Goal: Transaction & Acquisition: Purchase product/service

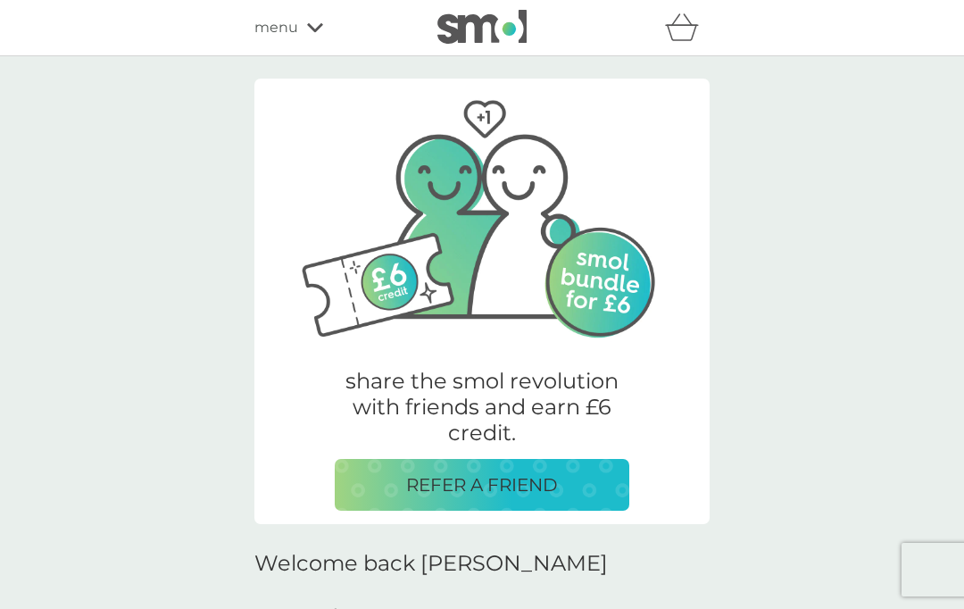
click at [292, 49] on div "refer a friend & you BOTH save smol impact smol shop your smol plans your upcom…" at bounding box center [482, 28] width 964 height 56
click at [312, 37] on div "menu" at bounding box center [330, 27] width 152 height 23
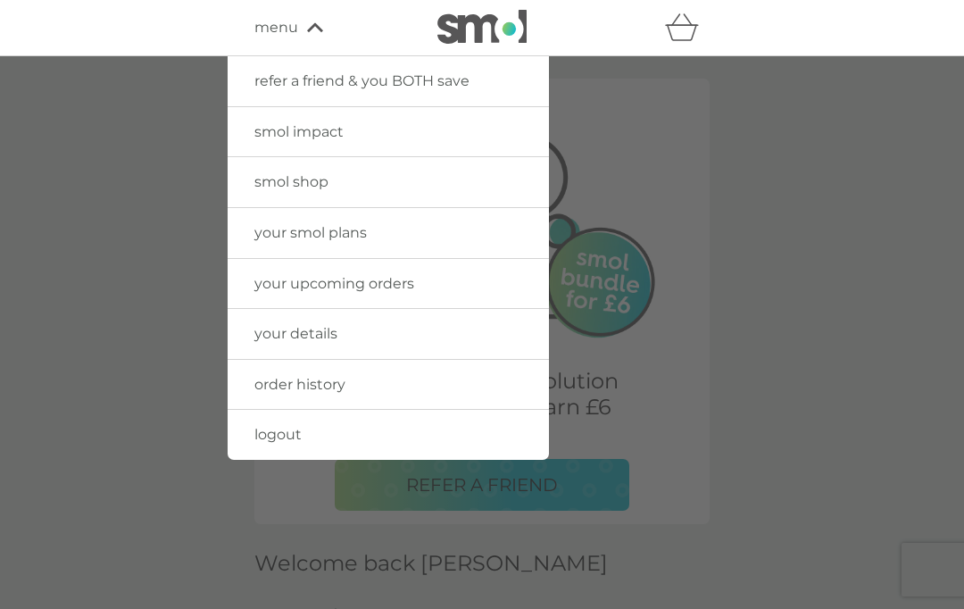
click at [440, 187] on link "smol shop" at bounding box center [388, 182] width 321 height 50
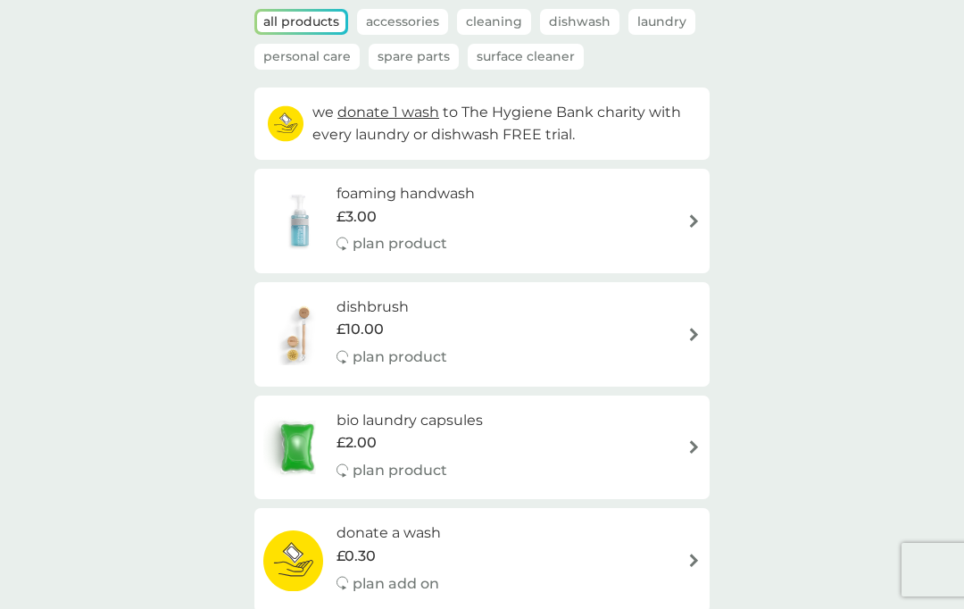
scroll to position [124, 0]
click at [408, 472] on p "plan product" at bounding box center [400, 471] width 95 height 23
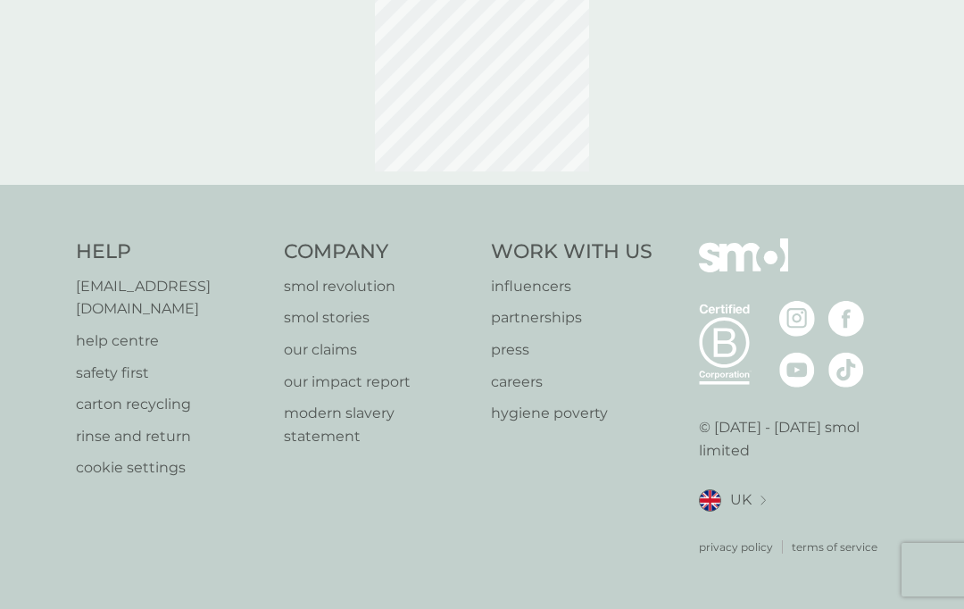
scroll to position [25, 0]
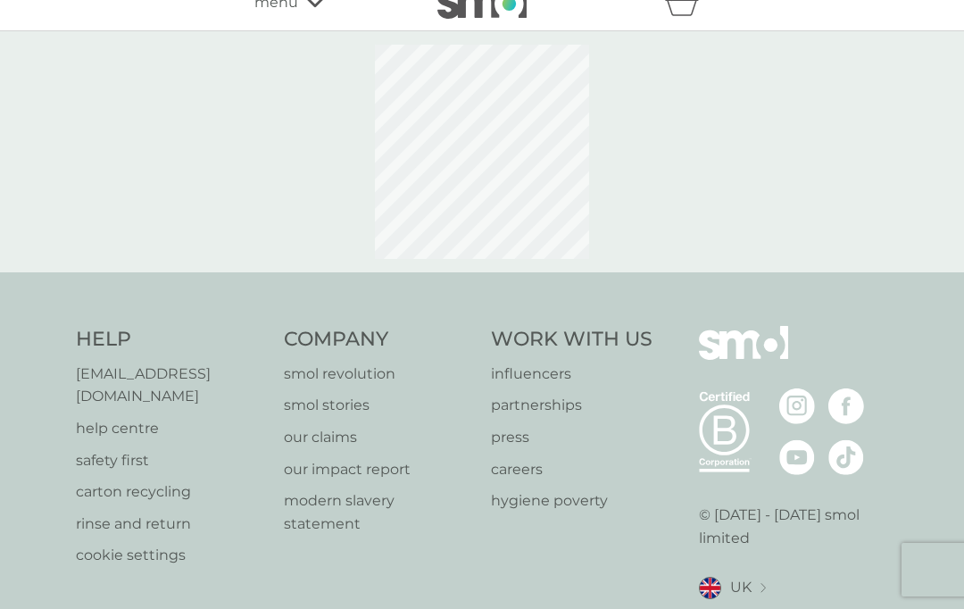
click at [438, 409] on p "smol stories" at bounding box center [379, 405] width 190 height 23
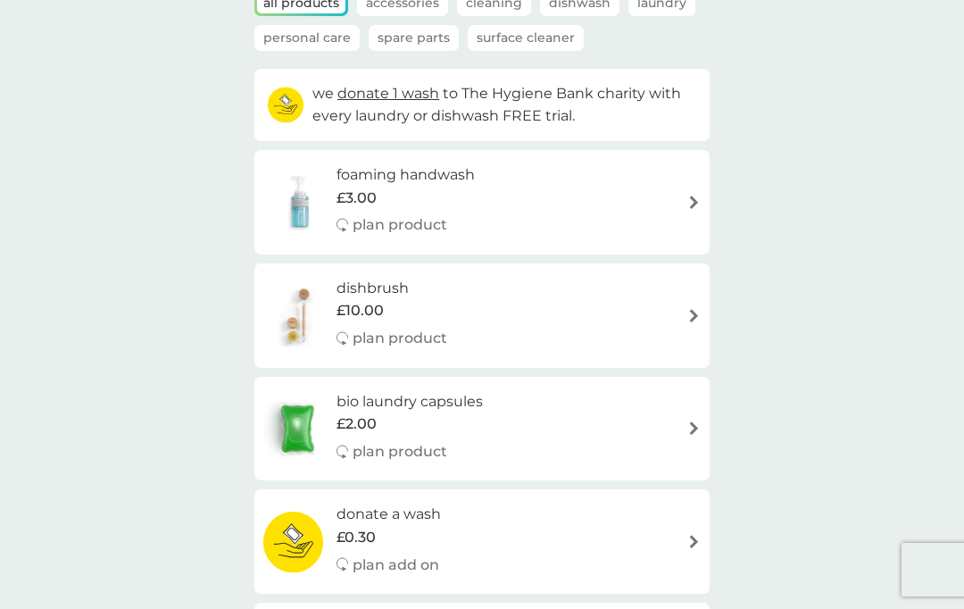
scroll to position [143, 0]
click at [453, 403] on h6 "bio laundry capsules" at bounding box center [410, 402] width 146 height 23
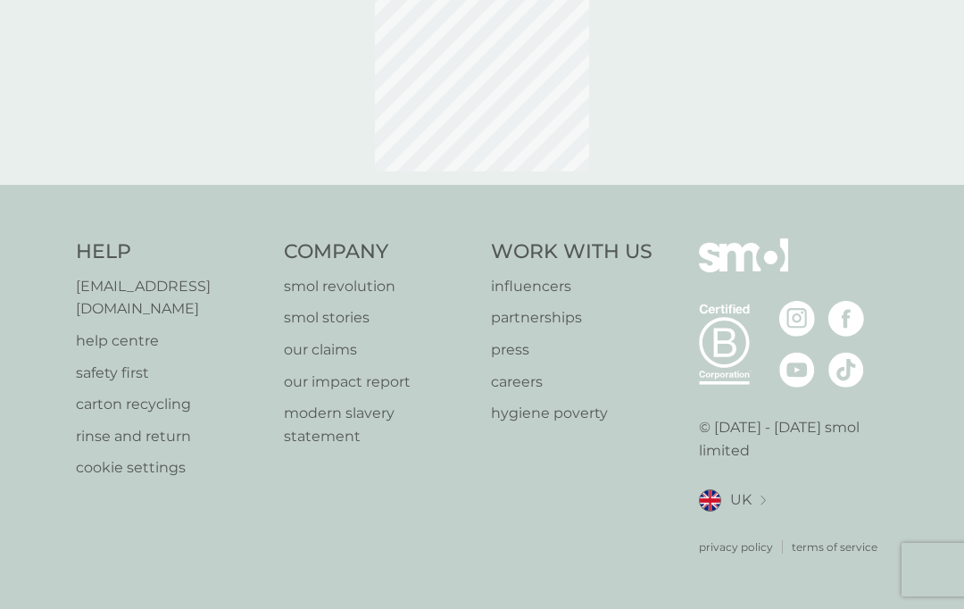
scroll to position [25, 0]
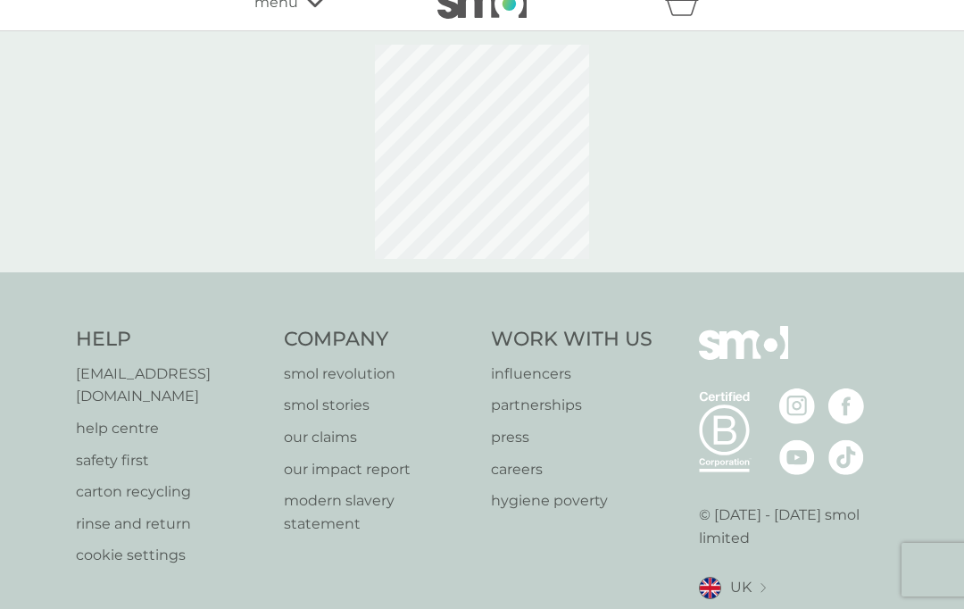
select select "42"
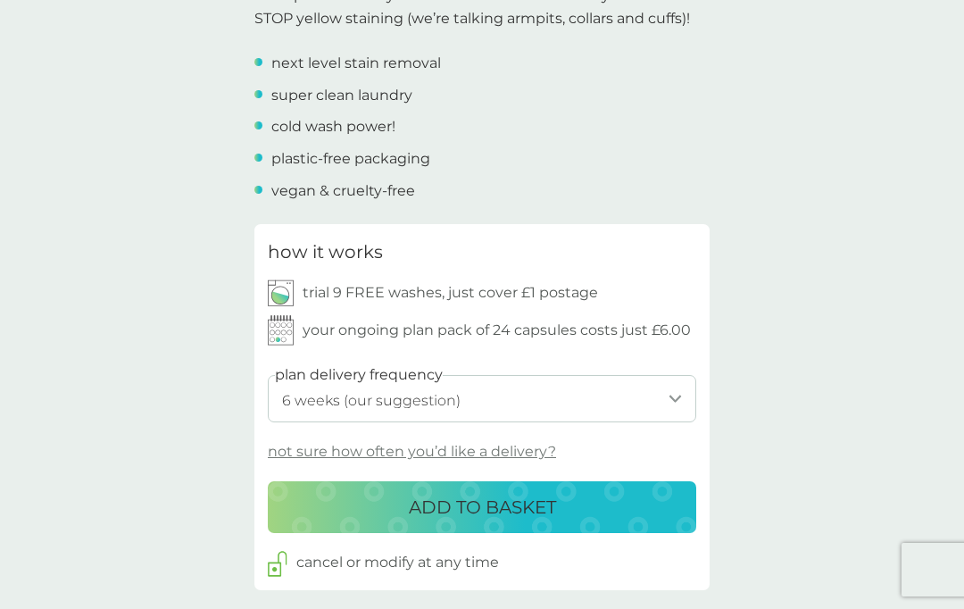
scroll to position [654, 0]
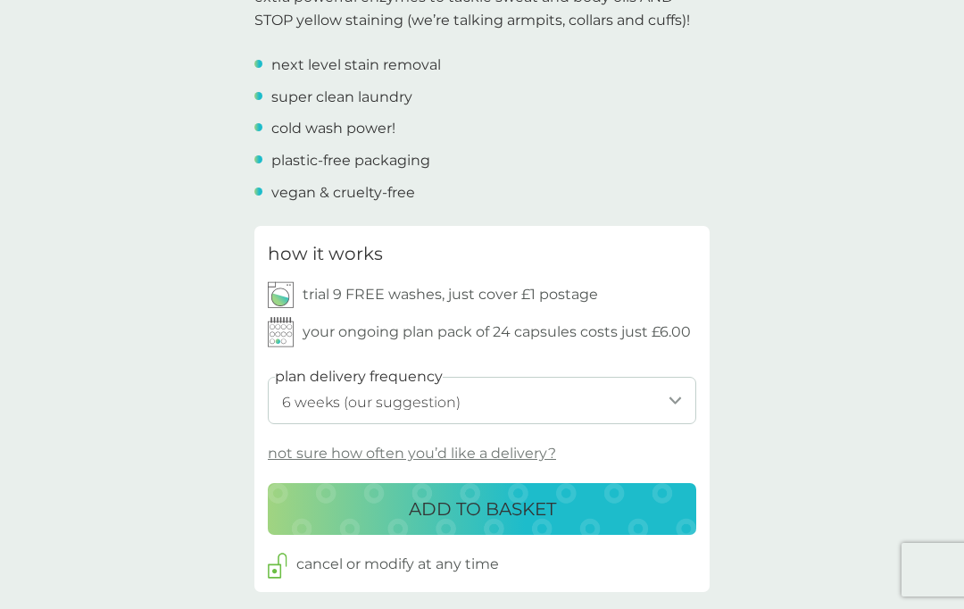
click at [559, 288] on p "trial 9 FREE washes, just cover £1 postage" at bounding box center [451, 294] width 296 height 23
click at [571, 501] on div "ADD TO BASKET" at bounding box center [482, 509] width 393 height 29
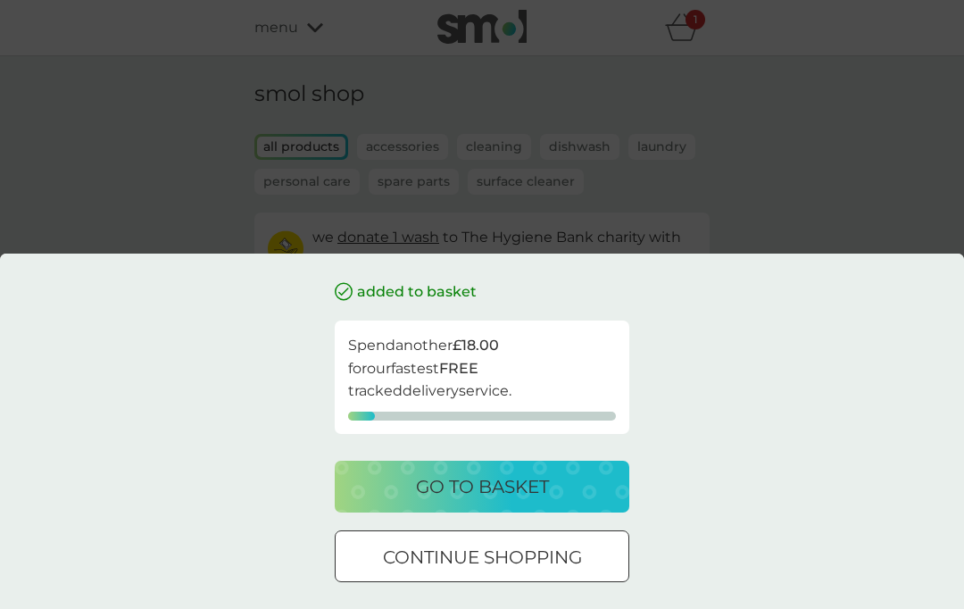
click at [906, 608] on div "added to basket Spend another £18.00 for our fastest FREE tracked delivery serv…" at bounding box center [482, 431] width 964 height 355
click at [568, 571] on p "continue shopping" at bounding box center [482, 557] width 199 height 29
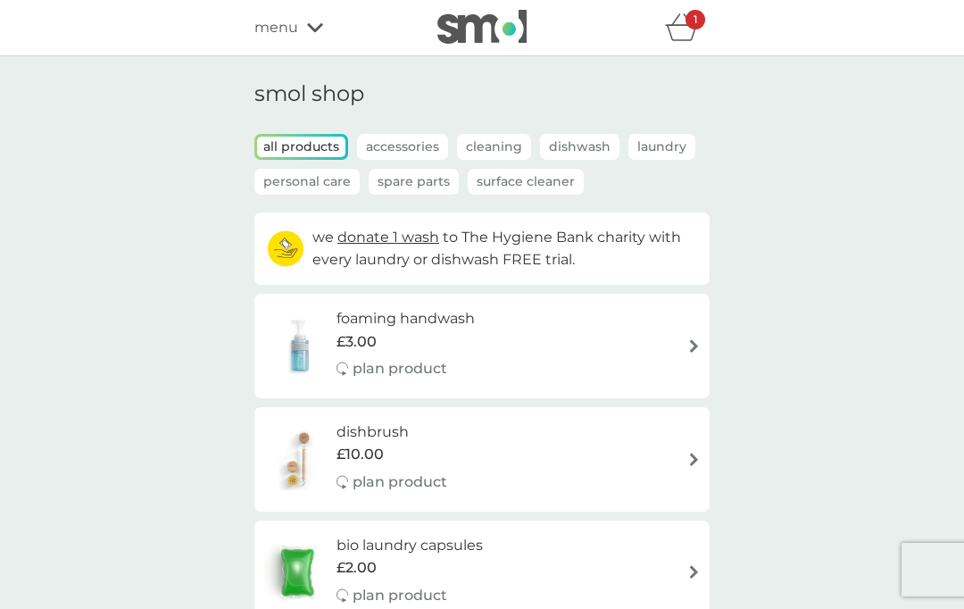
click at [300, 29] on div "menu" at bounding box center [330, 27] width 152 height 23
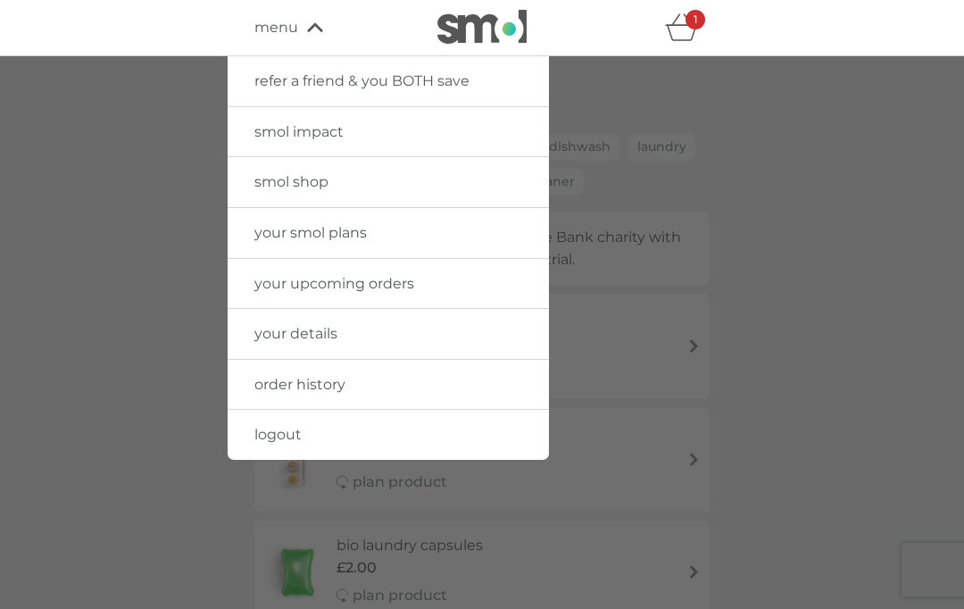
click at [290, 235] on span "your smol plans" at bounding box center [310, 232] width 112 height 17
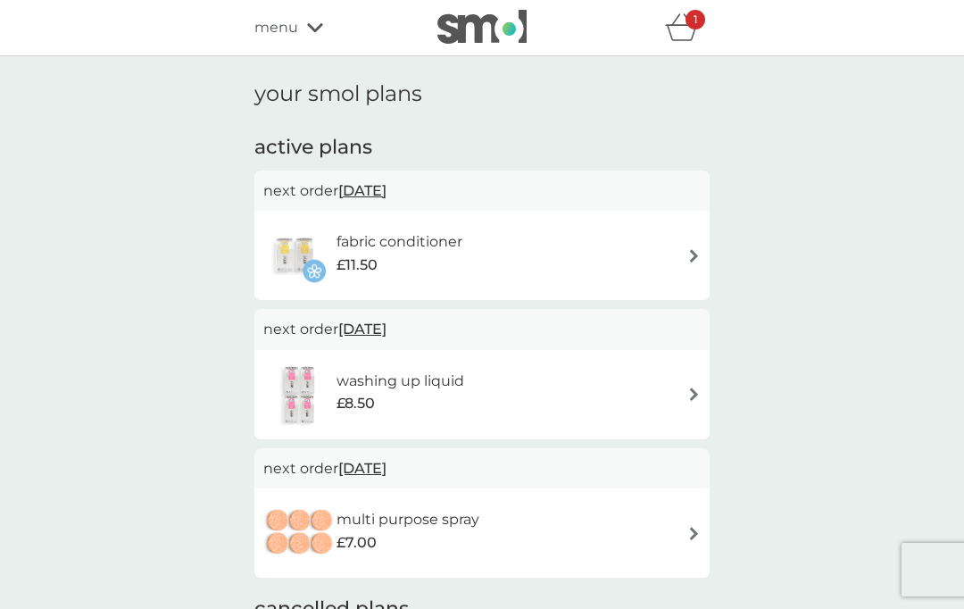
click at [309, 29] on icon at bounding box center [315, 27] width 16 height 11
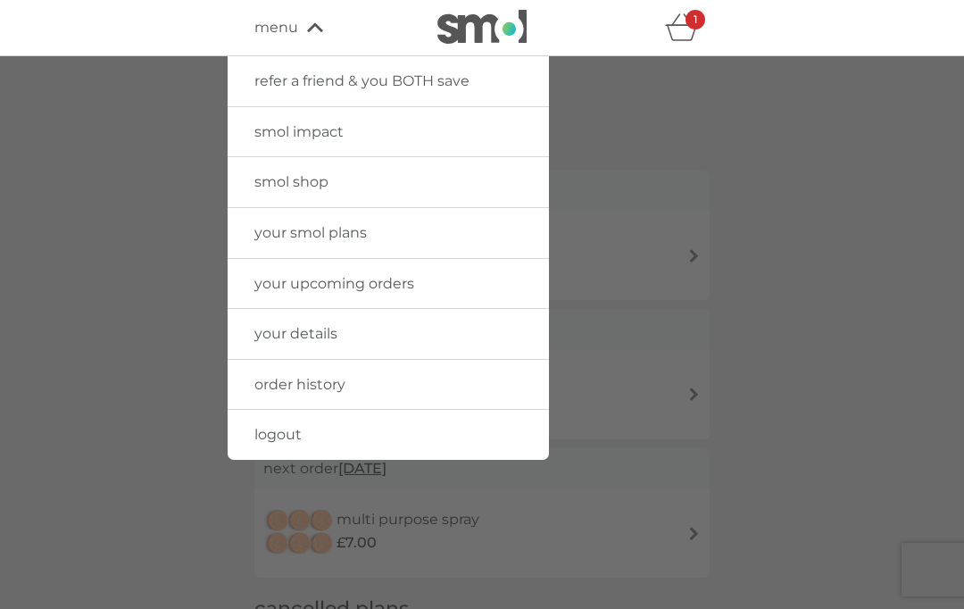
click at [451, 387] on link "order history" at bounding box center [388, 385] width 321 height 50
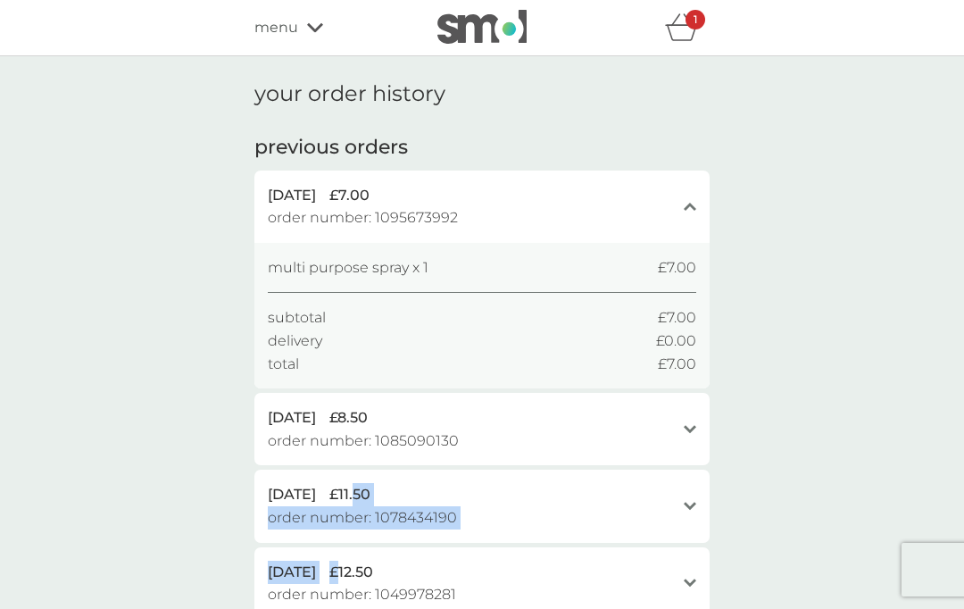
click at [882, 210] on div "your order history previous orders 2 Sep 2025 £7.00 order number: 1095673992 cl…" at bounding box center [482, 612] width 964 height 1112
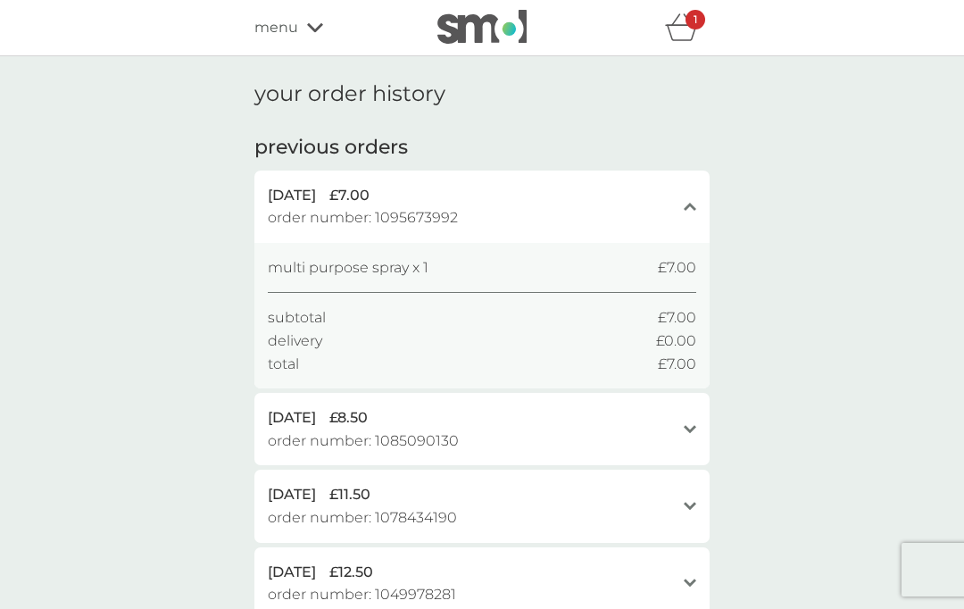
click at [319, 26] on icon at bounding box center [315, 27] width 16 height 9
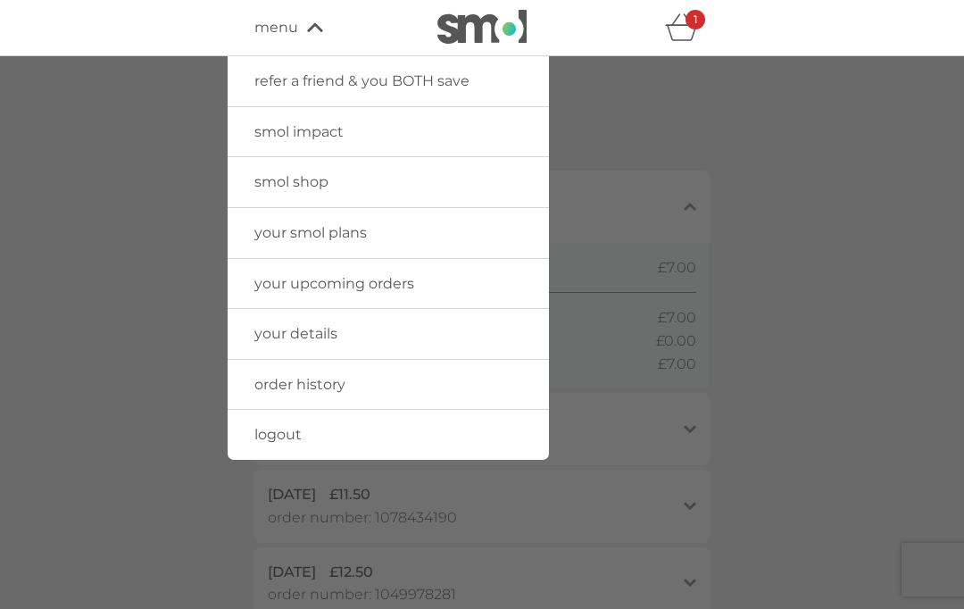
click at [837, 205] on div at bounding box center [482, 360] width 964 height 609
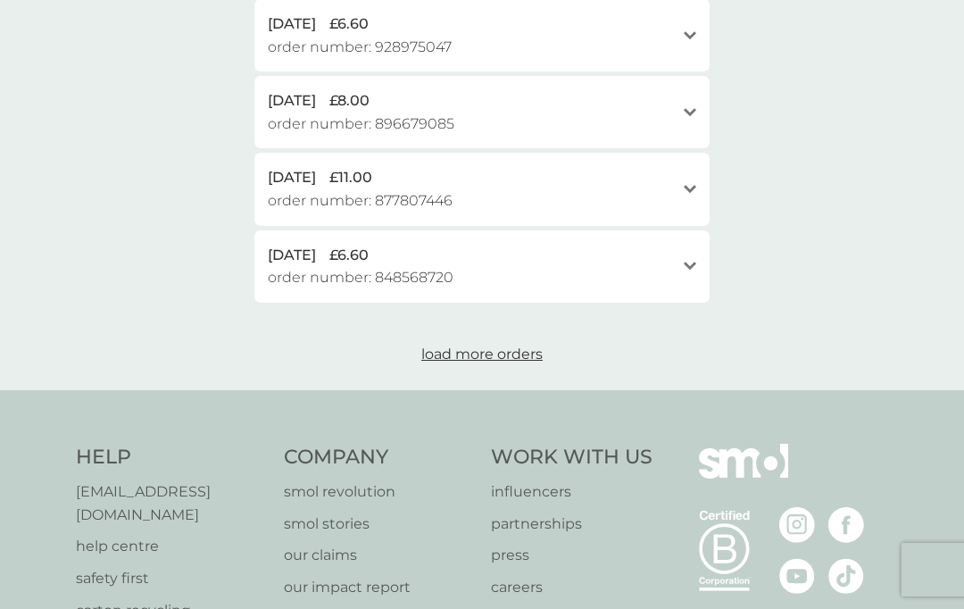
scroll to position [778, 0]
click at [504, 346] on span "load more orders" at bounding box center [481, 354] width 121 height 17
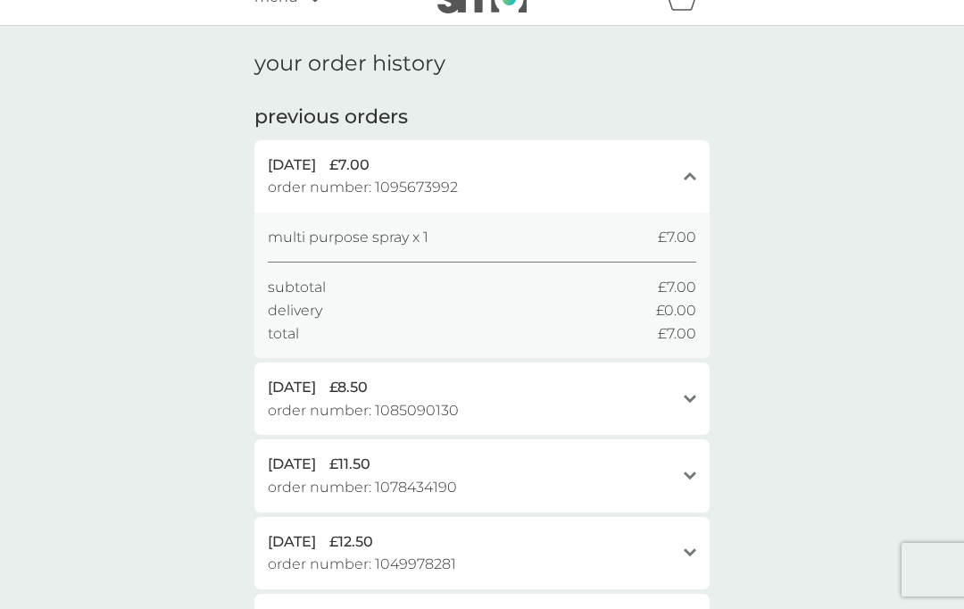
scroll to position [0, 0]
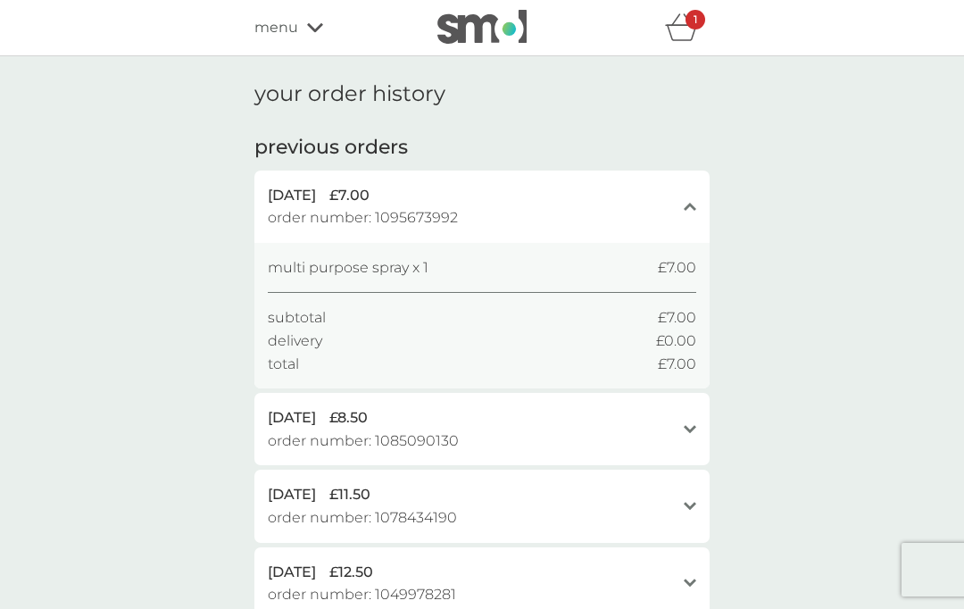
click at [282, 25] on span "menu" at bounding box center [276, 27] width 44 height 23
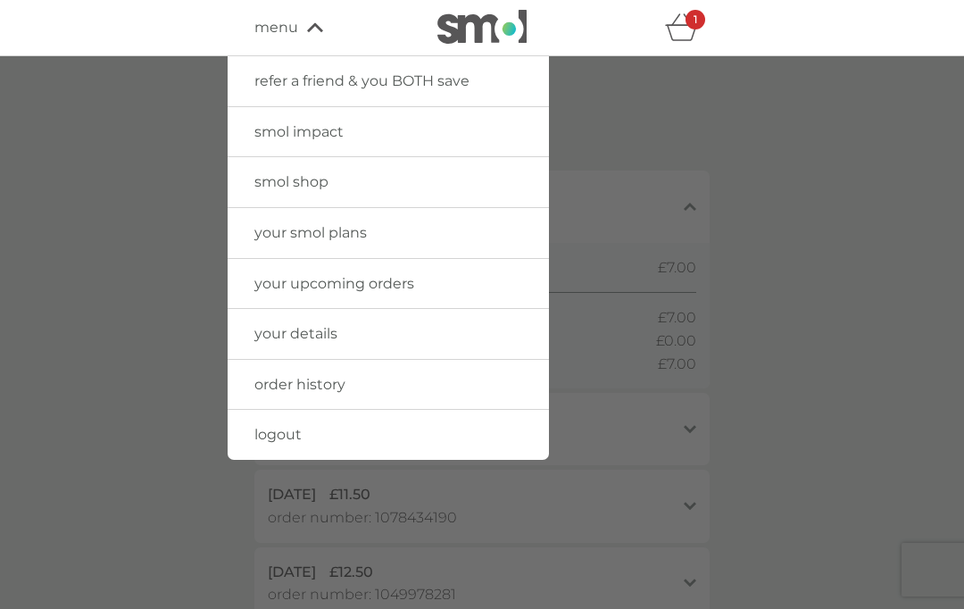
click at [428, 182] on link "smol shop" at bounding box center [388, 182] width 321 height 50
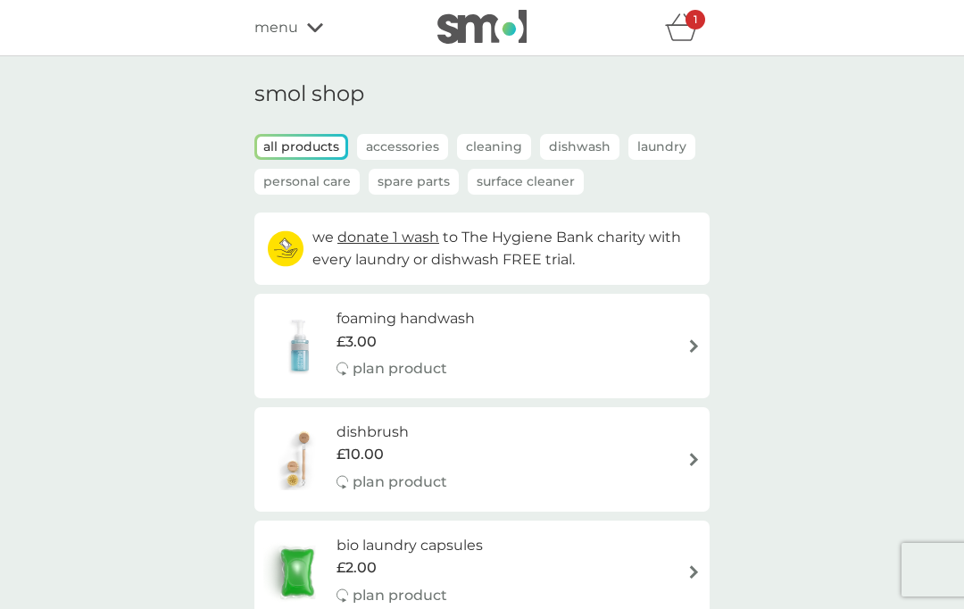
click at [396, 147] on p "Accessories" at bounding box center [402, 147] width 91 height 26
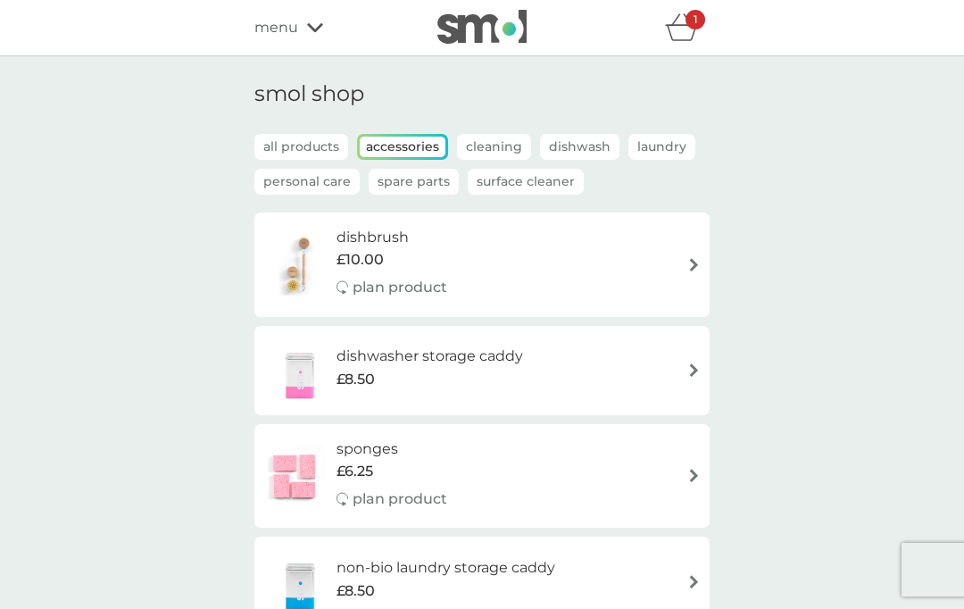
click at [406, 182] on p "Spare Parts" at bounding box center [414, 182] width 90 height 26
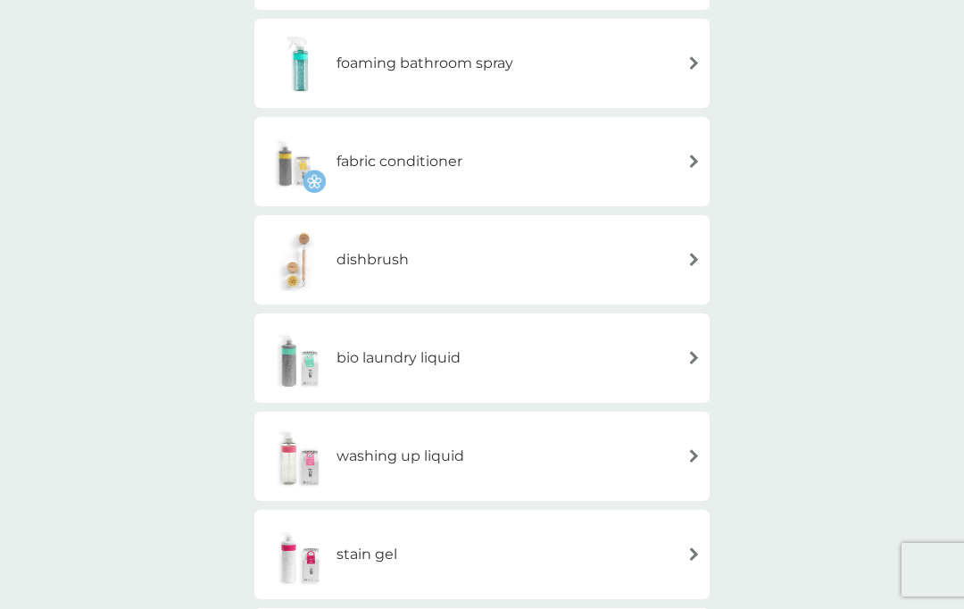
scroll to position [486, 0]
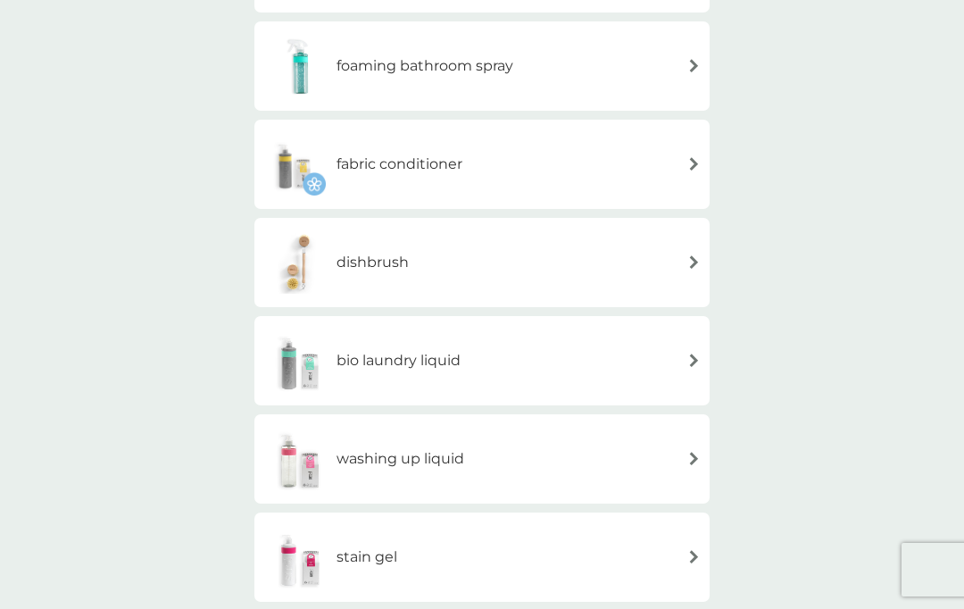
click at [682, 465] on div "washing up liquid" at bounding box center [481, 459] width 437 height 62
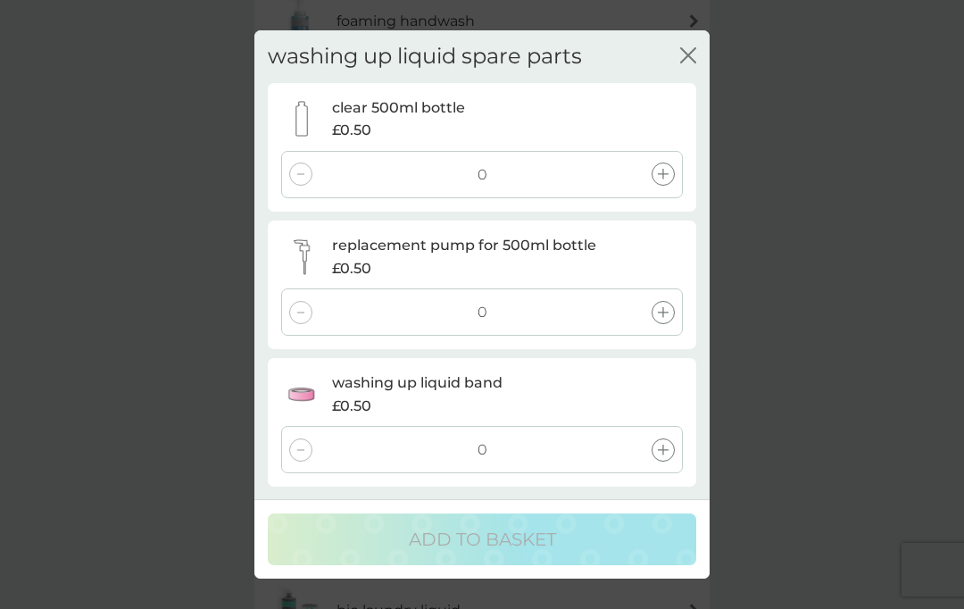
scroll to position [233, 0]
click at [658, 313] on icon at bounding box center [663, 312] width 11 height 11
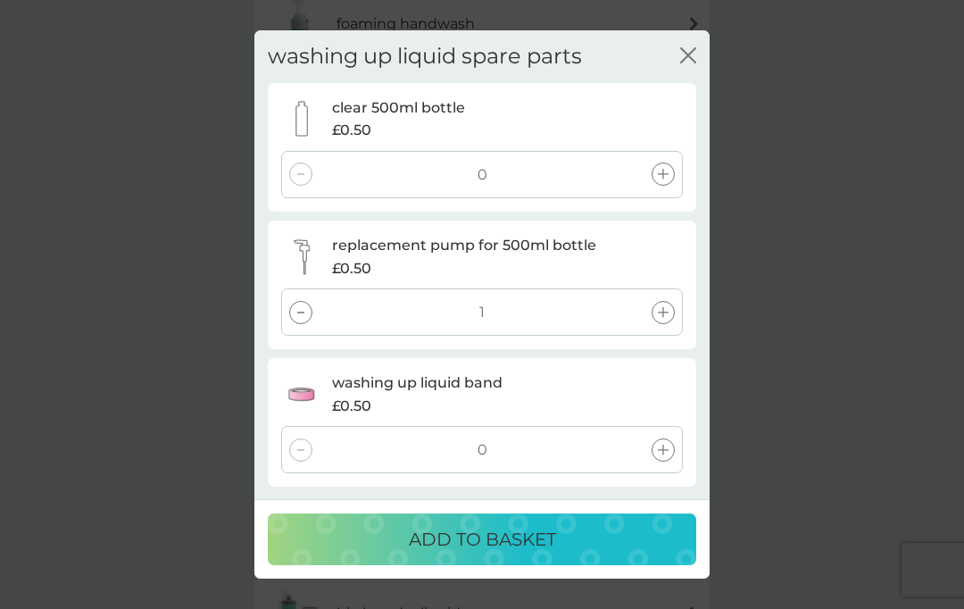
click at [502, 554] on p "ADD TO BASKET" at bounding box center [482, 539] width 147 height 29
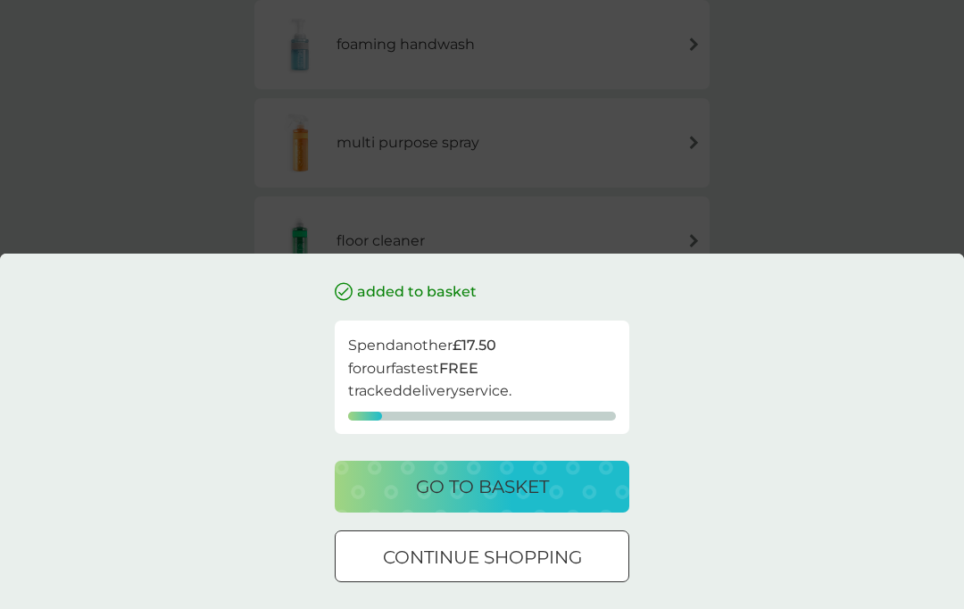
scroll to position [205, 0]
click at [576, 561] on p "continue shopping" at bounding box center [482, 557] width 199 height 29
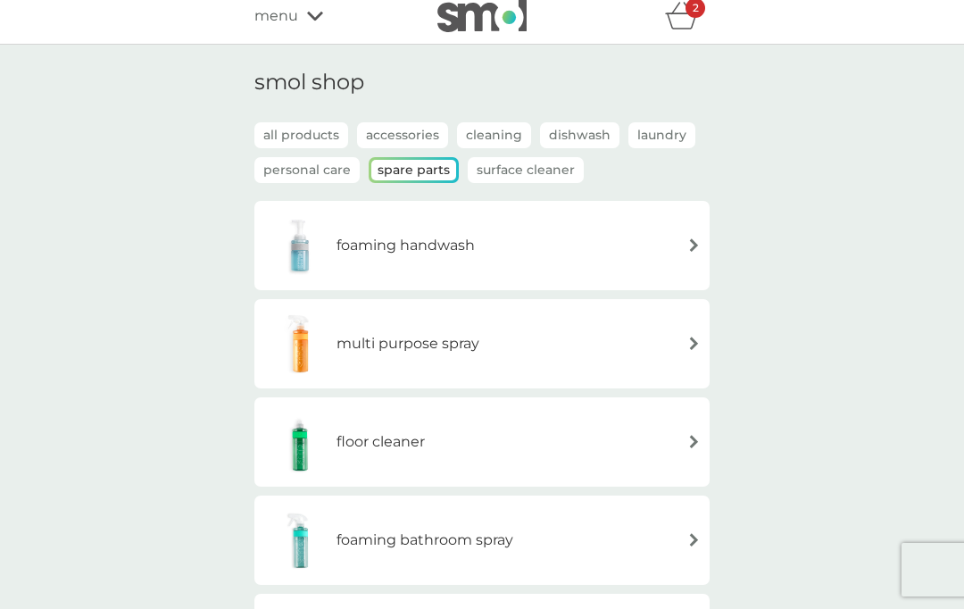
scroll to position [0, 0]
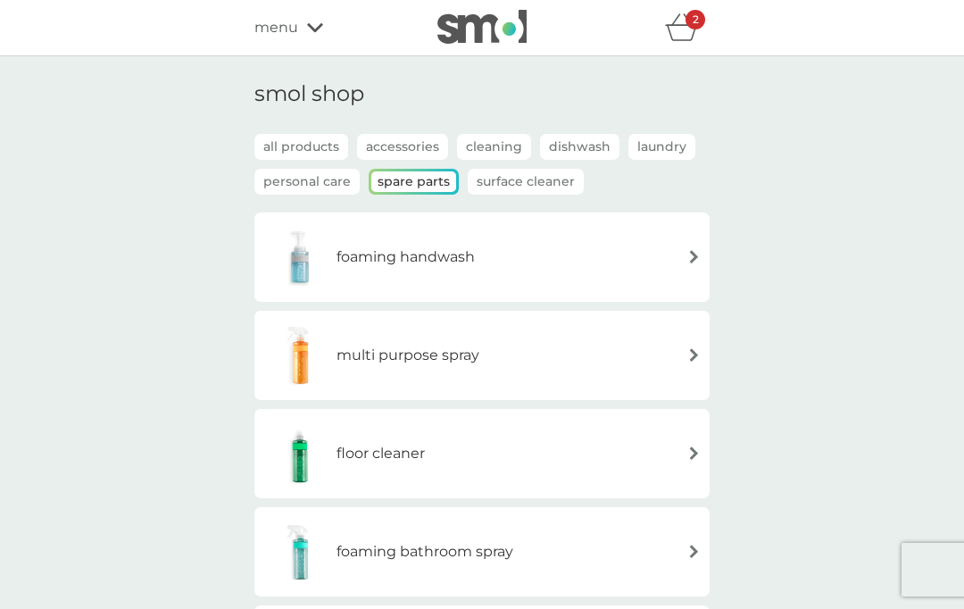
click at [666, 154] on p "Laundry" at bounding box center [662, 147] width 67 height 26
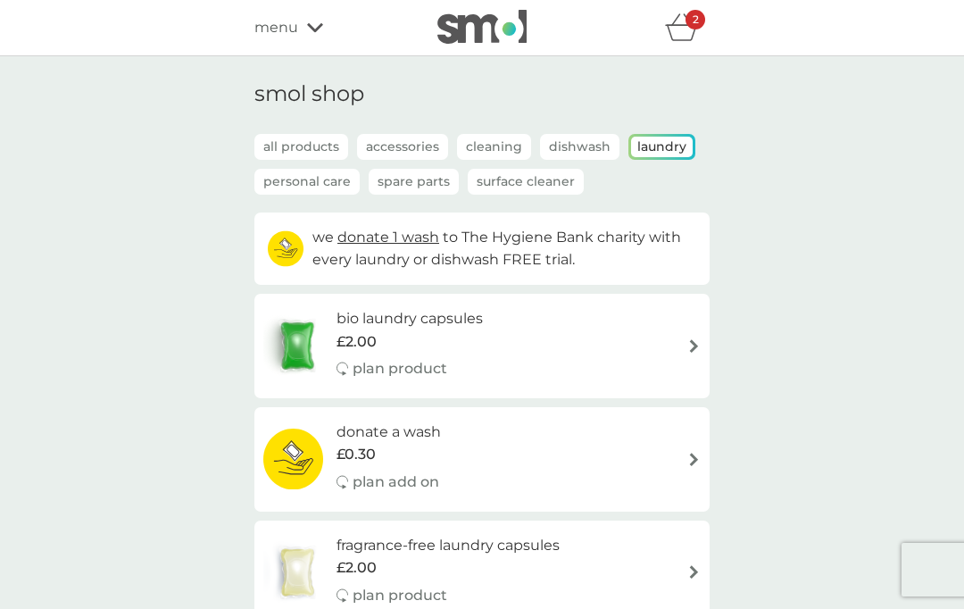
click at [391, 146] on p "Accessories" at bounding box center [402, 147] width 91 height 26
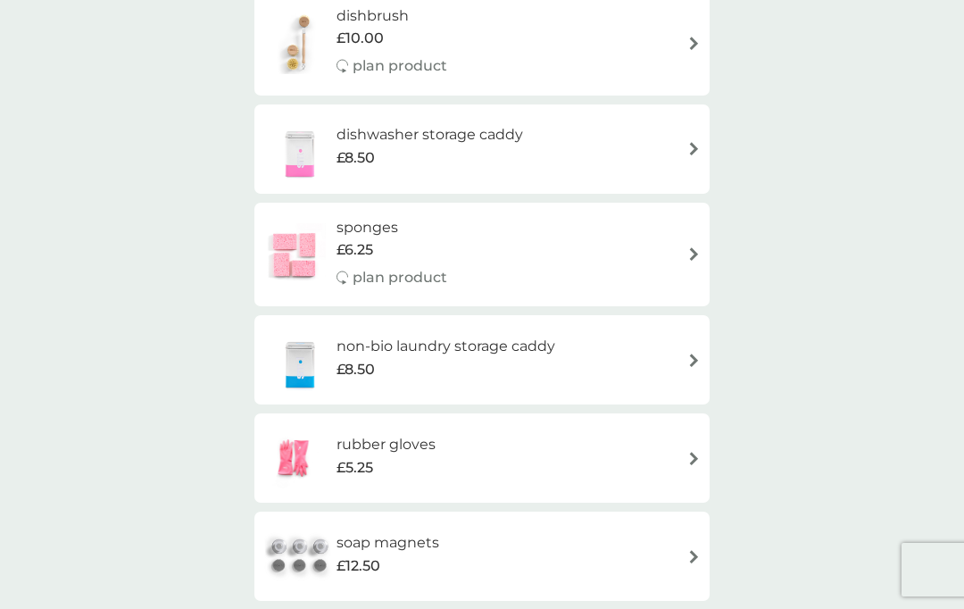
scroll to position [204, 0]
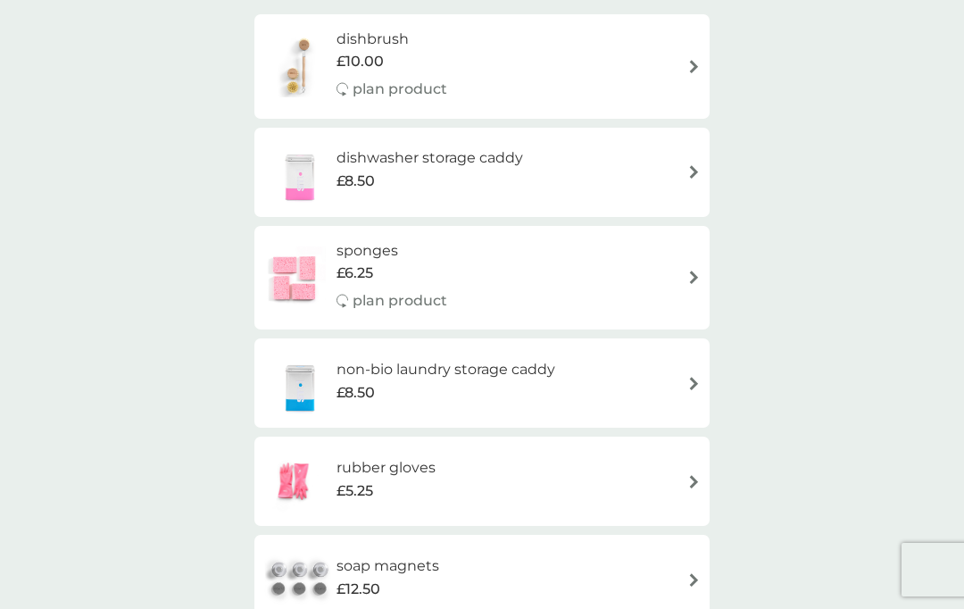
click at [684, 373] on div "non-bio laundry storage caddy £8.50" at bounding box center [481, 383] width 437 height 62
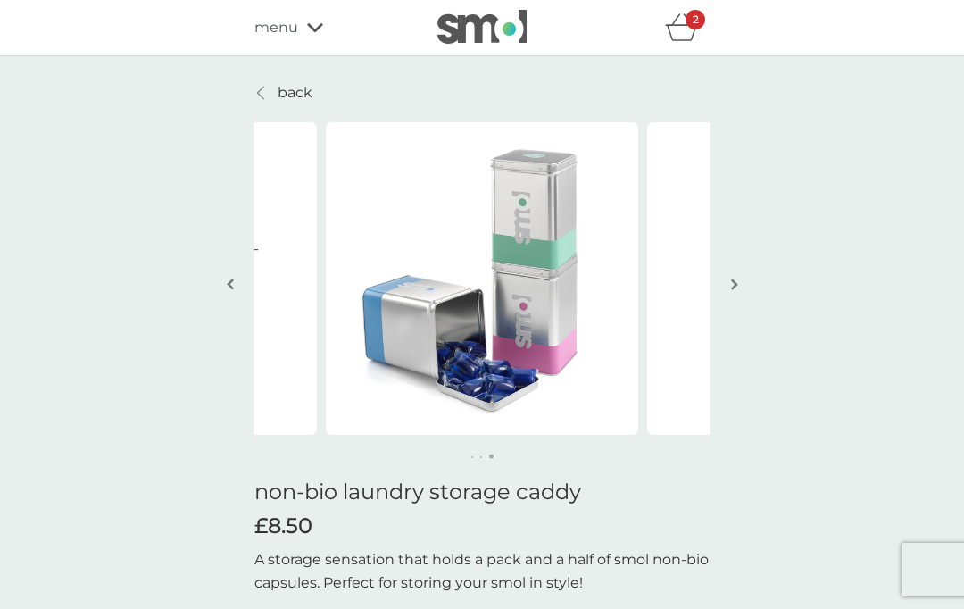
click at [733, 287] on img "button" at bounding box center [734, 284] width 7 height 13
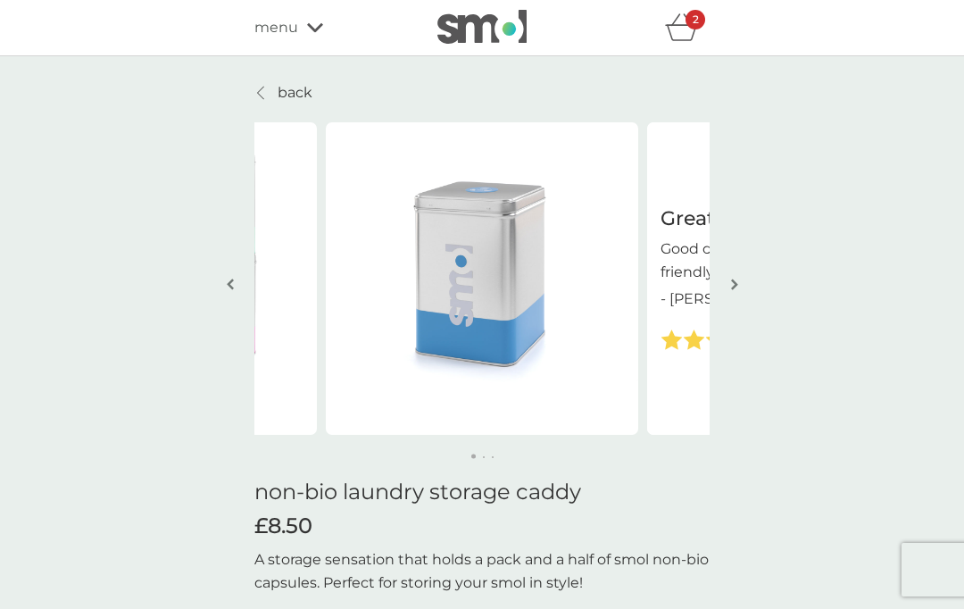
click at [733, 281] on img "button" at bounding box center [734, 284] width 7 height 13
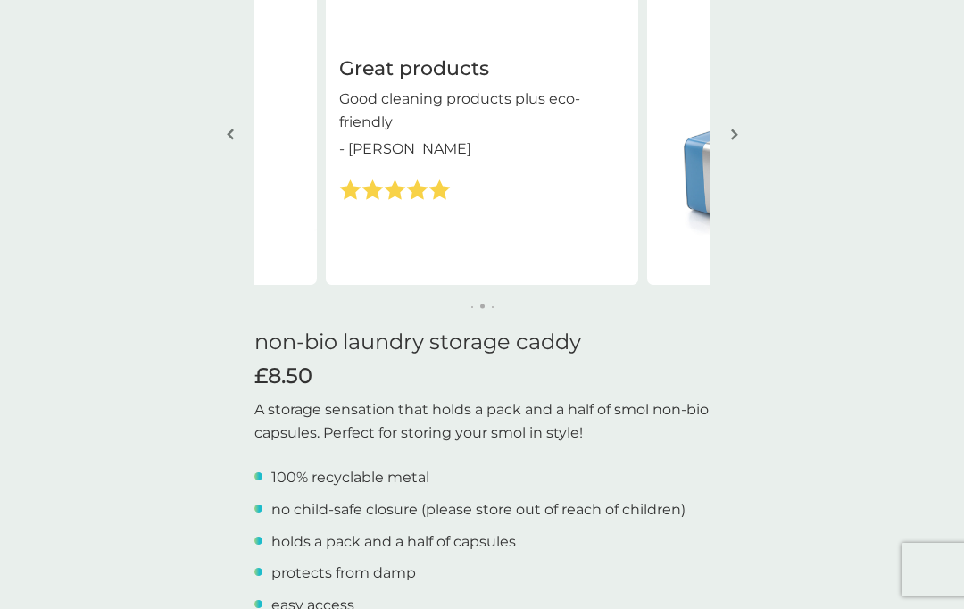
scroll to position [11, 0]
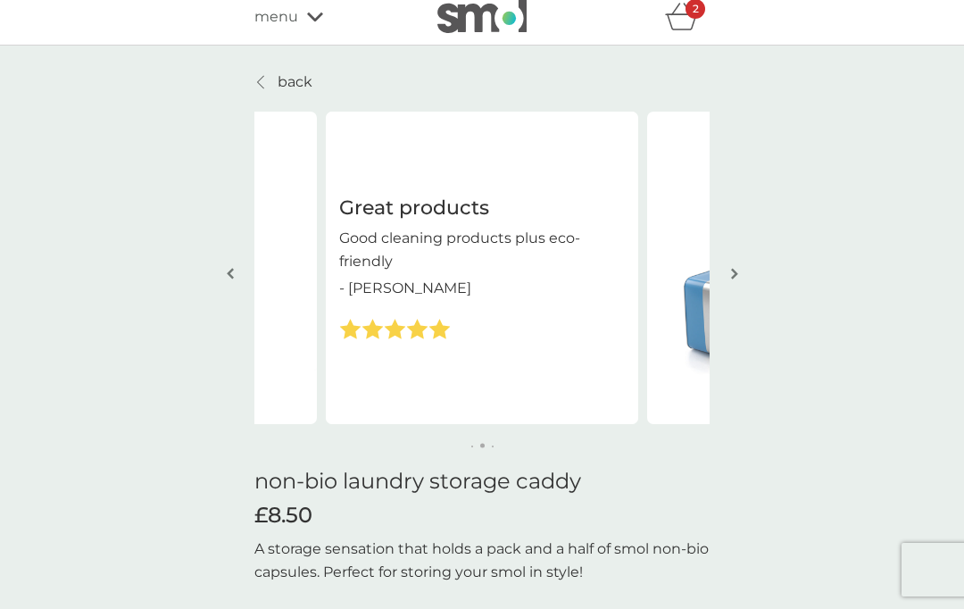
click at [728, 279] on button "button" at bounding box center [734, 274] width 13 height 89
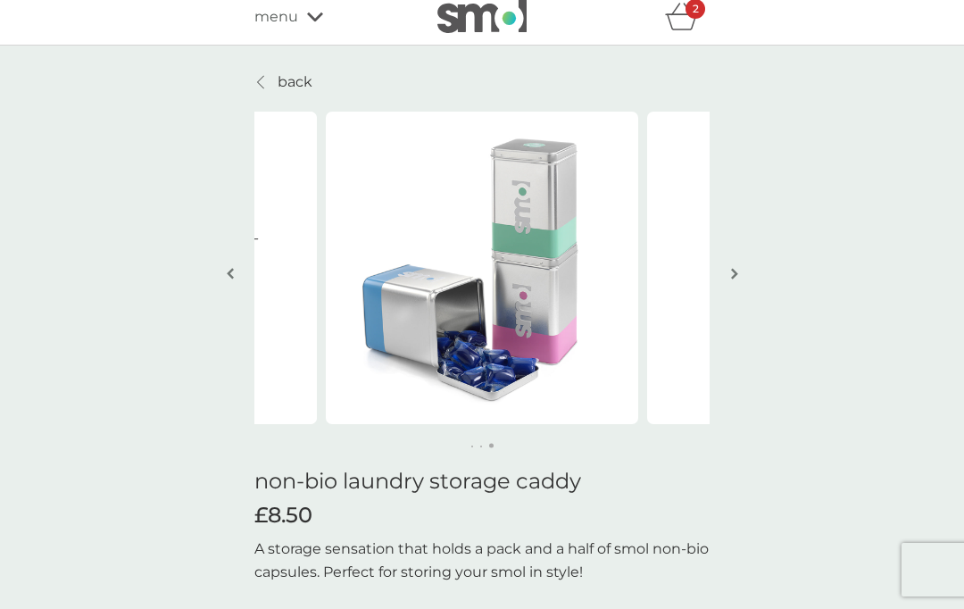
click at [227, 290] on button "button" at bounding box center [229, 274] width 13 height 89
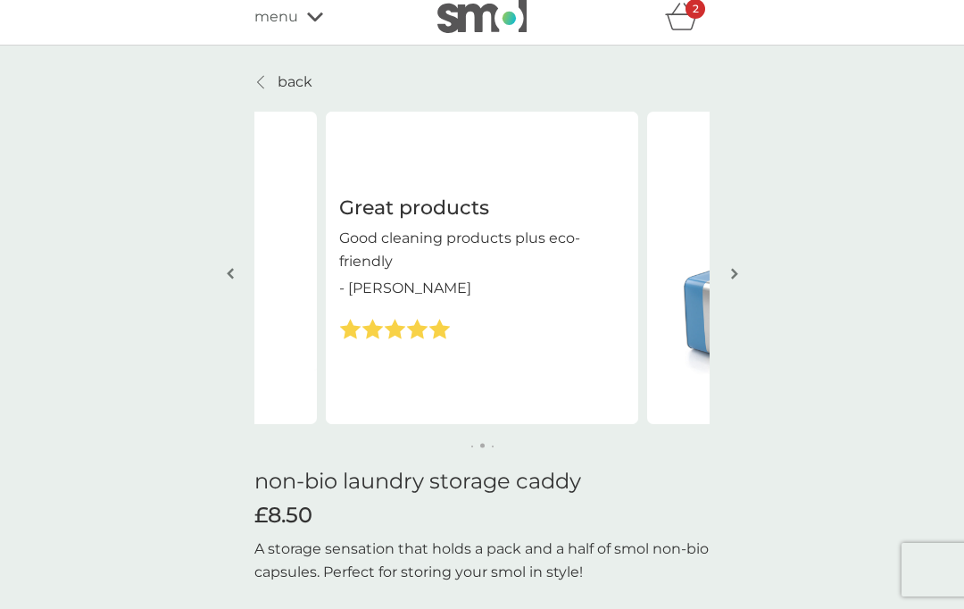
click at [231, 277] on img "button" at bounding box center [230, 273] width 7 height 13
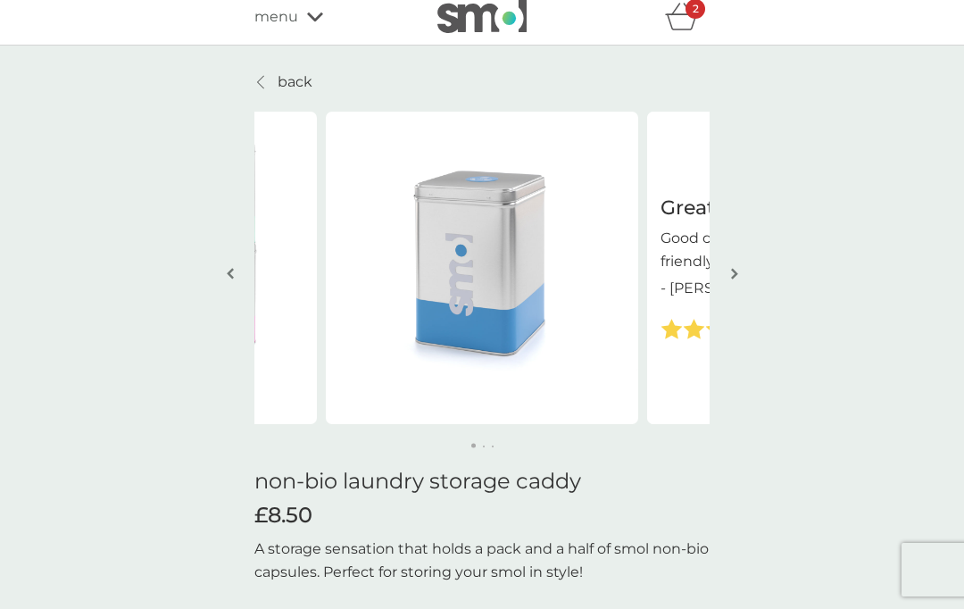
click at [459, 312] on img at bounding box center [482, 268] width 312 height 312
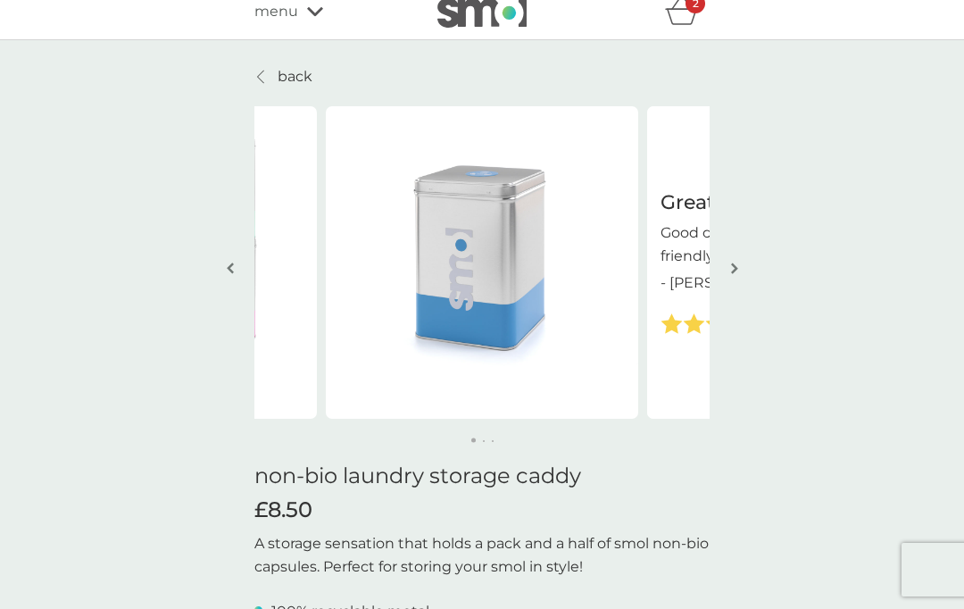
scroll to position [16, 0]
click at [736, 262] on img "button" at bounding box center [734, 268] width 7 height 13
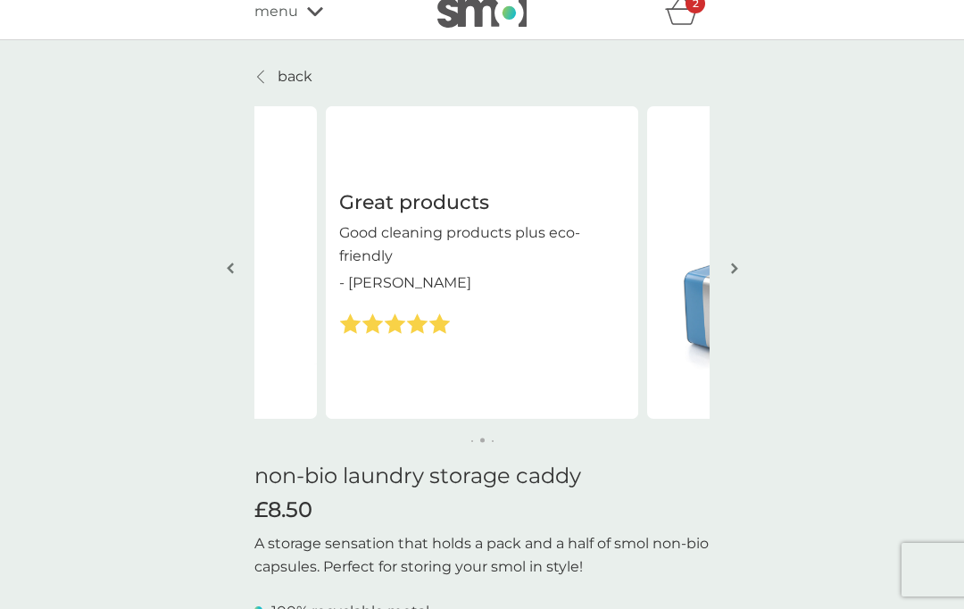
click at [729, 286] on button "button" at bounding box center [734, 269] width 13 height 89
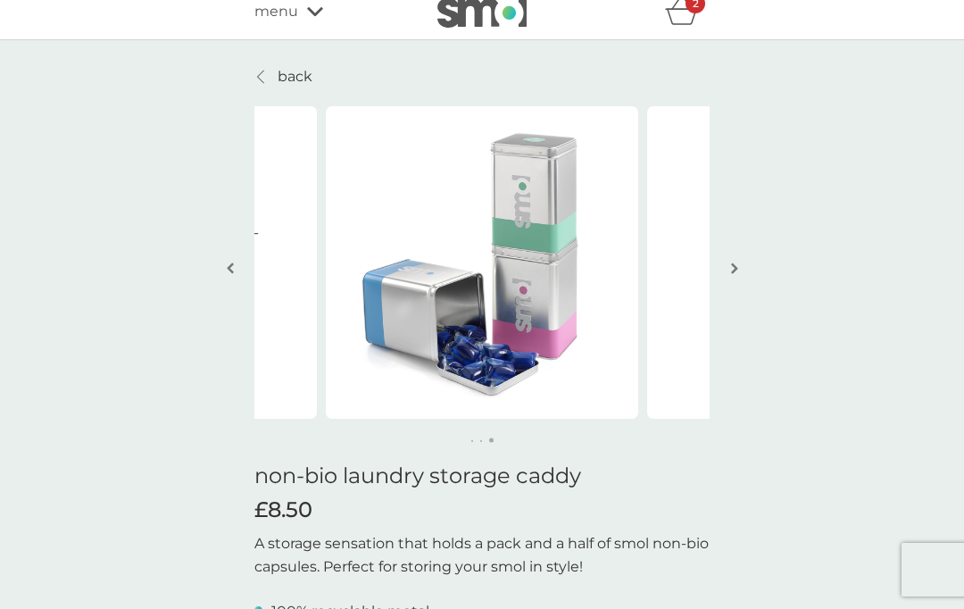
click at [736, 270] on img "button" at bounding box center [734, 268] width 7 height 13
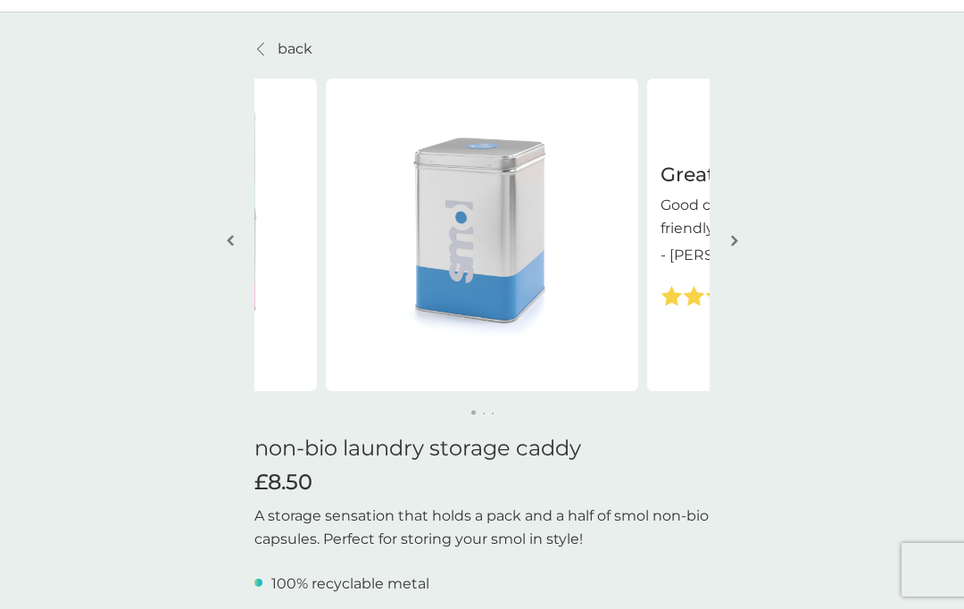
scroll to position [45, 0]
click at [584, 360] on img at bounding box center [482, 234] width 312 height 312
click at [499, 303] on img at bounding box center [482, 234] width 312 height 312
click at [498, 303] on img at bounding box center [482, 234] width 312 height 312
click at [488, 283] on img at bounding box center [482, 234] width 312 height 312
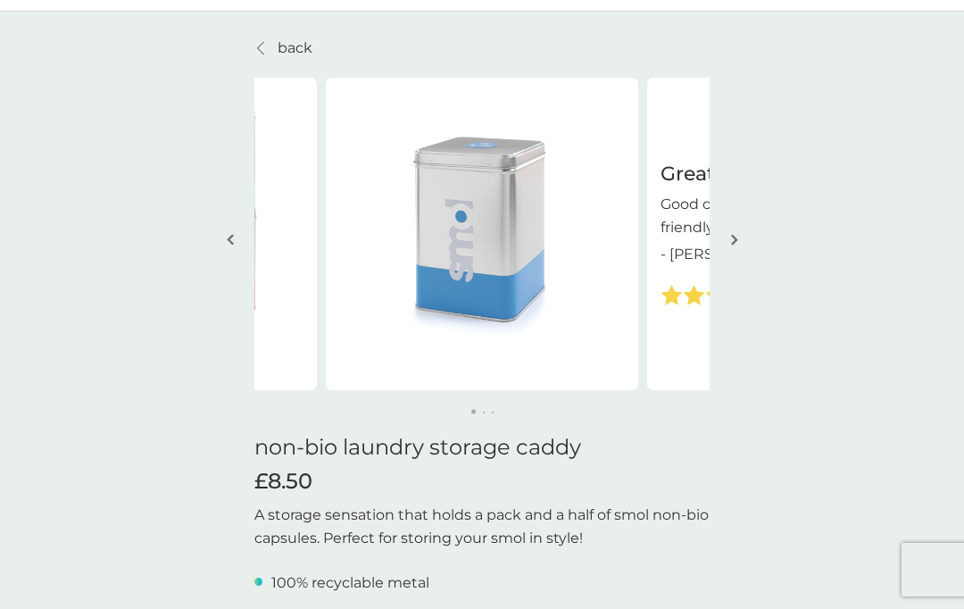
click at [487, 282] on img at bounding box center [482, 234] width 312 height 312
click at [479, 279] on img at bounding box center [482, 234] width 312 height 312
click at [477, 279] on img at bounding box center [482, 234] width 312 height 312
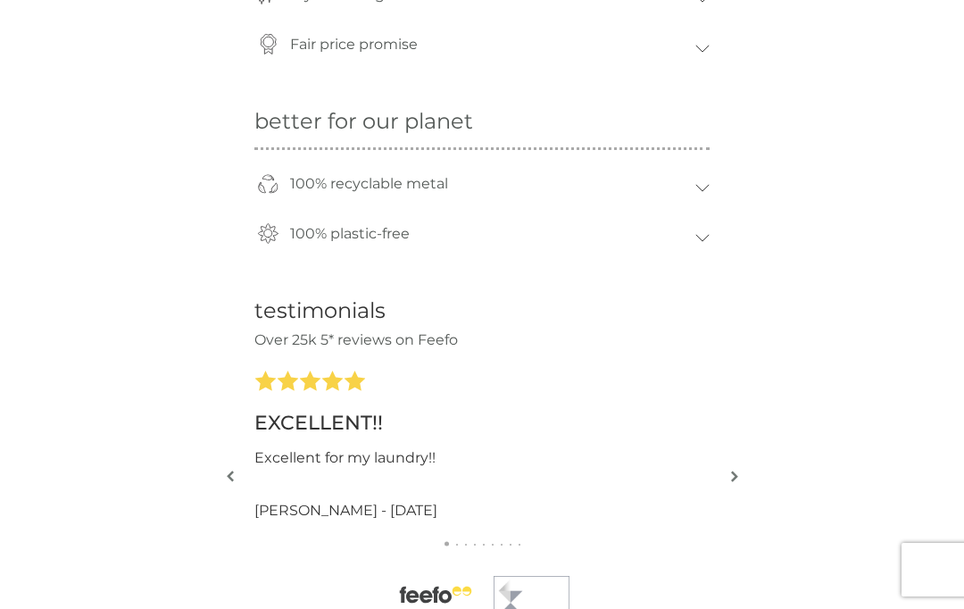
scroll to position [1085, 0]
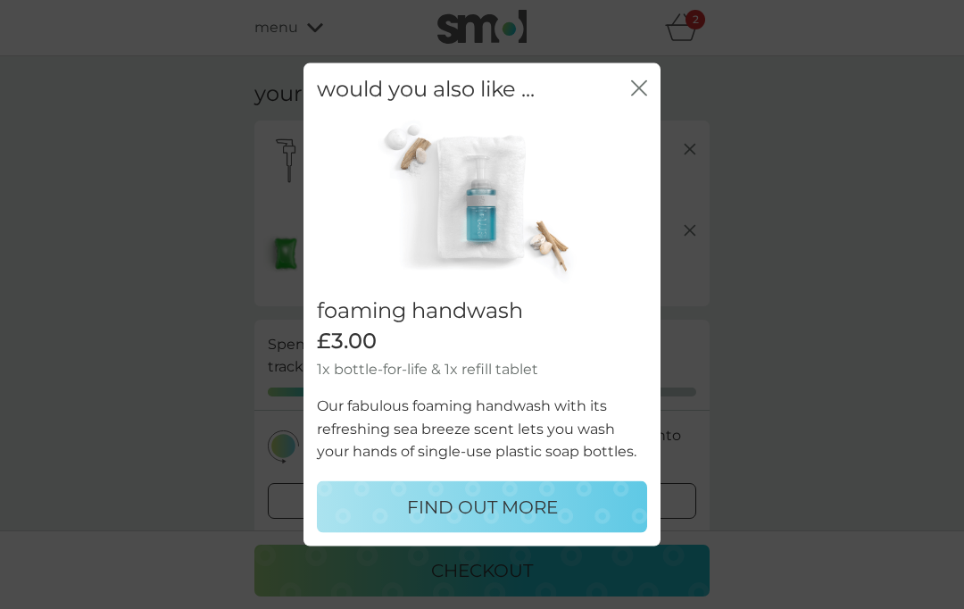
click at [652, 82] on div "would you also like ... close" at bounding box center [482, 89] width 357 height 53
click at [641, 94] on icon "close" at bounding box center [639, 88] width 16 height 16
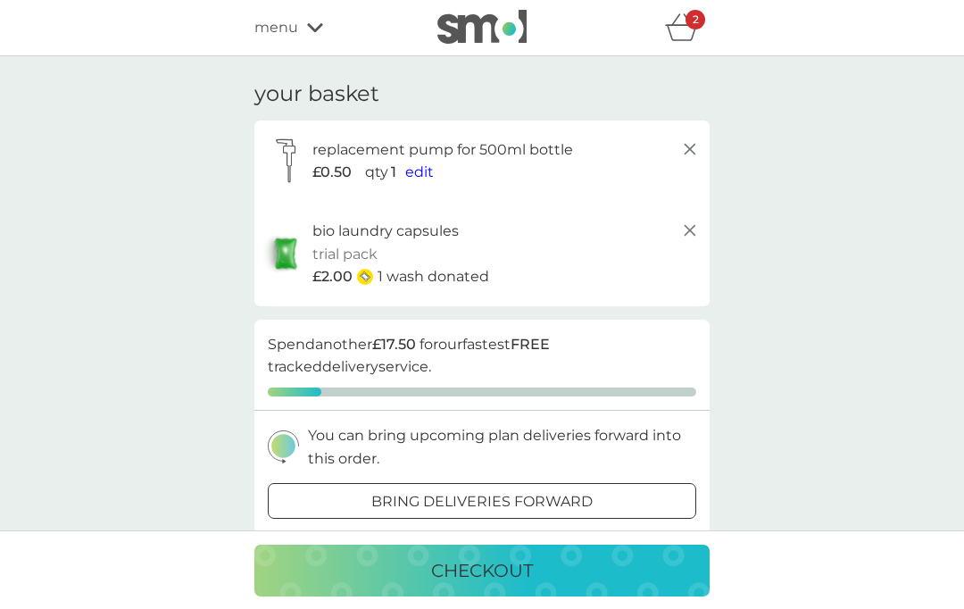
click at [342, 239] on p "bio laundry capsules" at bounding box center [385, 231] width 146 height 23
click at [298, 262] on img at bounding box center [285, 253] width 45 height 41
click at [392, 262] on div "bio laundry capsules trial pack every 6 weeks @ £6.00 £2.00 1 wash donated" at bounding box center [506, 254] width 388 height 69
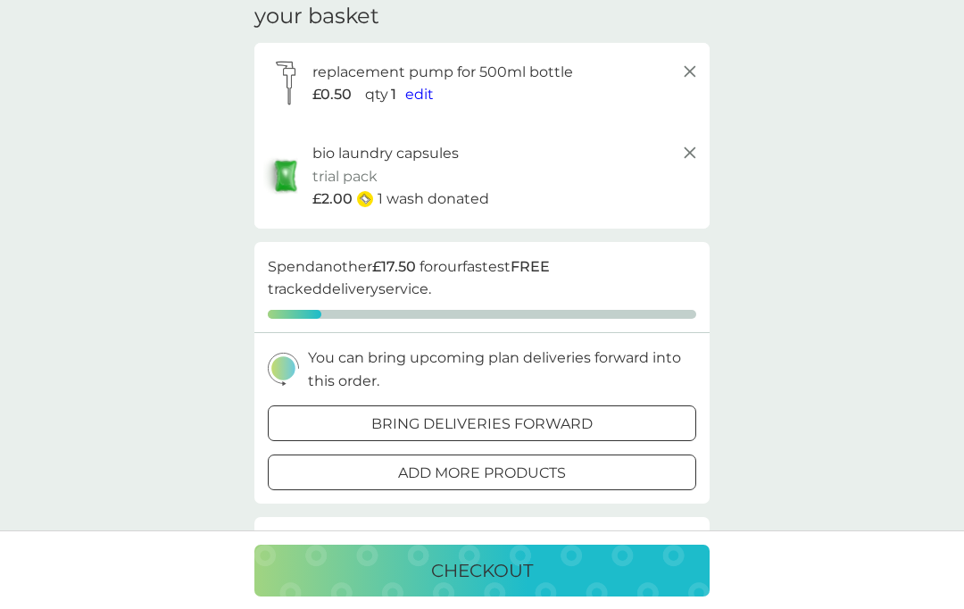
scroll to position [88, 0]
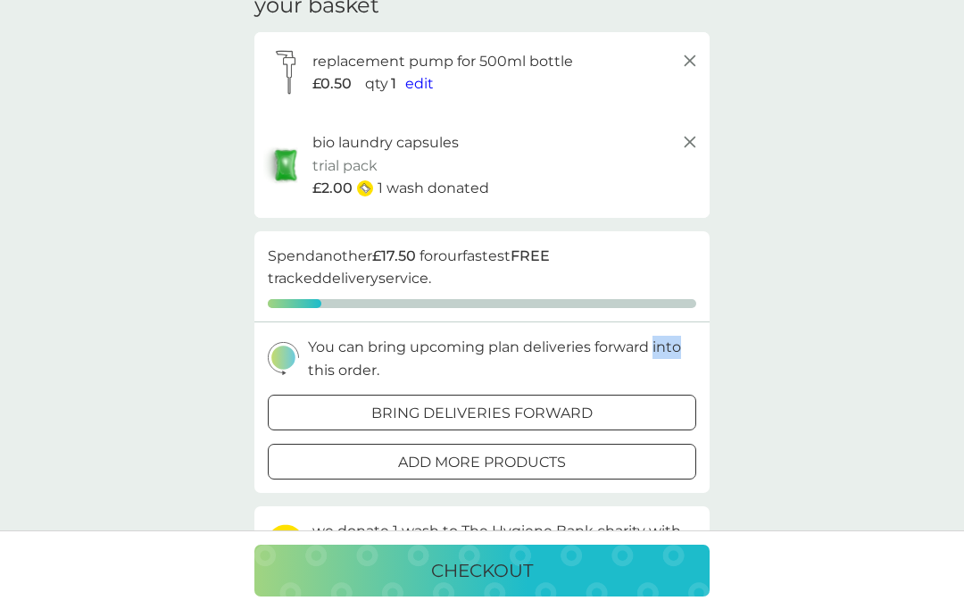
click at [901, 425] on div "your basket replacement pump for 500ml bottle £0.50 qty 1 edit bio laundry caps…" at bounding box center [482, 453] width 964 height 970
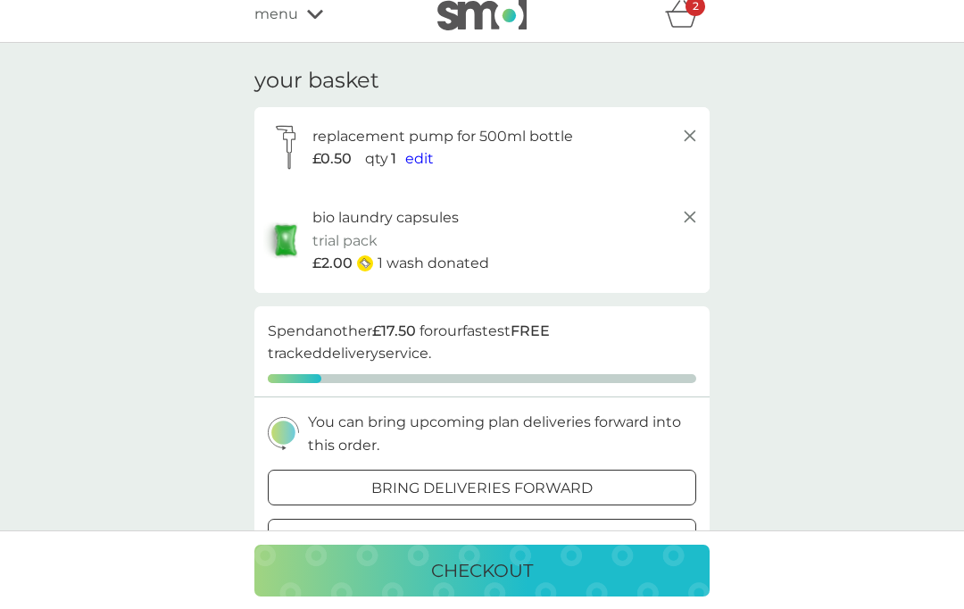
scroll to position [0, 0]
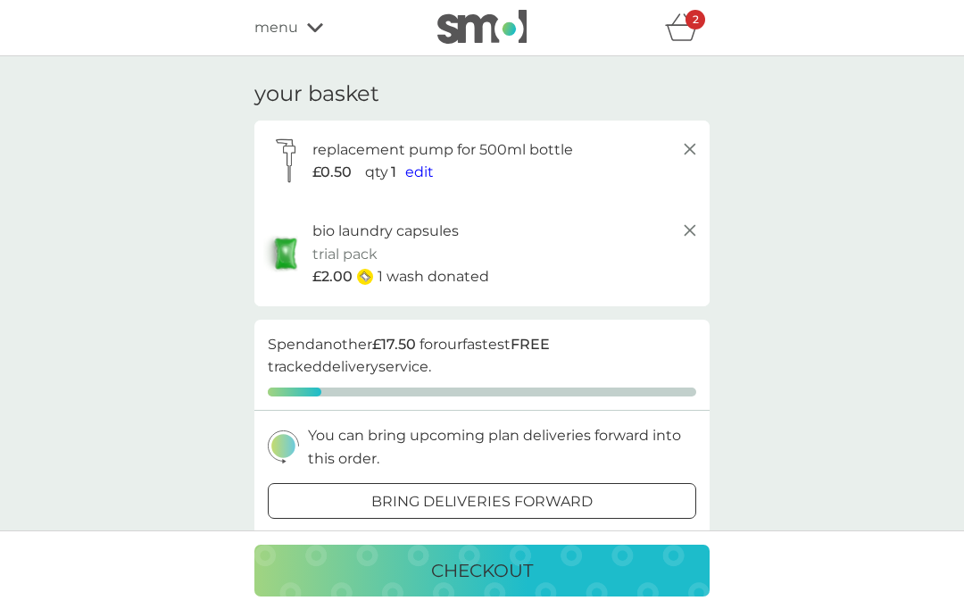
click at [684, 29] on icon "basket" at bounding box center [682, 27] width 34 height 28
click at [297, 29] on span "menu" at bounding box center [276, 27] width 44 height 23
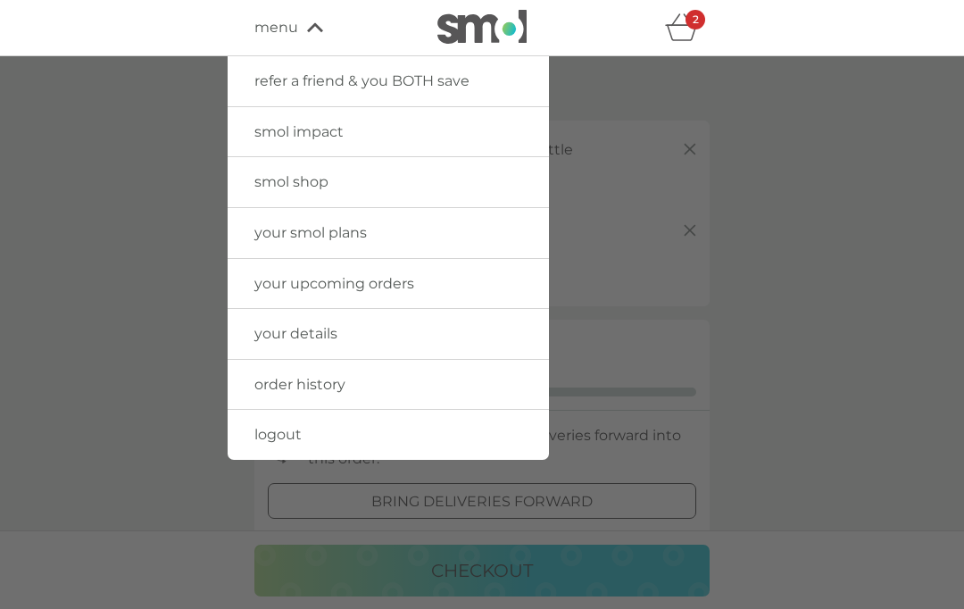
click at [469, 238] on link "your smol plans" at bounding box center [388, 233] width 321 height 50
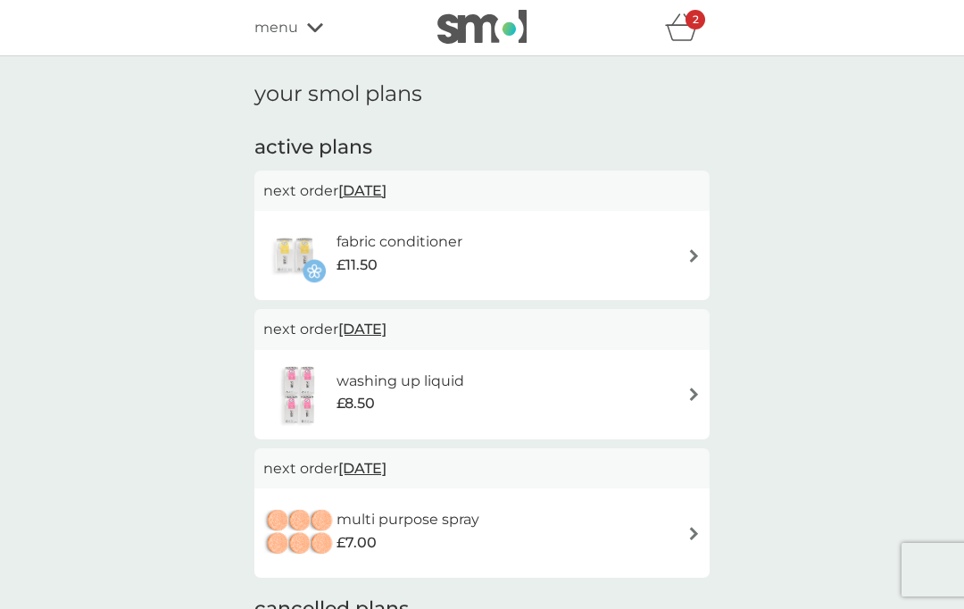
click at [317, 26] on icon at bounding box center [315, 27] width 16 height 11
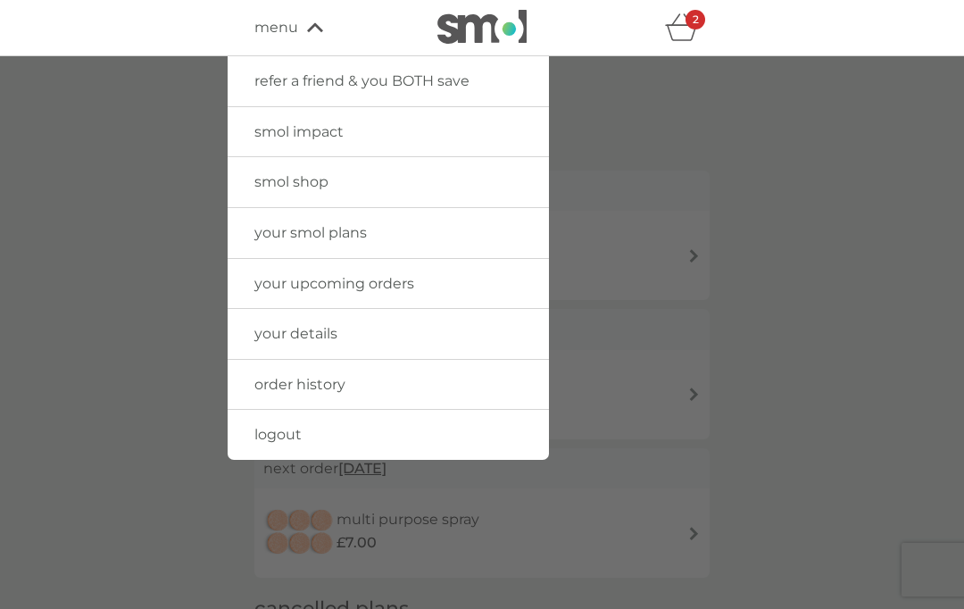
click at [473, 187] on link "smol shop" at bounding box center [388, 182] width 321 height 50
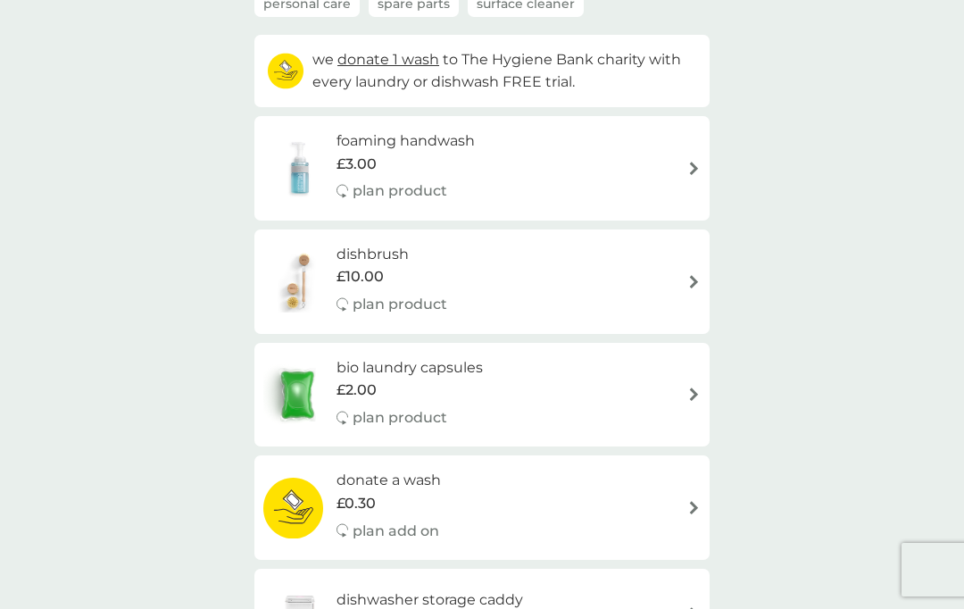
scroll to position [204, 0]
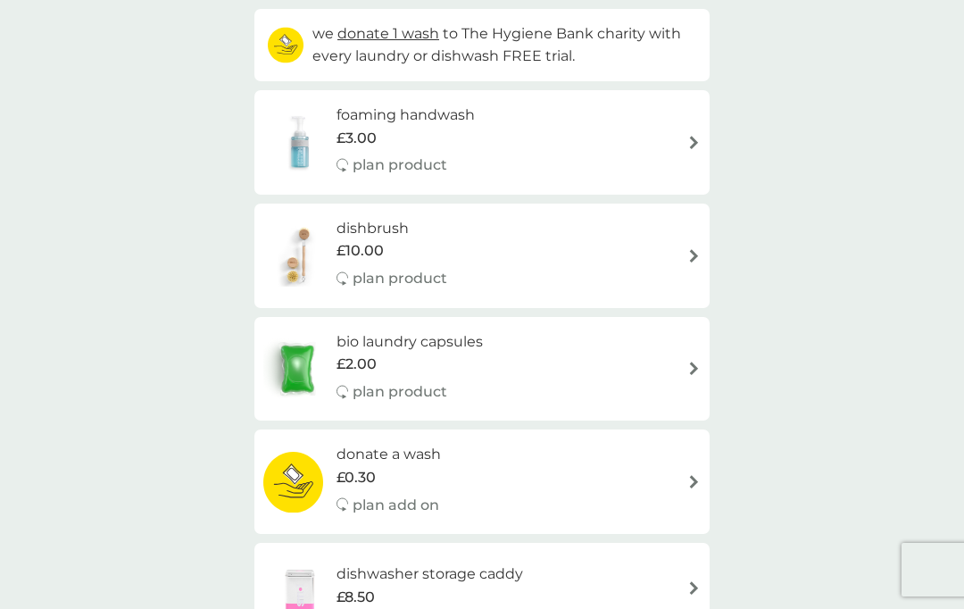
click at [615, 364] on div "bio laundry capsules £2.00 plan product" at bounding box center [481, 369] width 437 height 78
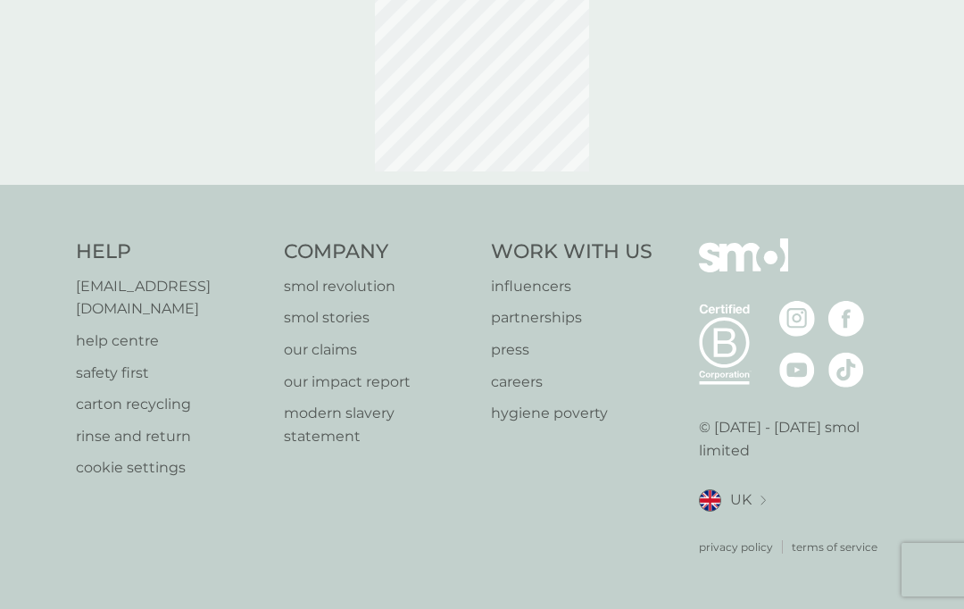
scroll to position [25, 0]
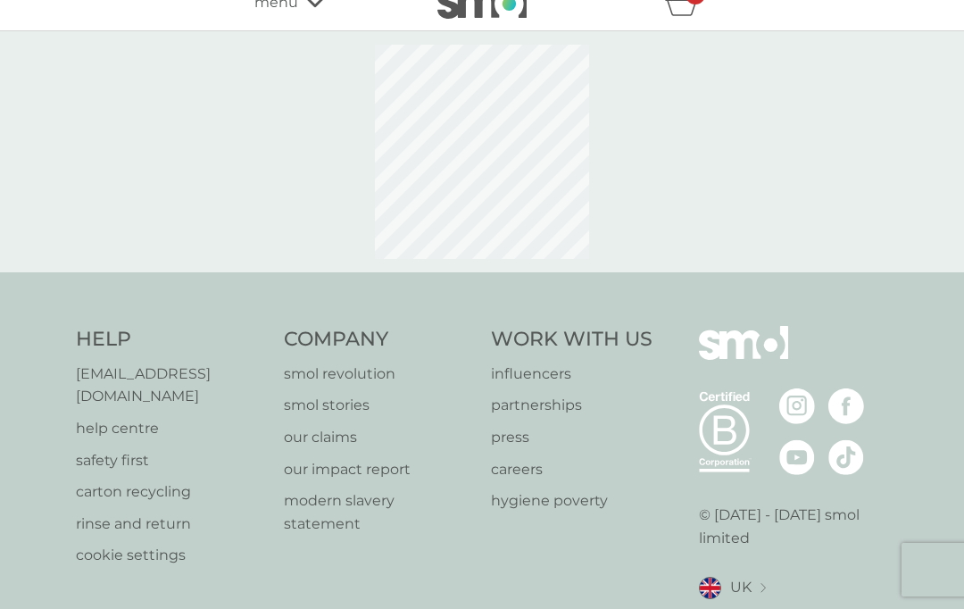
select select "42"
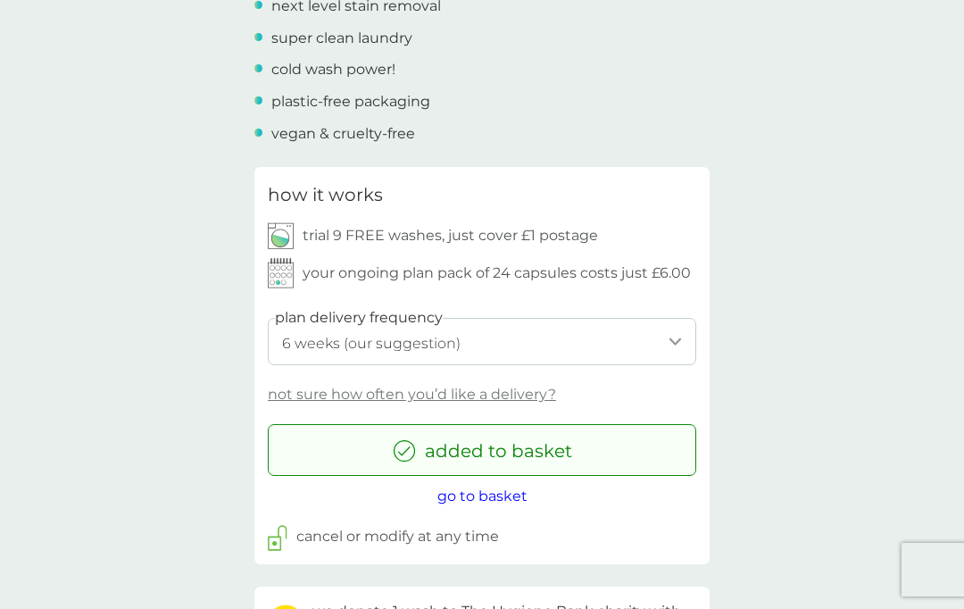
scroll to position [712, 0]
click at [495, 488] on span "go to basket" at bounding box center [482, 496] width 90 height 17
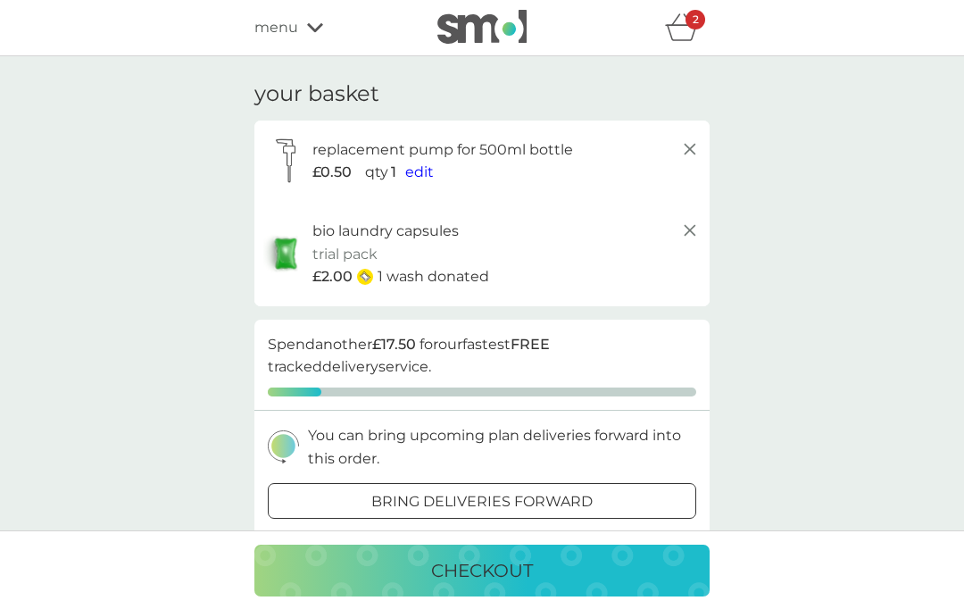
click at [558, 585] on div "checkout" at bounding box center [482, 570] width 420 height 29
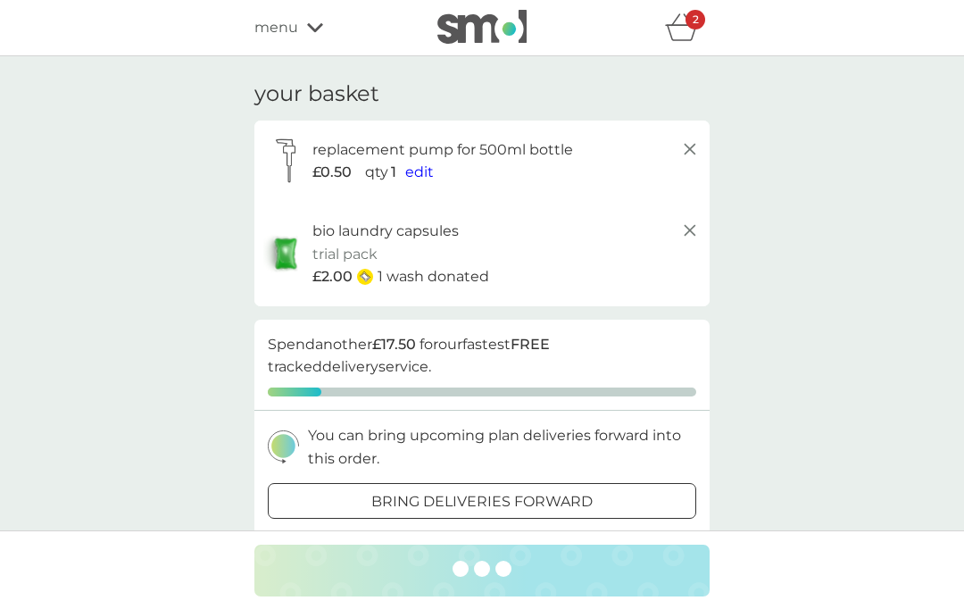
click at [700, 30] on div "2" at bounding box center [687, 28] width 45 height 36
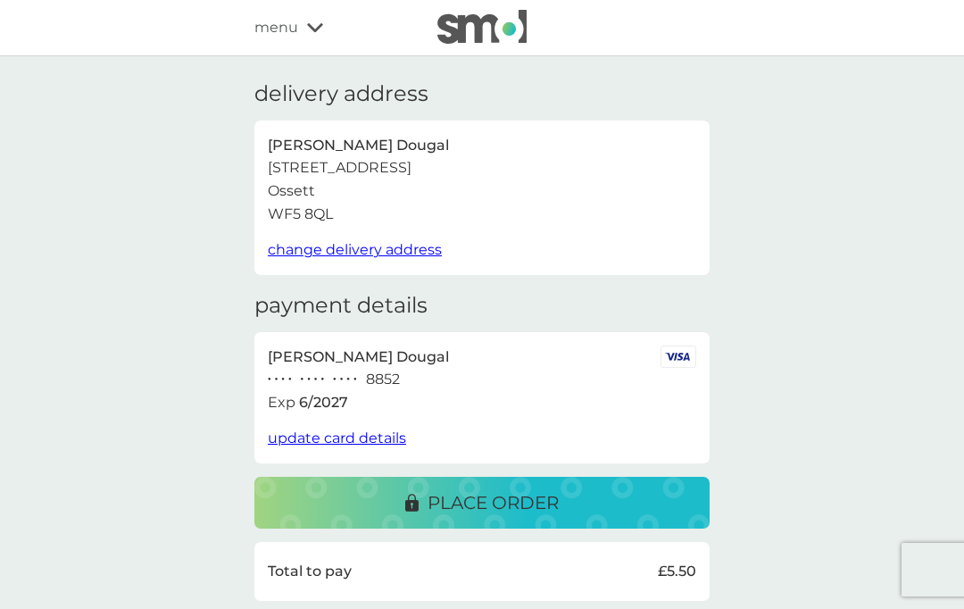
click at [313, 26] on icon at bounding box center [315, 27] width 16 height 11
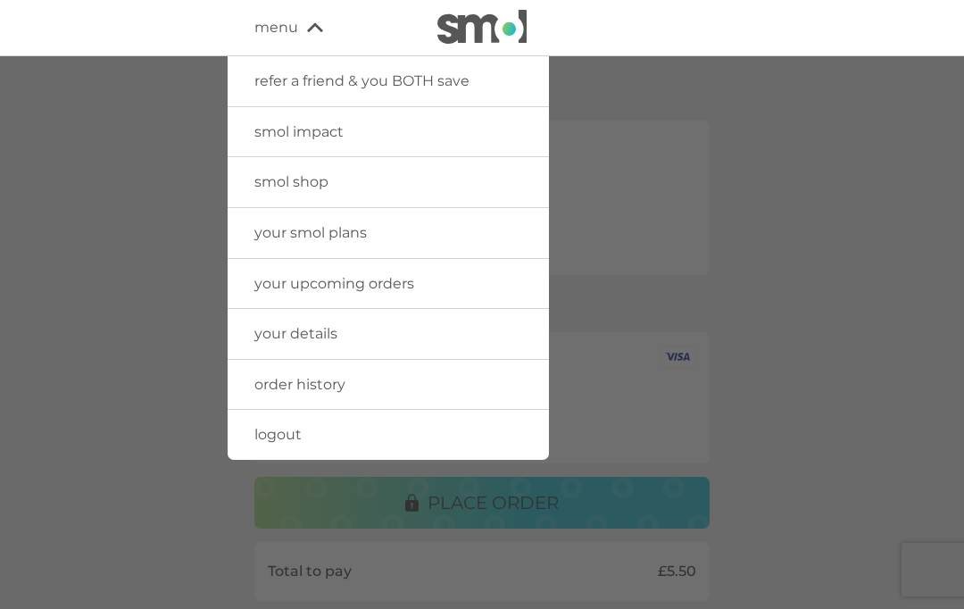
click at [805, 159] on div at bounding box center [482, 360] width 964 height 609
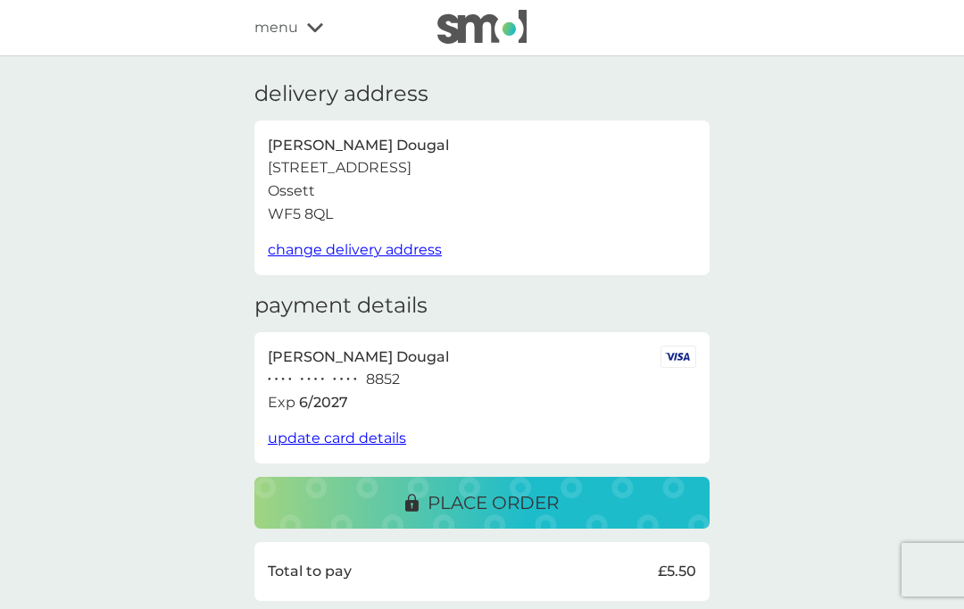
click at [283, 32] on span "menu" at bounding box center [276, 27] width 44 height 23
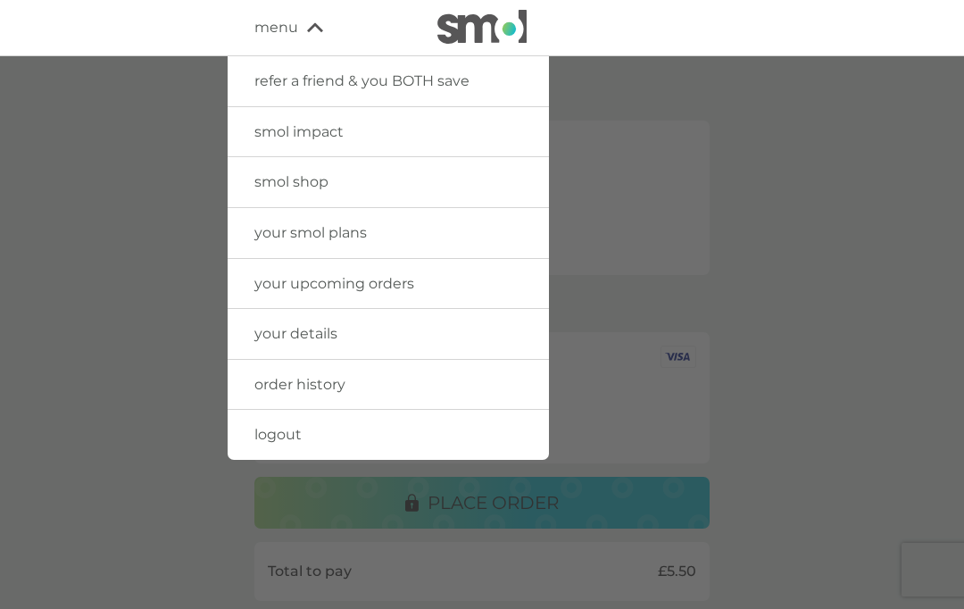
click at [401, 188] on link "smol shop" at bounding box center [388, 182] width 321 height 50
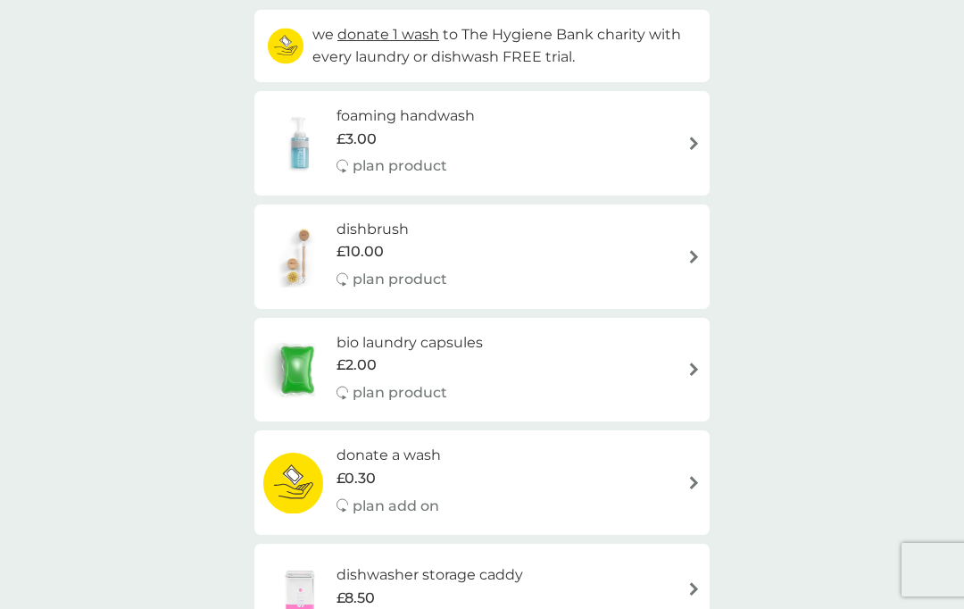
scroll to position [257, 0]
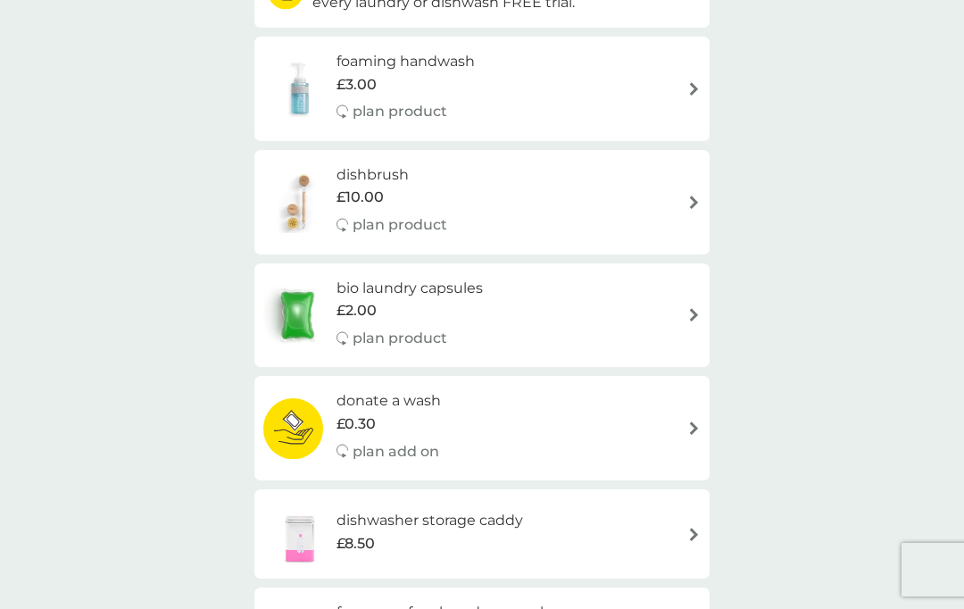
click at [684, 299] on div "bio laundry capsules £2.00 plan product" at bounding box center [481, 316] width 437 height 78
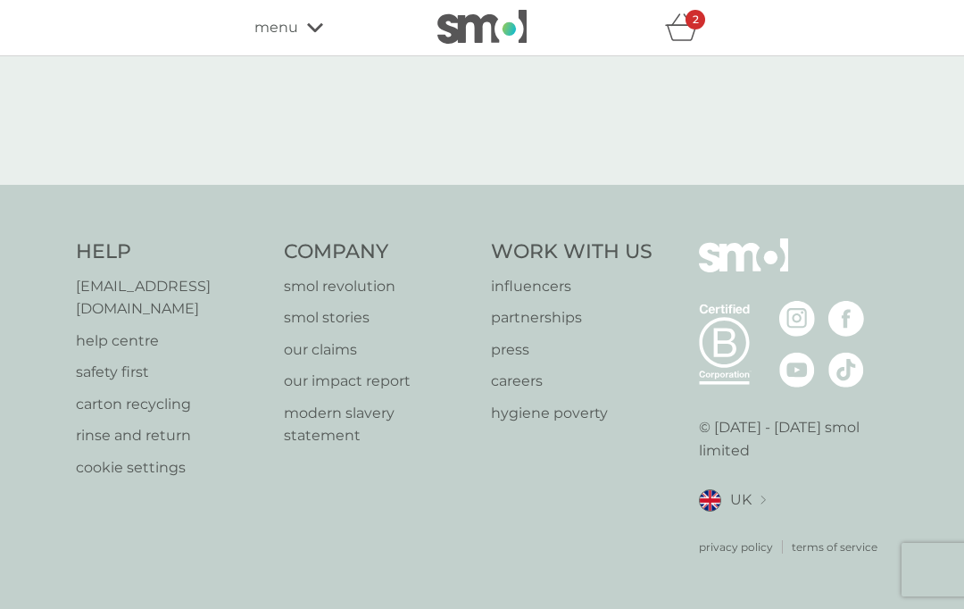
select select "42"
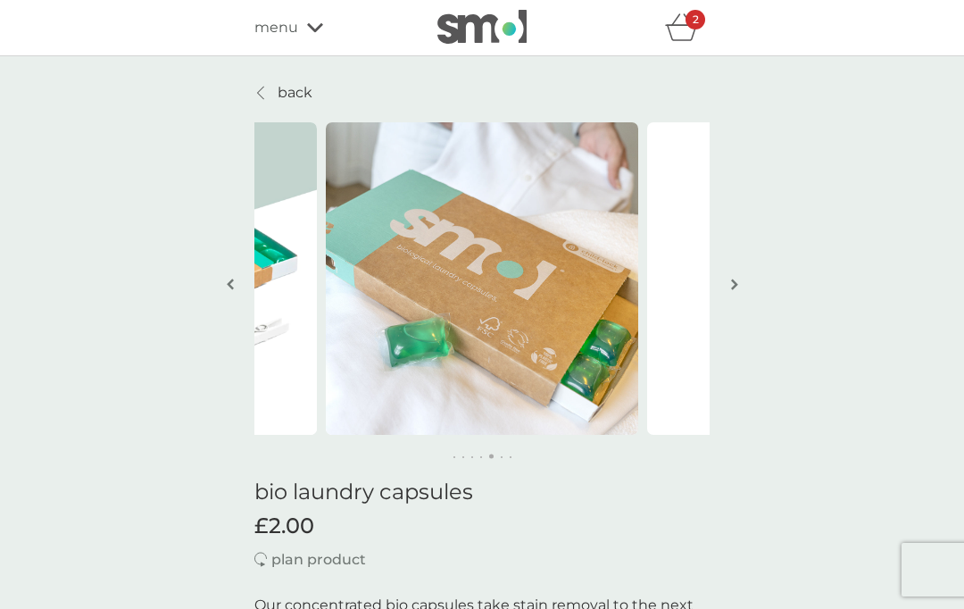
click at [292, 101] on p "back" at bounding box center [295, 92] width 35 height 23
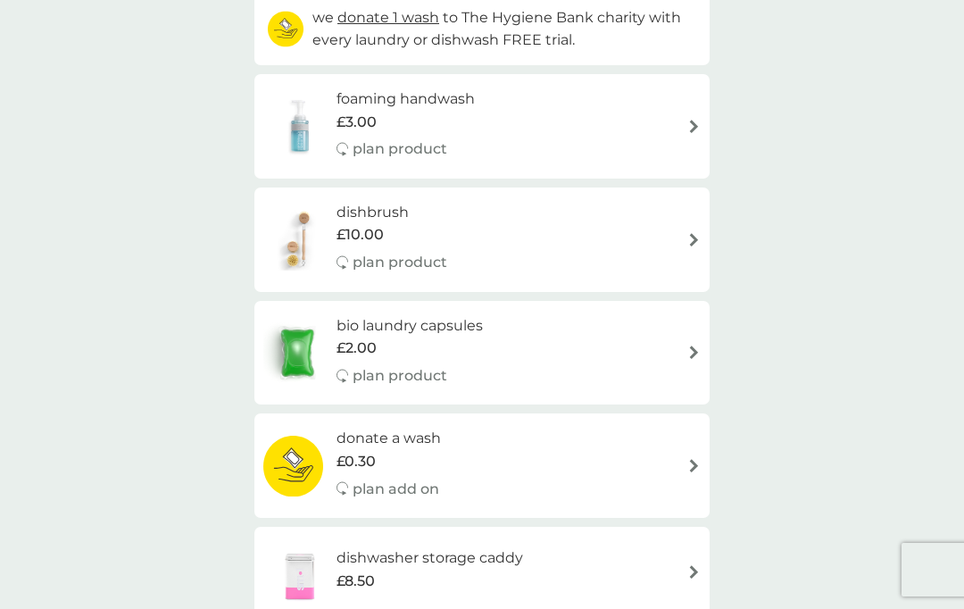
scroll to position [227, 0]
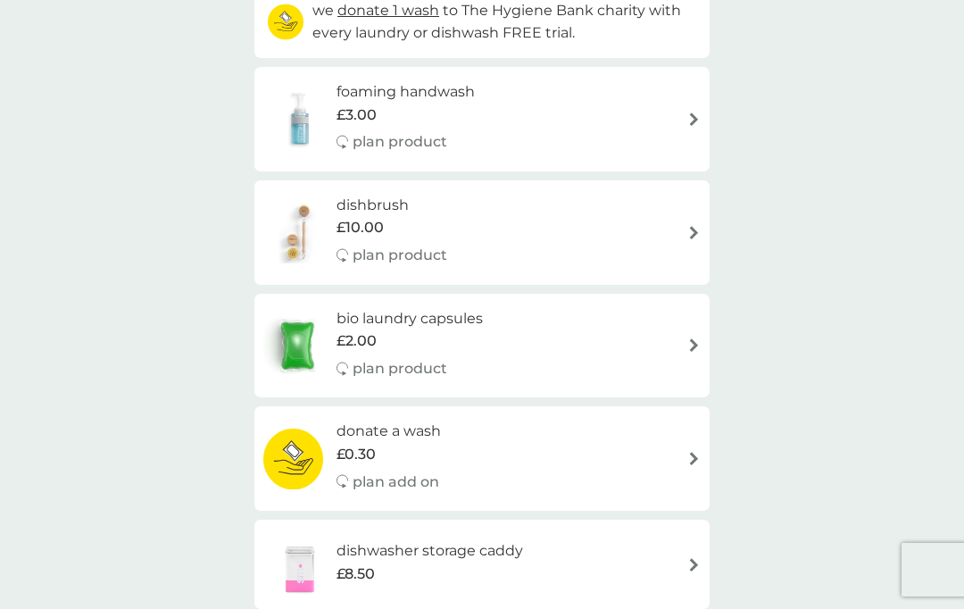
click at [412, 362] on p "plan product" at bounding box center [400, 368] width 95 height 23
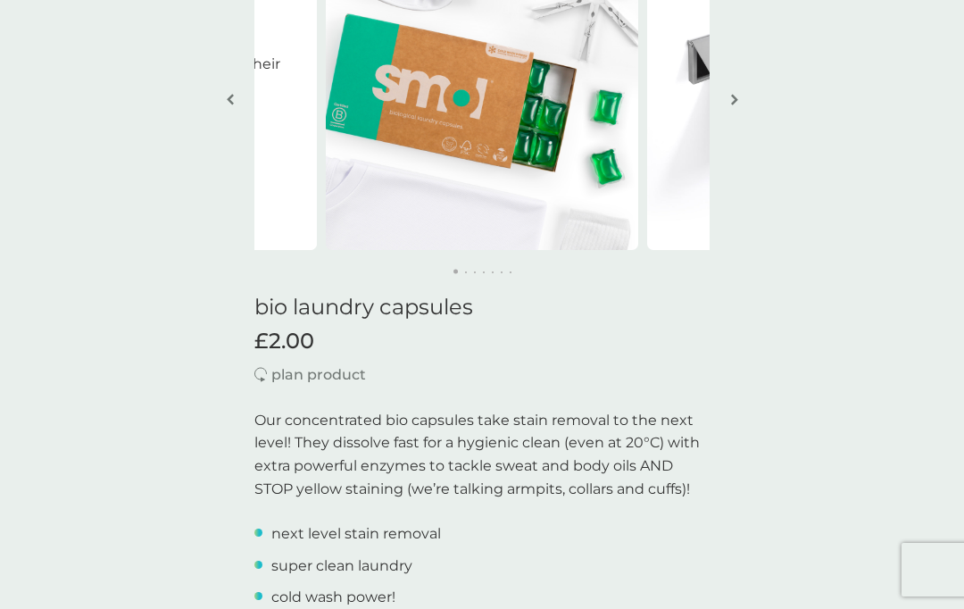
scroll to position [188, 0]
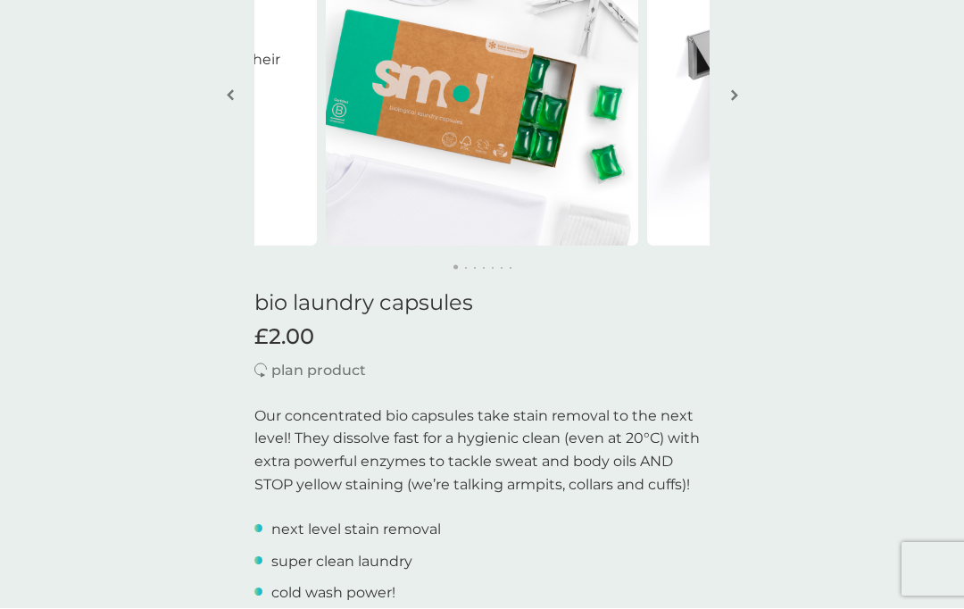
click at [334, 368] on p "plan product" at bounding box center [318, 371] width 95 height 23
click at [264, 365] on img at bounding box center [260, 370] width 12 height 15
click at [324, 378] on p "plan product" at bounding box center [318, 371] width 95 height 23
click at [331, 376] on p "plan product" at bounding box center [318, 371] width 95 height 23
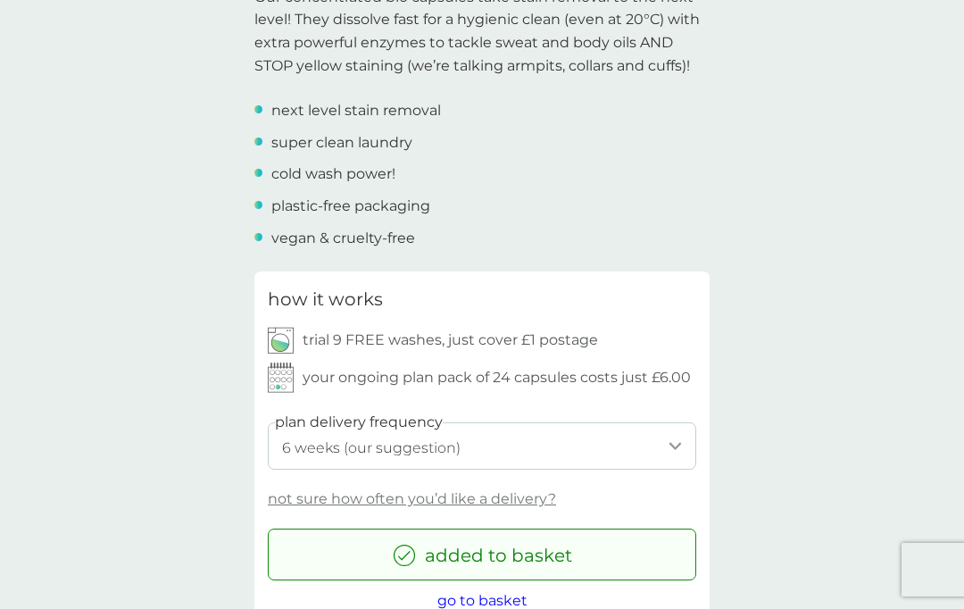
scroll to position [610, 0]
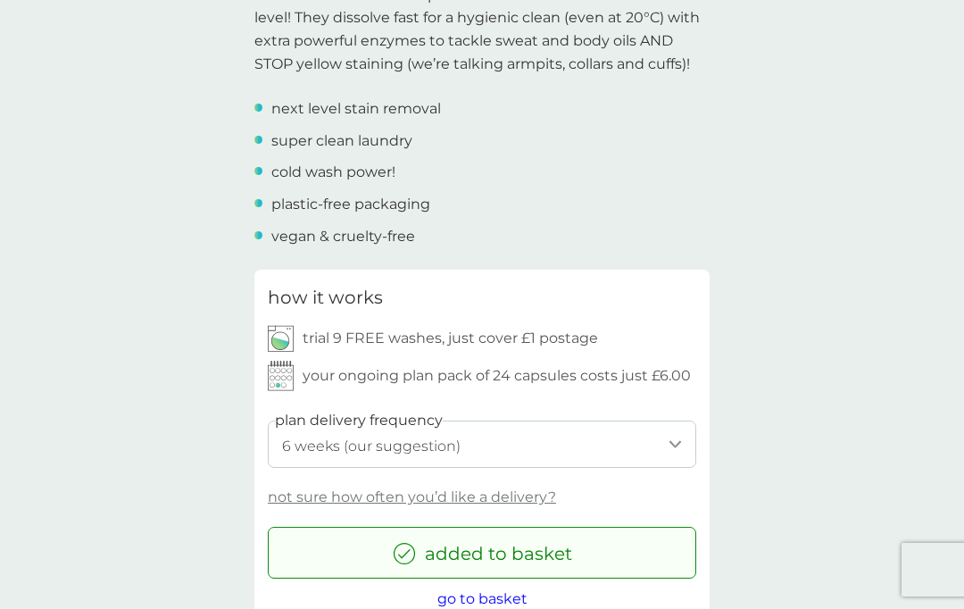
click at [571, 448] on select "1 week 2 weeks 3 weeks 4 weeks 5 weeks 6 weeks (our suggestion) 7 weeks 8 weeks…" at bounding box center [482, 443] width 429 height 47
click at [508, 492] on p "not sure how often you’d like a delivery?" at bounding box center [412, 497] width 288 height 23
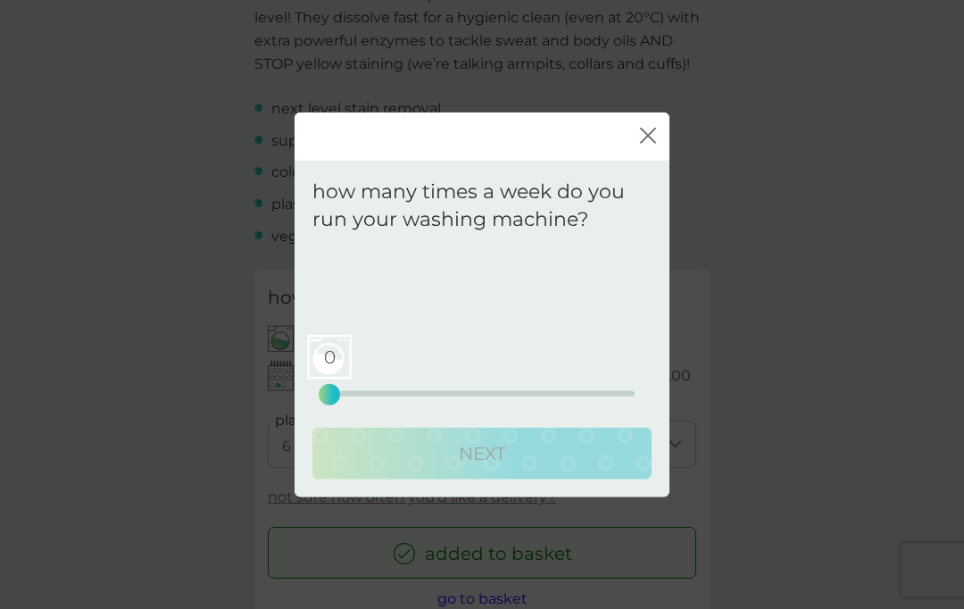
click at [500, 559] on div "close how many times a week do you run your washing machine? We recommend a pla…" at bounding box center [482, 304] width 964 height 609
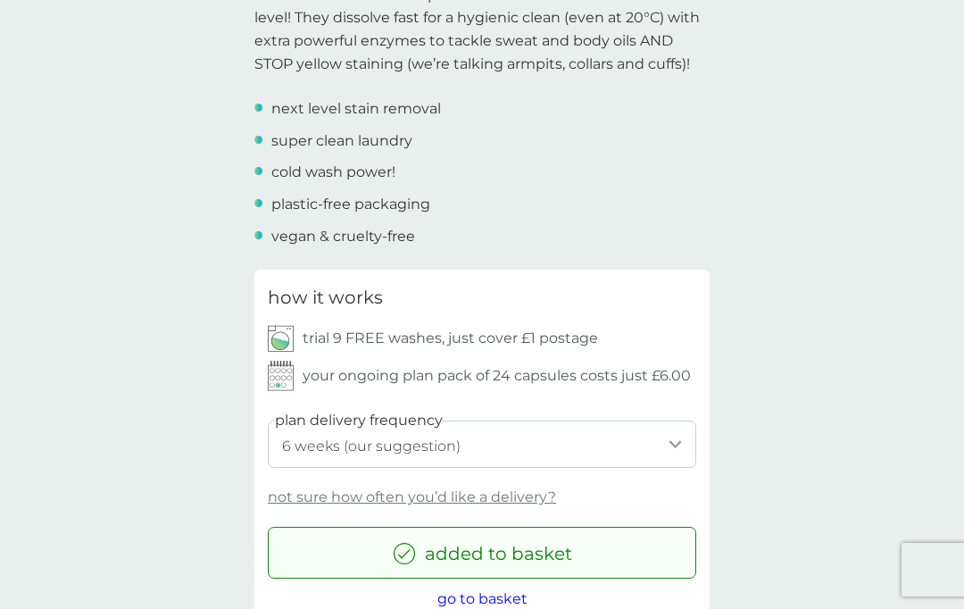
click at [500, 490] on p "not sure how often you’d like a delivery?" at bounding box center [412, 497] width 288 height 23
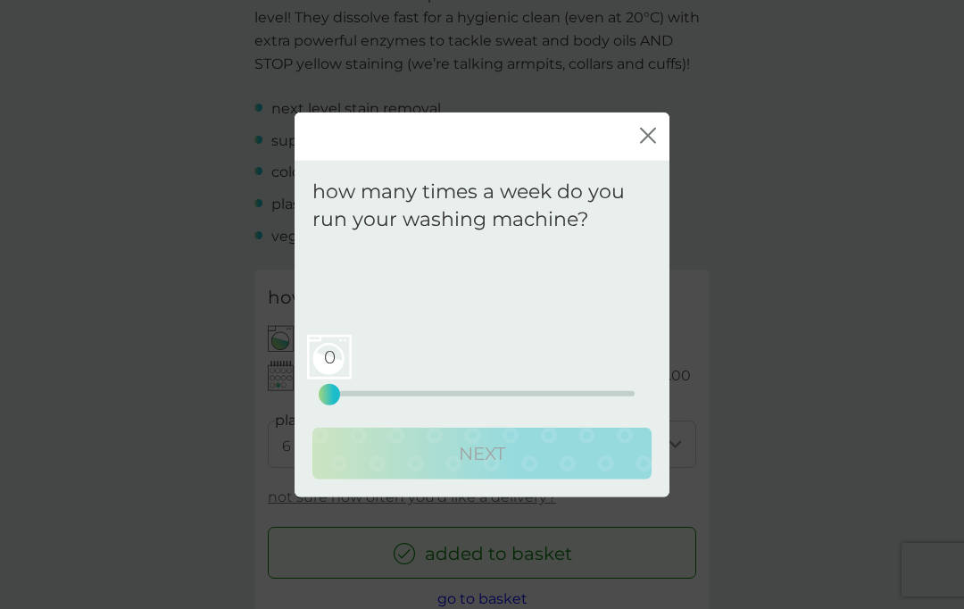
click at [331, 379] on span "0" at bounding box center [329, 356] width 45 height 45
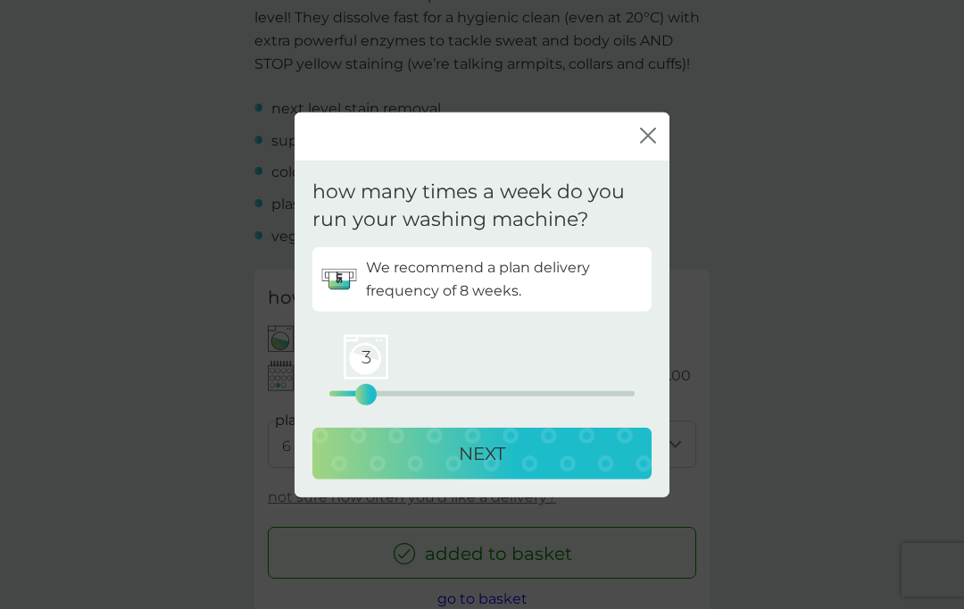
click at [444, 467] on div "NEXT" at bounding box center [482, 452] width 304 height 29
select select "56"
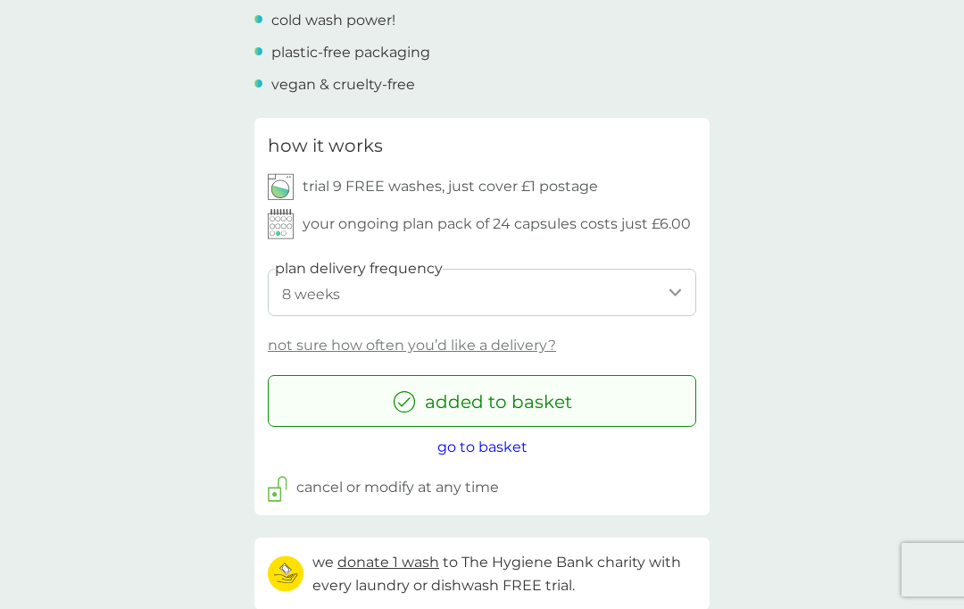
scroll to position [760, 0]
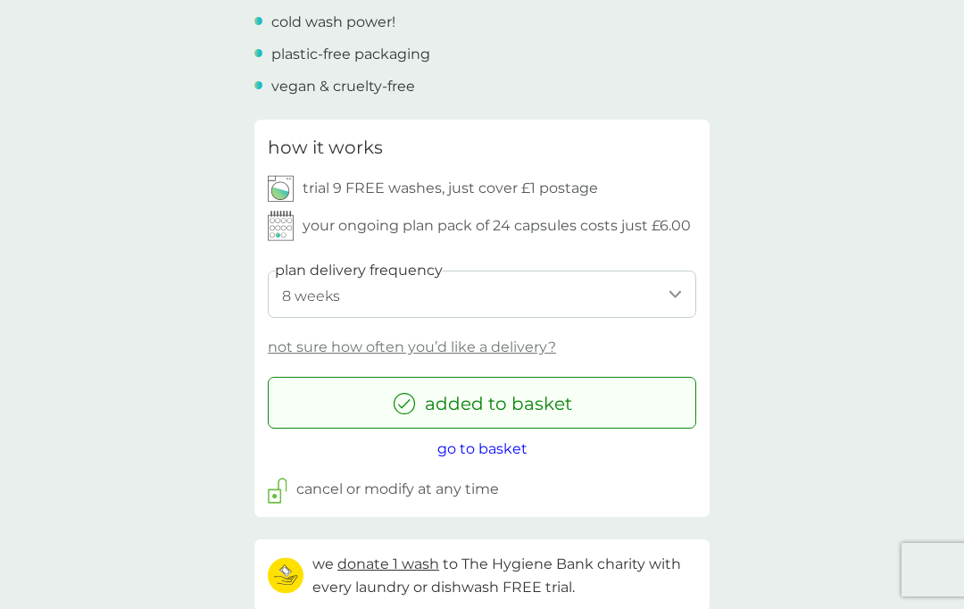
click at [428, 483] on p "cancel or modify at any time" at bounding box center [397, 489] width 203 height 23
click at [279, 492] on img at bounding box center [278, 491] width 20 height 26
click at [349, 478] on p "cancel or modify at any time" at bounding box center [397, 489] width 203 height 23
click at [353, 486] on p "cancel or modify at any time" at bounding box center [397, 489] width 203 height 23
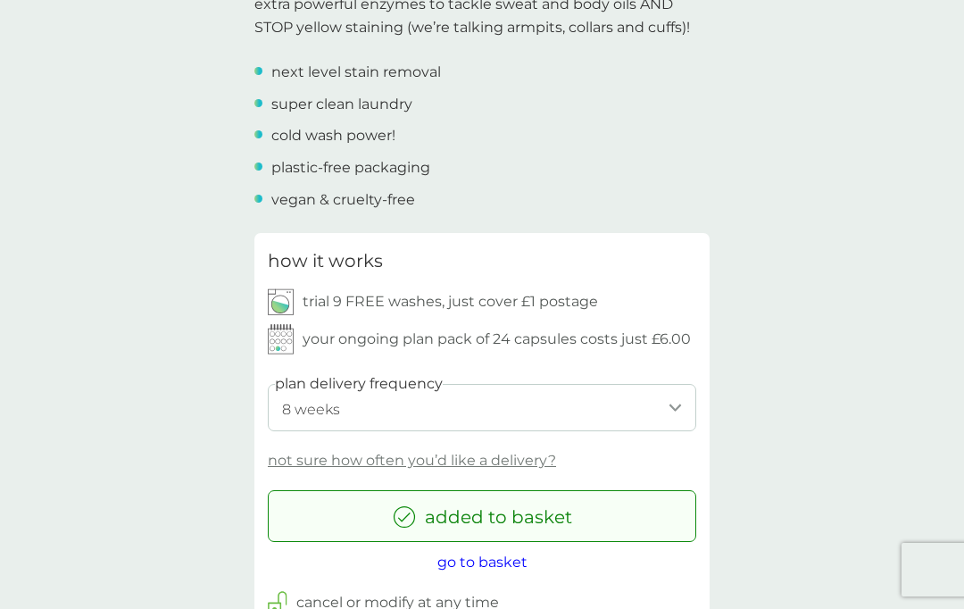
scroll to position [643, 0]
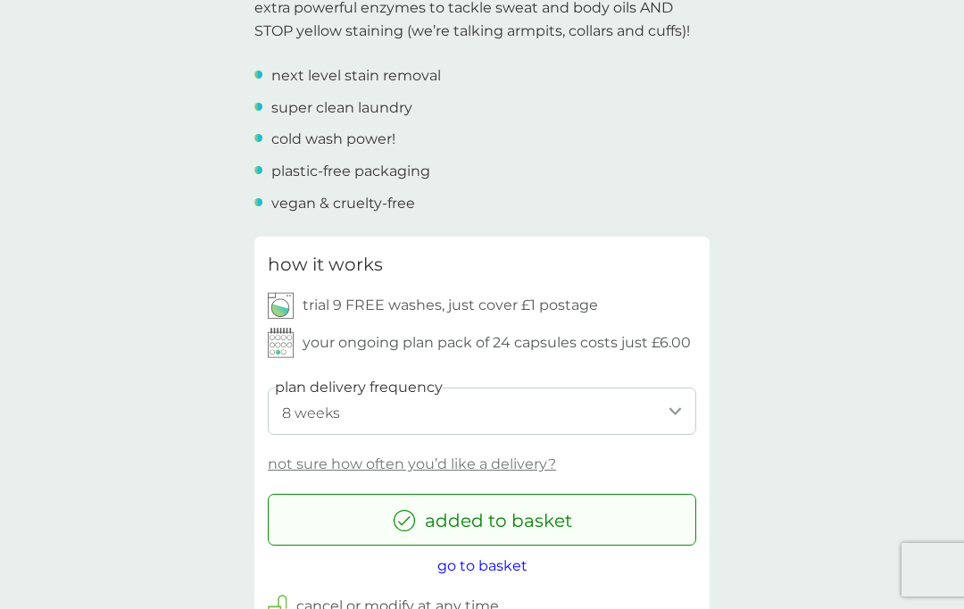
click at [514, 334] on p "your ongoing plan pack of 24 capsules costs just £6.00" at bounding box center [497, 342] width 388 height 23
click at [555, 340] on p "your ongoing plan pack of 24 capsules costs just £6.00" at bounding box center [497, 342] width 388 height 23
click at [578, 333] on p "your ongoing plan pack of 24 capsules costs just £6.00" at bounding box center [497, 342] width 388 height 23
click at [656, 333] on p "your ongoing plan pack of 24 capsules costs just £6.00" at bounding box center [497, 342] width 388 height 23
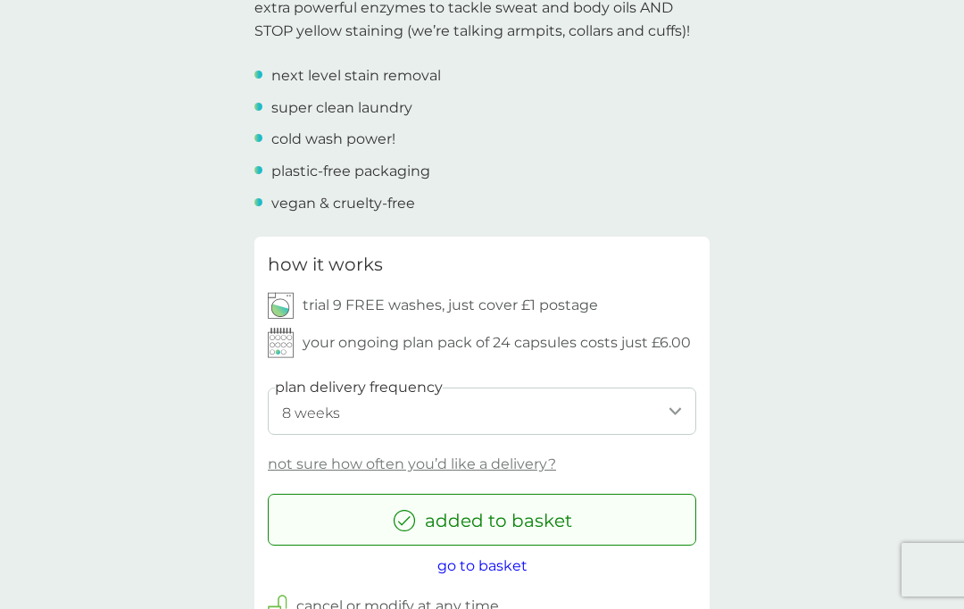
click at [655, 333] on p "your ongoing plan pack of 24 capsules costs just £6.00" at bounding box center [497, 342] width 388 height 23
click at [670, 344] on p "your ongoing plan pack of 24 capsules costs just £6.00" at bounding box center [497, 342] width 388 height 23
click at [539, 340] on p "your ongoing plan pack of 24 capsules costs just £6.00" at bounding box center [497, 342] width 388 height 23
click at [298, 346] on div "your ongoing plan pack of 24 capsules costs just £6.00" at bounding box center [479, 343] width 423 height 30
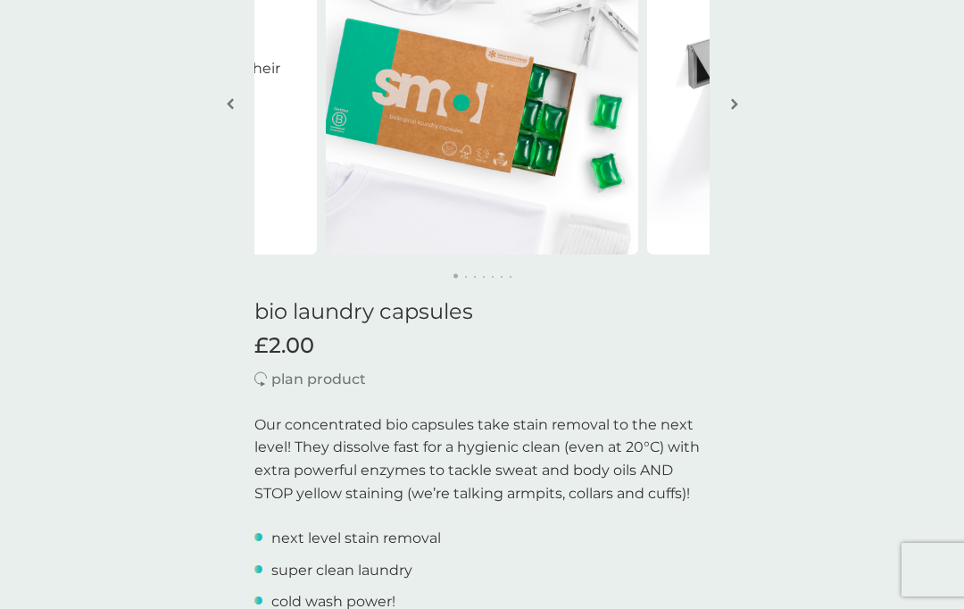
scroll to position [0, 0]
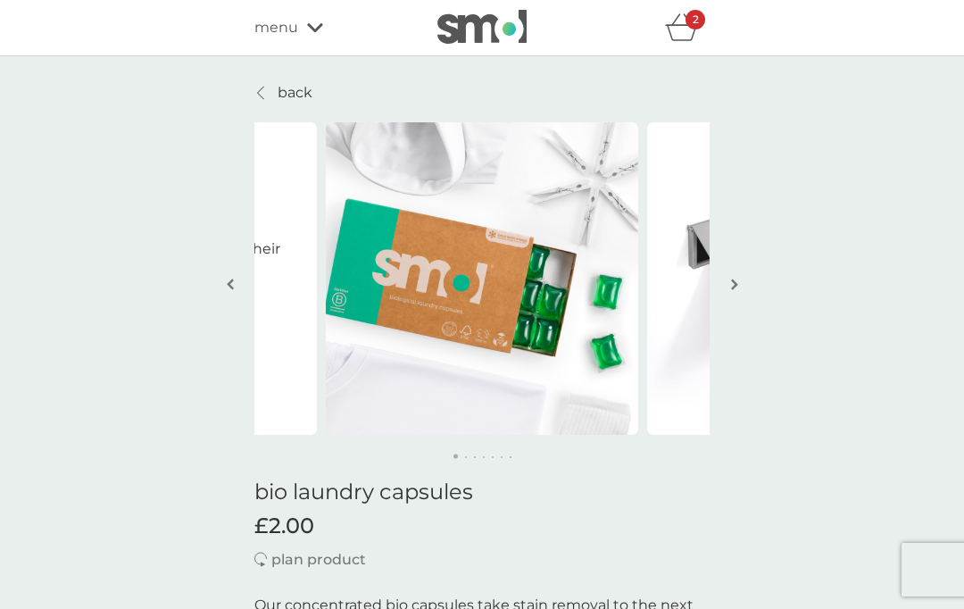
click at [701, 29] on div "2" at bounding box center [696, 20] width 20 height 20
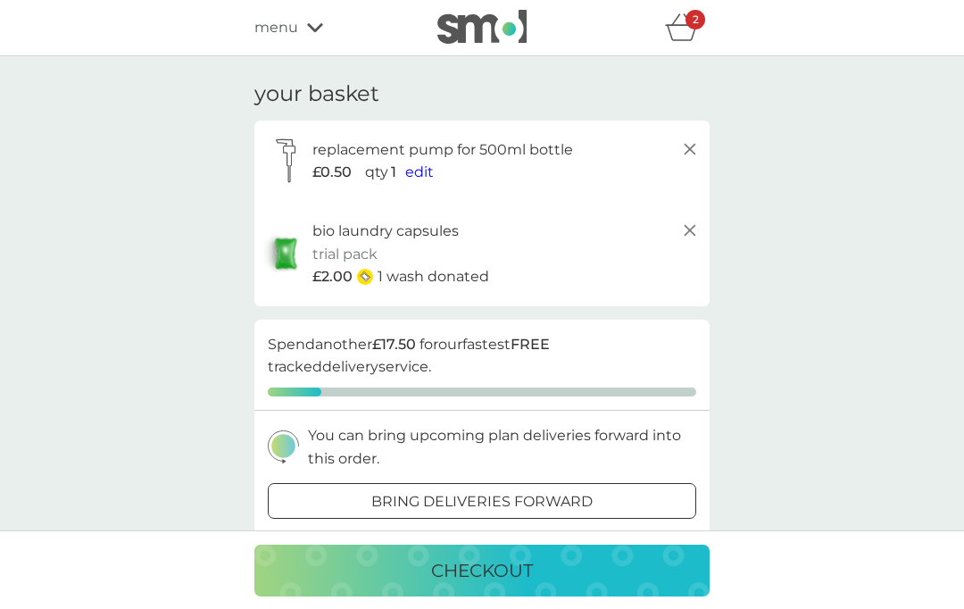
click at [520, 490] on p "bring deliveries forward" at bounding box center [481, 501] width 221 height 23
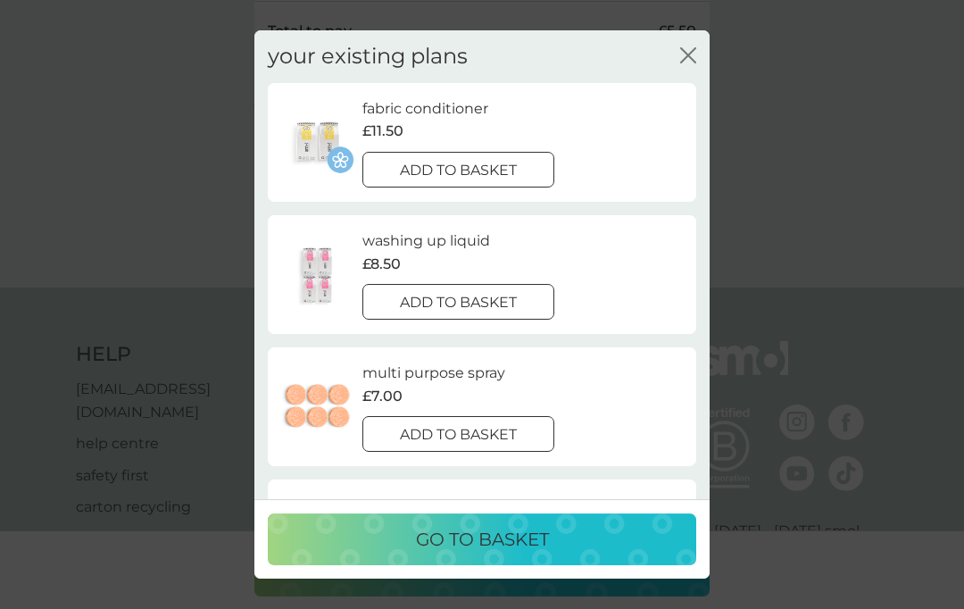
scroll to position [737, 0]
click at [695, 62] on icon "close" at bounding box center [691, 55] width 7 height 14
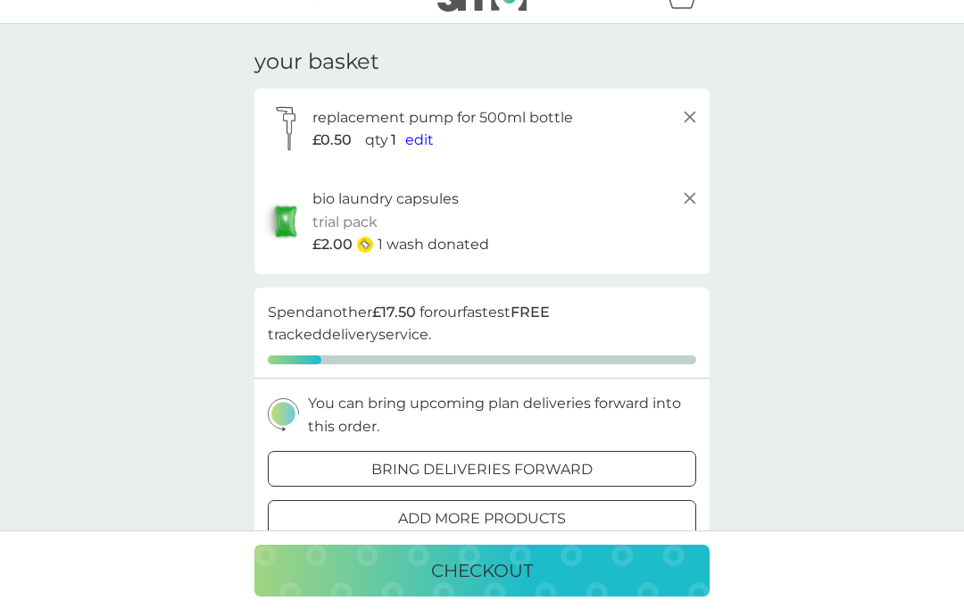
scroll to position [0, 0]
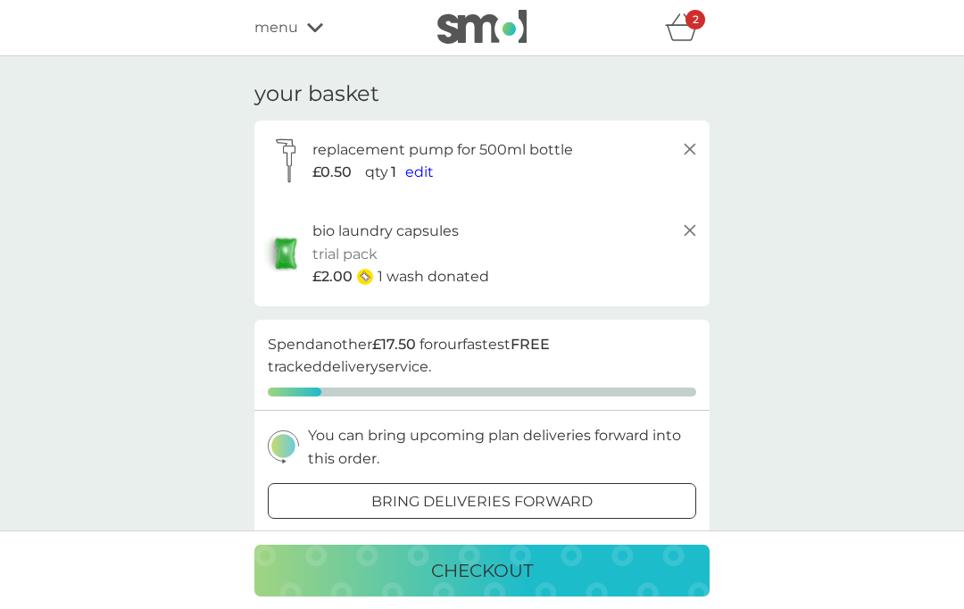
click at [686, 231] on icon at bounding box center [689, 230] width 21 height 21
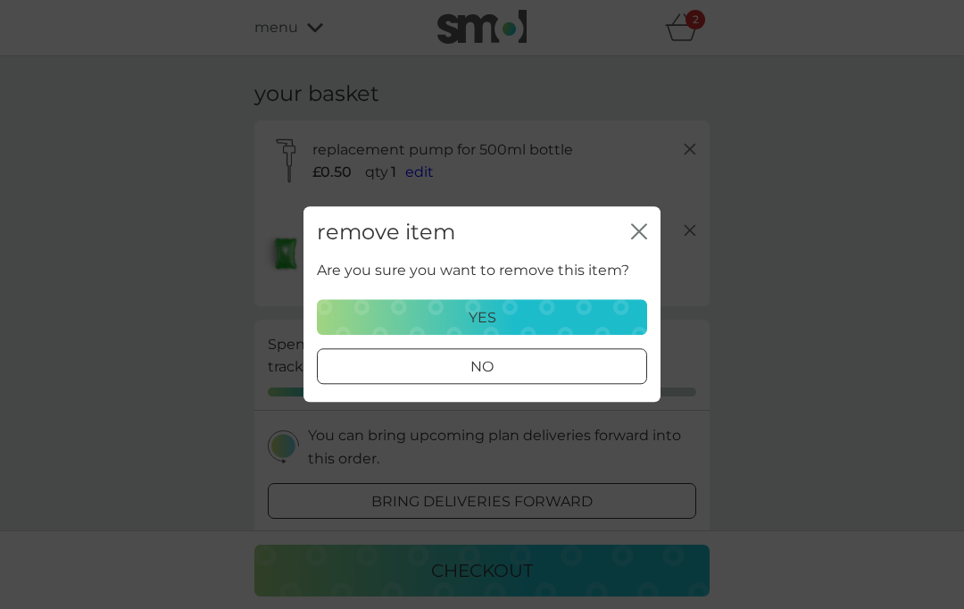
click at [513, 313] on div "yes" at bounding box center [482, 317] width 307 height 23
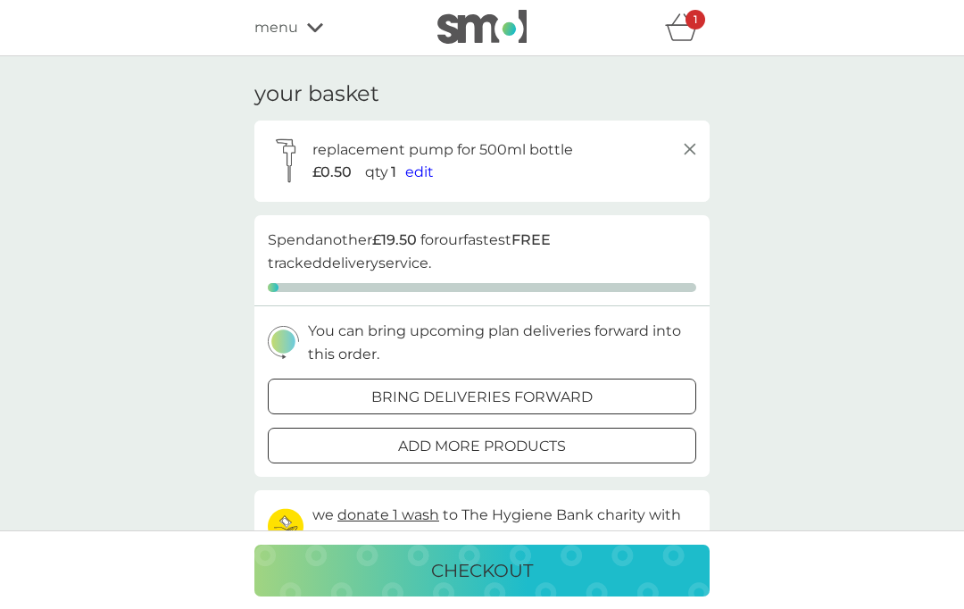
click at [559, 389] on p "bring deliveries forward" at bounding box center [481, 397] width 221 height 23
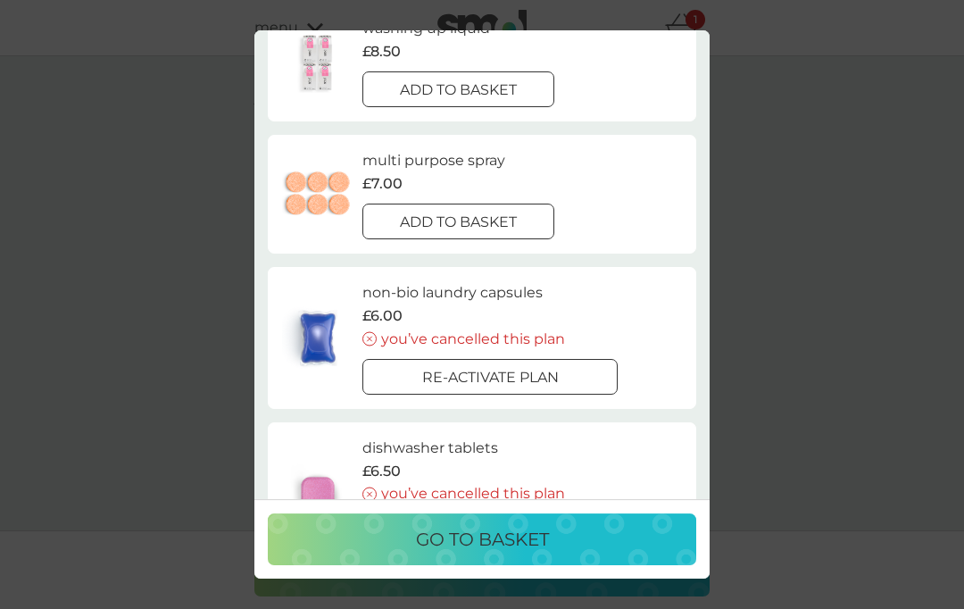
scroll to position [213, 0]
click at [537, 365] on p "Re-activate plan" at bounding box center [490, 376] width 137 height 23
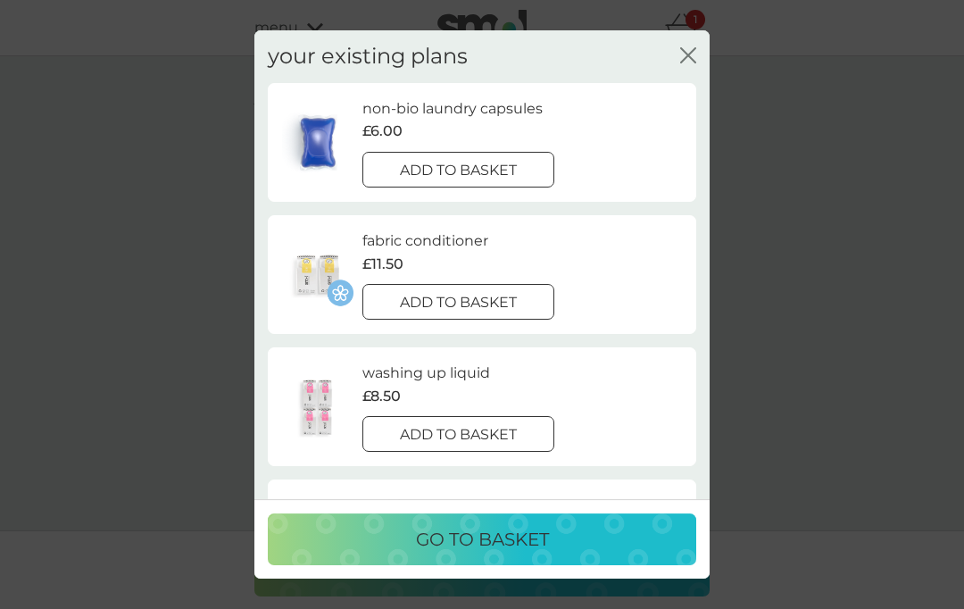
scroll to position [0, 0]
click at [430, 162] on div at bounding box center [436, 168] width 12 height 12
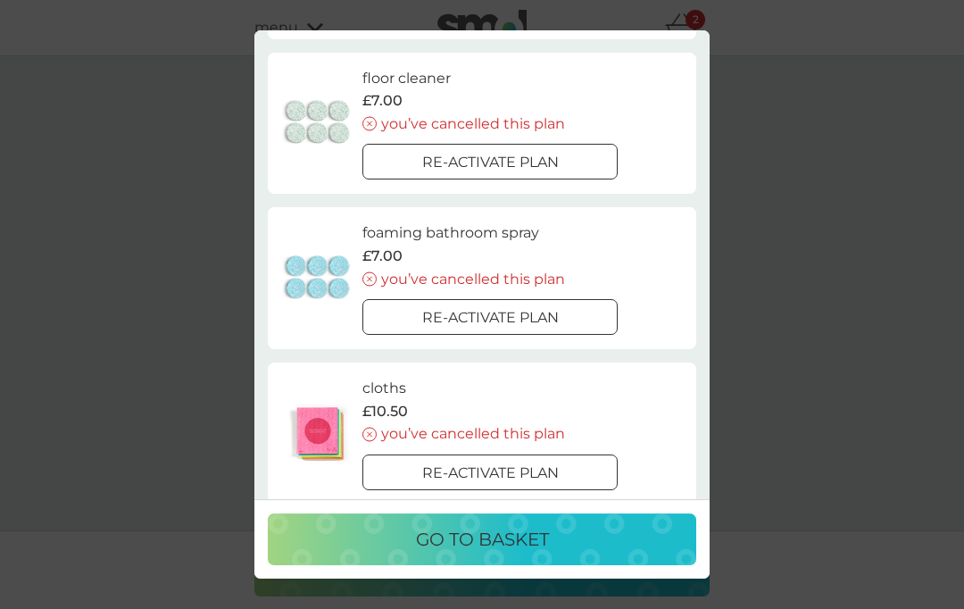
scroll to position [856, 0]
click at [586, 554] on div "go to basket" at bounding box center [482, 539] width 393 height 29
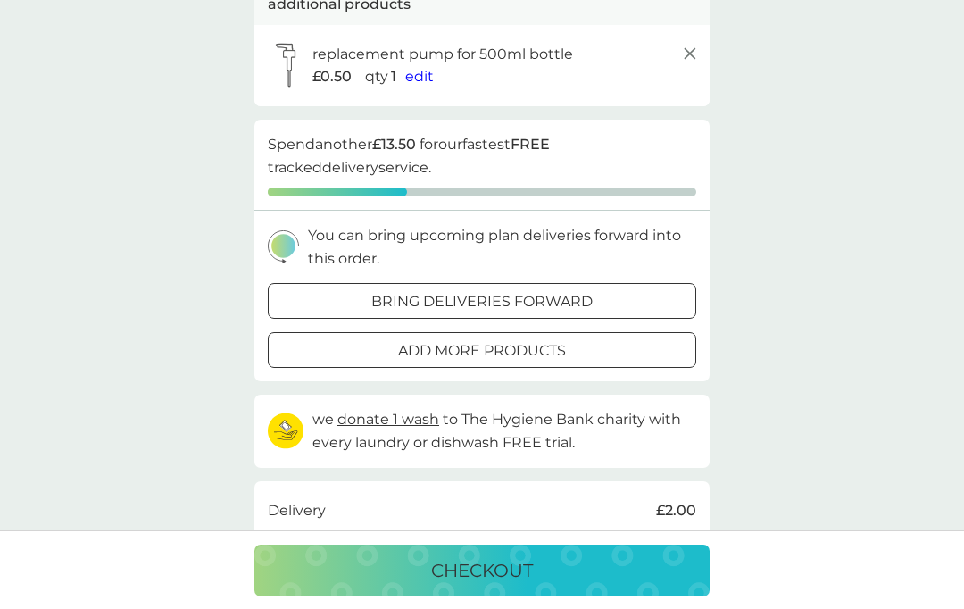
scroll to position [0, 0]
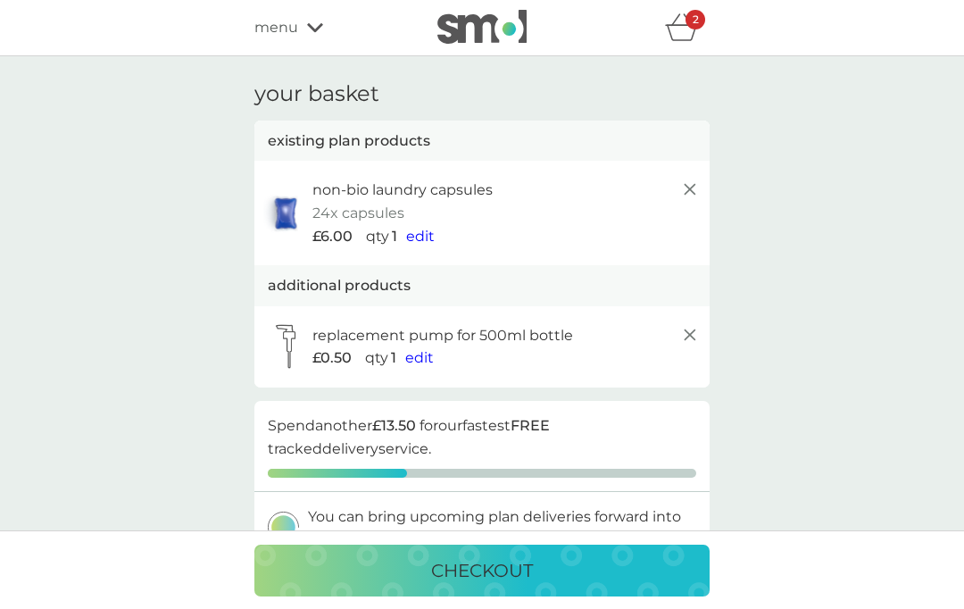
click at [290, 37] on span "menu" at bounding box center [276, 27] width 44 height 23
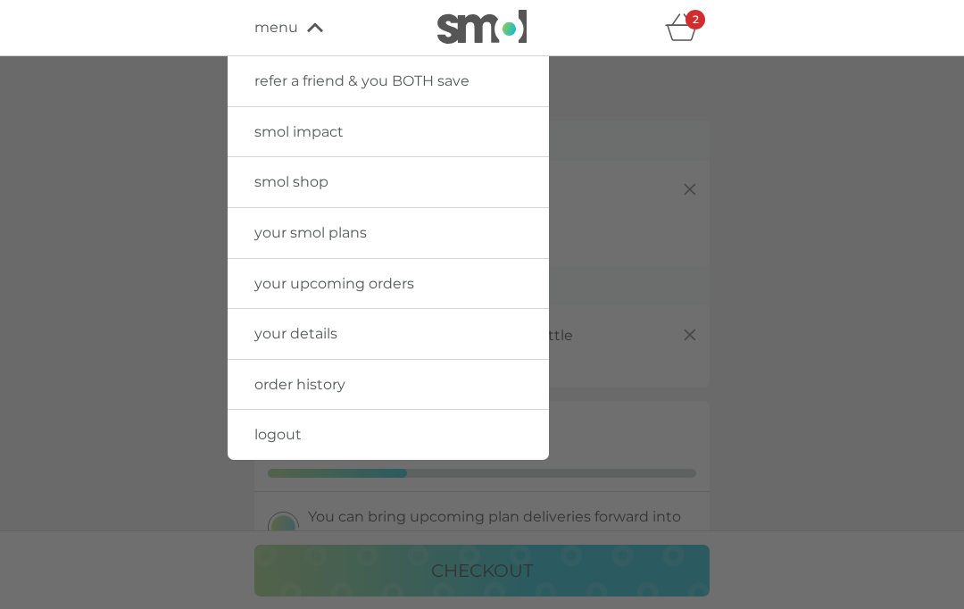
click at [475, 185] on link "smol shop" at bounding box center [388, 182] width 321 height 50
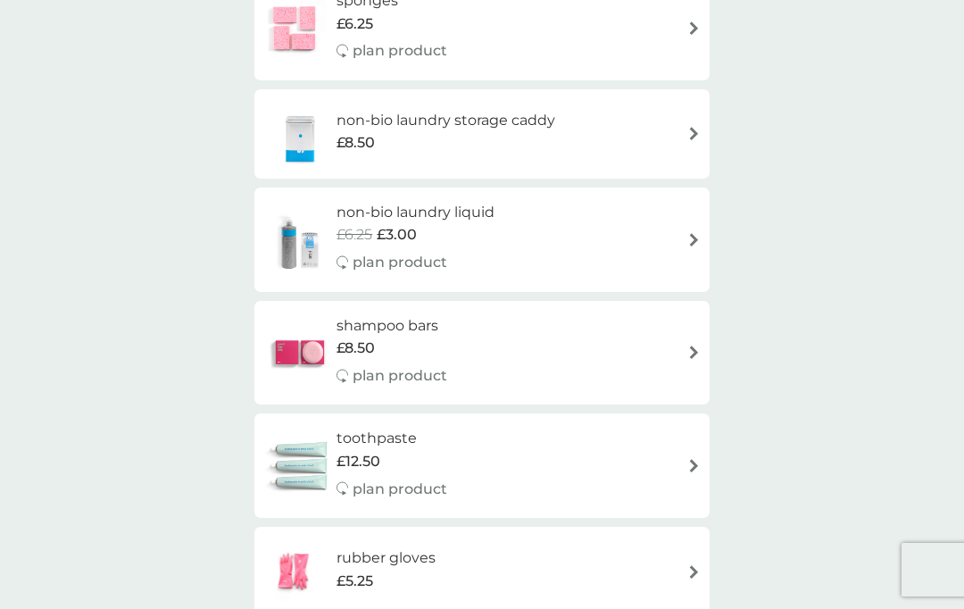
scroll to position [1433, 0]
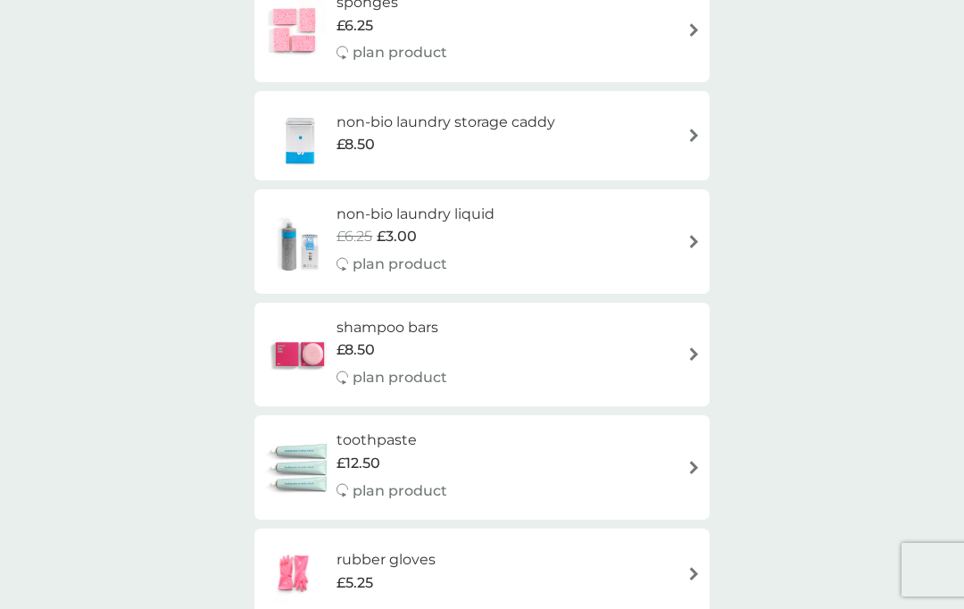
click at [695, 129] on img at bounding box center [693, 135] width 13 height 13
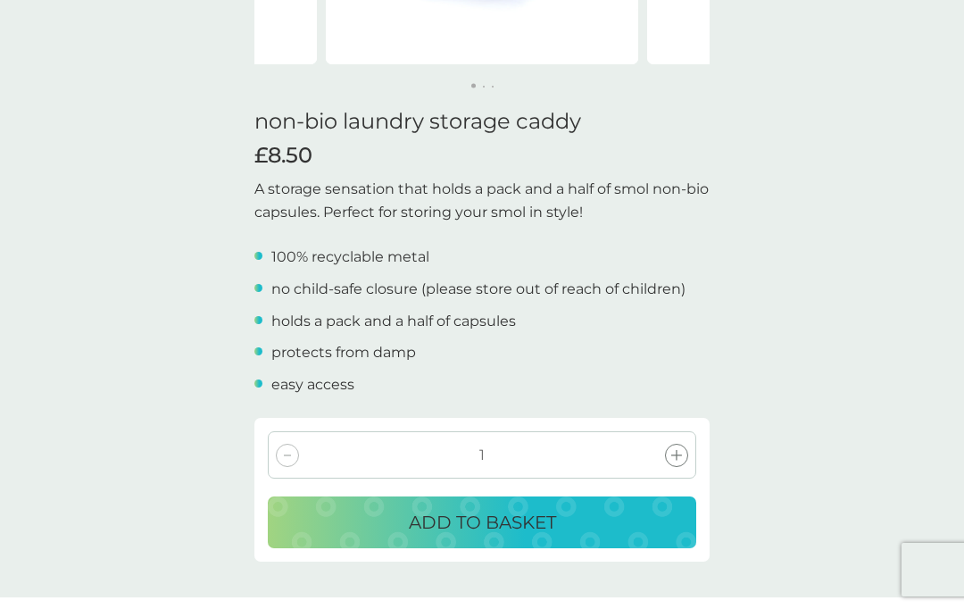
scroll to position [371, 0]
click at [518, 519] on p "ADD TO BASKET" at bounding box center [482, 521] width 147 height 29
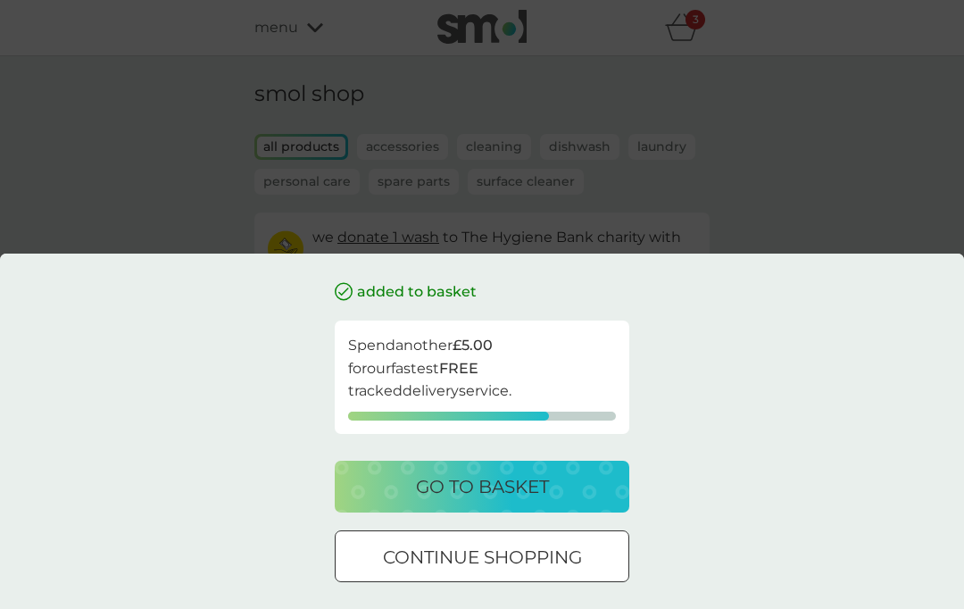
click at [604, 501] on div "go to basket" at bounding box center [482, 486] width 259 height 29
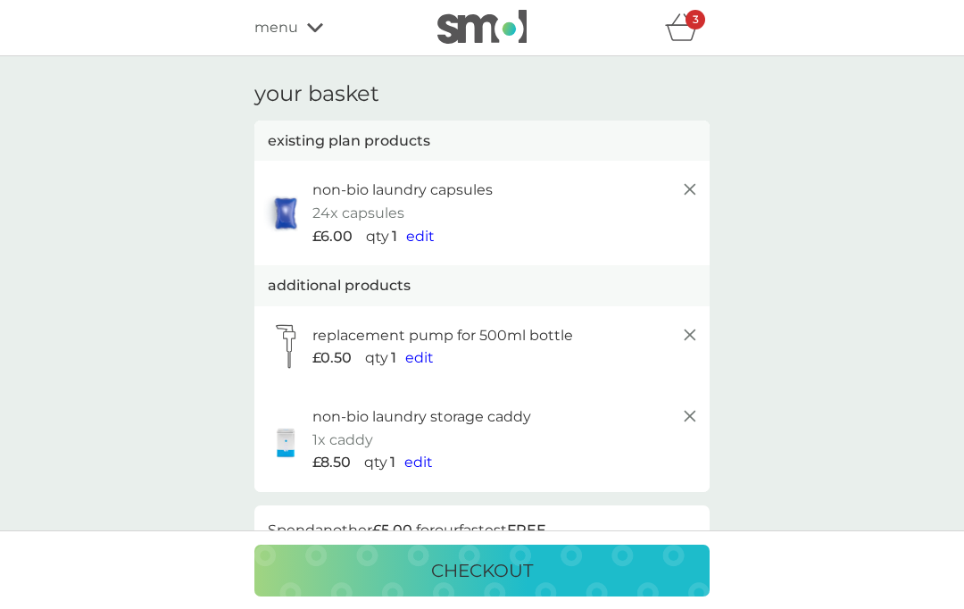
click at [307, 30] on icon at bounding box center [315, 27] width 16 height 11
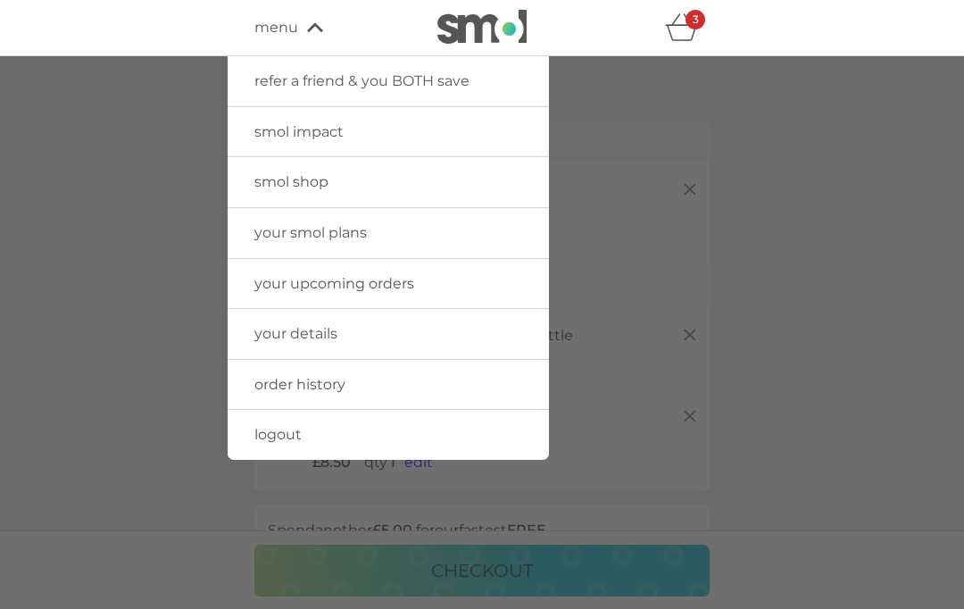
click at [420, 191] on link "smol shop" at bounding box center [388, 182] width 321 height 50
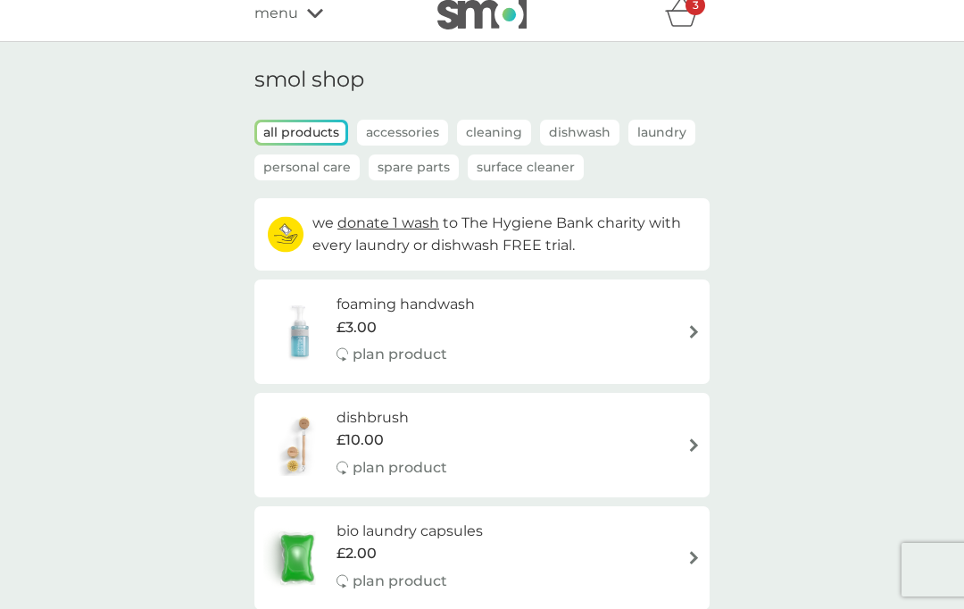
scroll to position [15, 0]
click at [428, 171] on p "Spare Parts" at bounding box center [414, 167] width 90 height 26
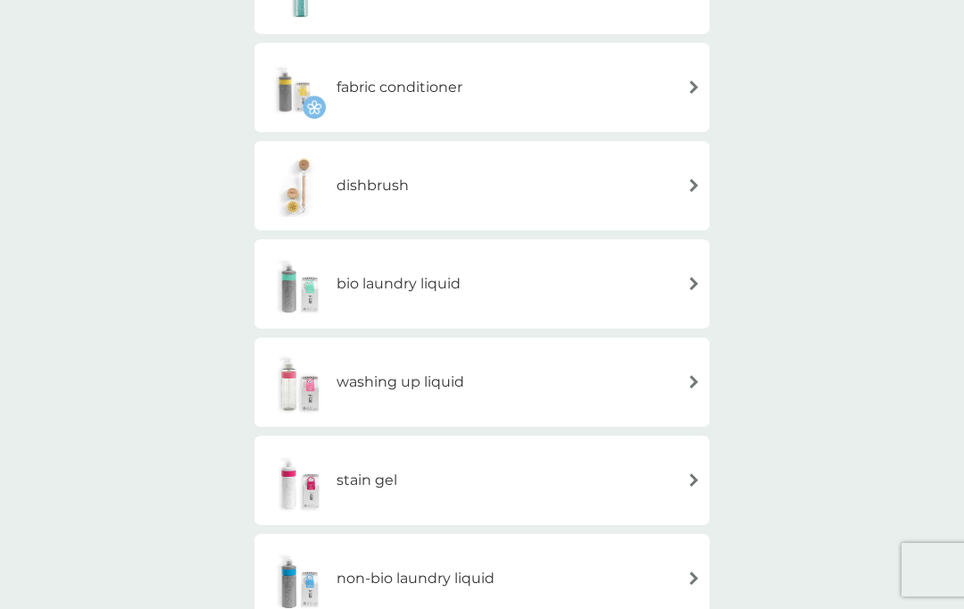
scroll to position [563, 0]
click at [534, 408] on div "washing up liquid" at bounding box center [481, 381] width 437 height 62
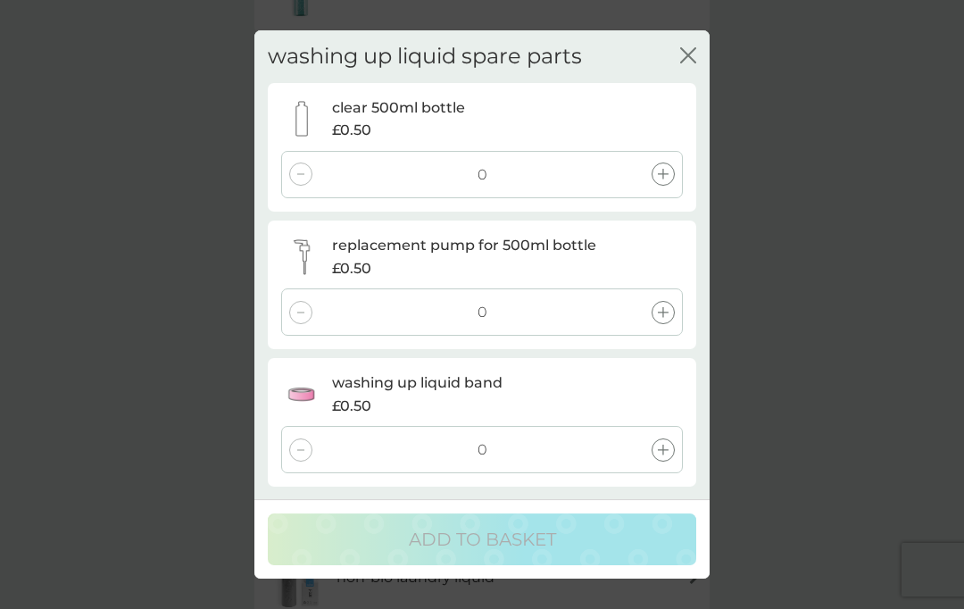
click at [691, 58] on icon "close" at bounding box center [688, 55] width 16 height 16
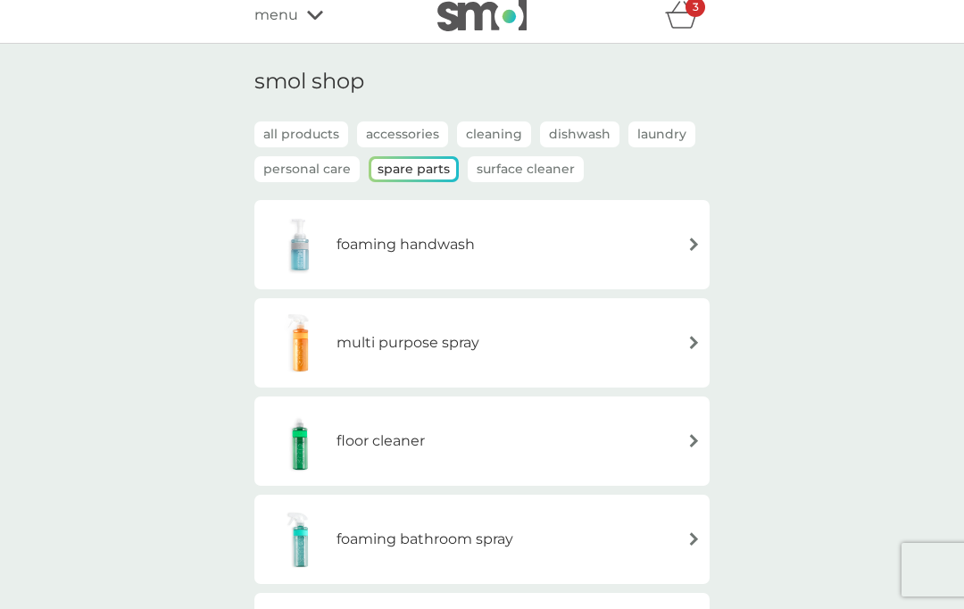
scroll to position [0, 0]
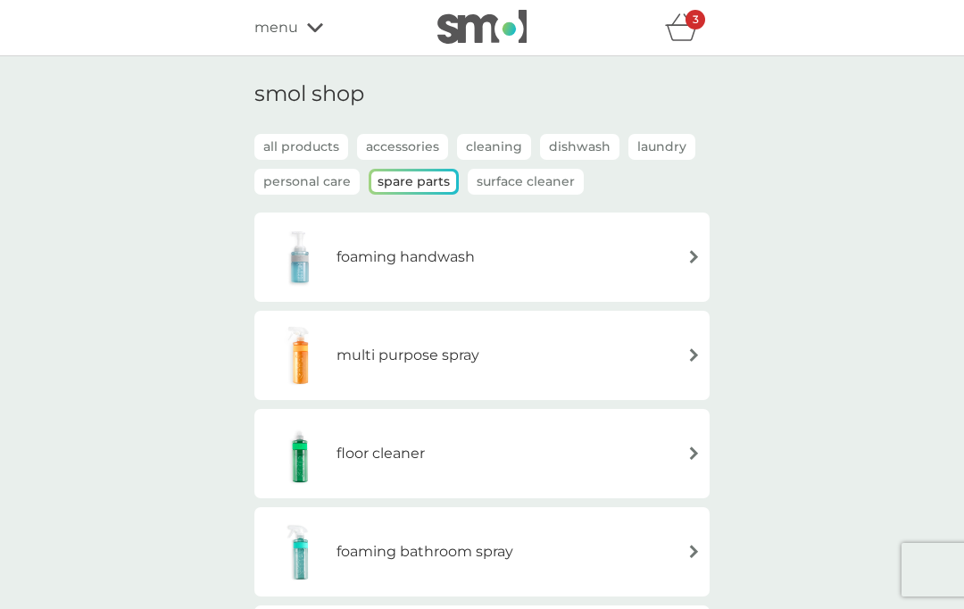
click at [297, 188] on p "Personal Care" at bounding box center [306, 182] width 105 height 26
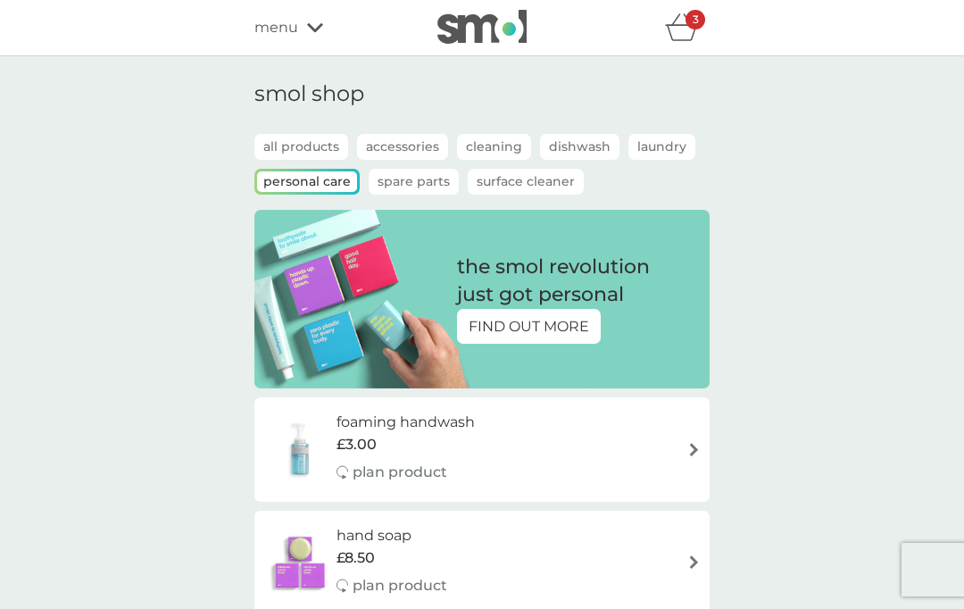
click at [684, 34] on icon "basket" at bounding box center [682, 27] width 34 height 28
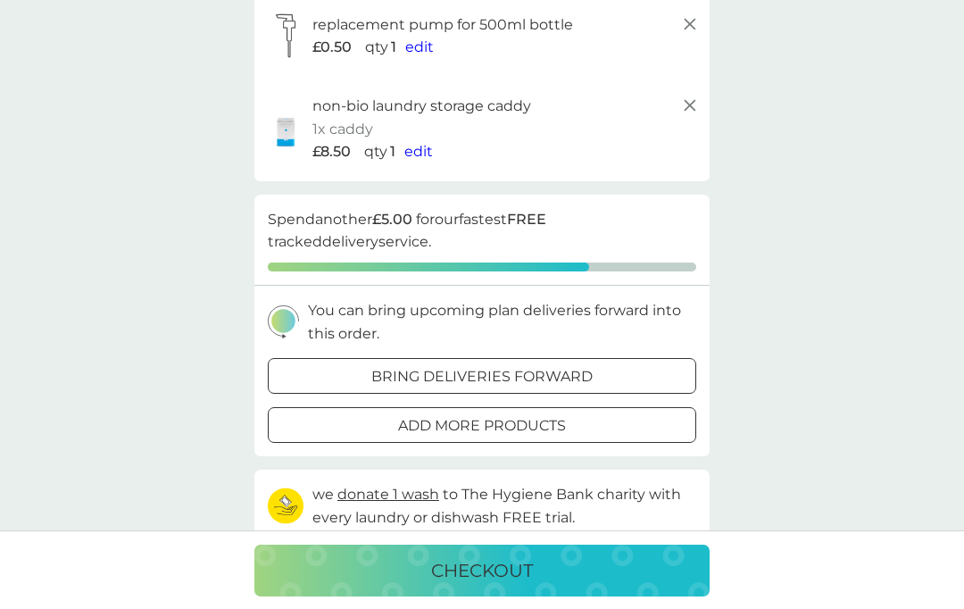
scroll to position [330, 0]
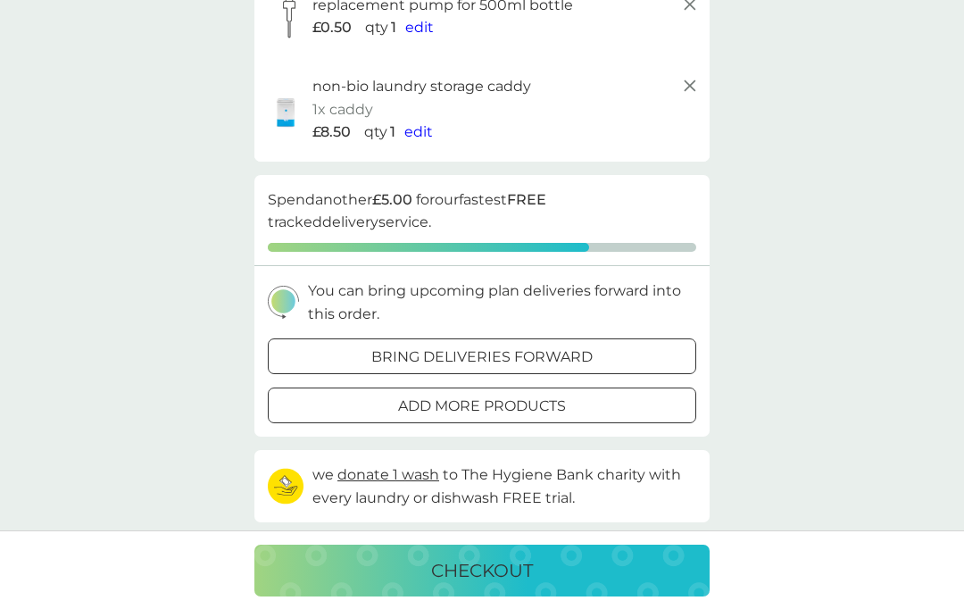
click at [610, 585] on div "checkout" at bounding box center [482, 570] width 420 height 29
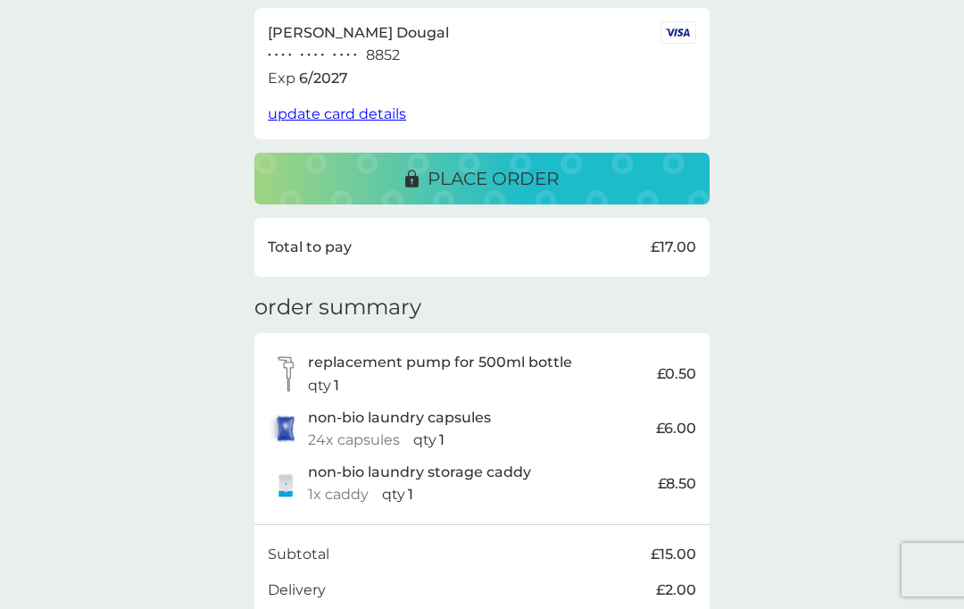
scroll to position [321, 0]
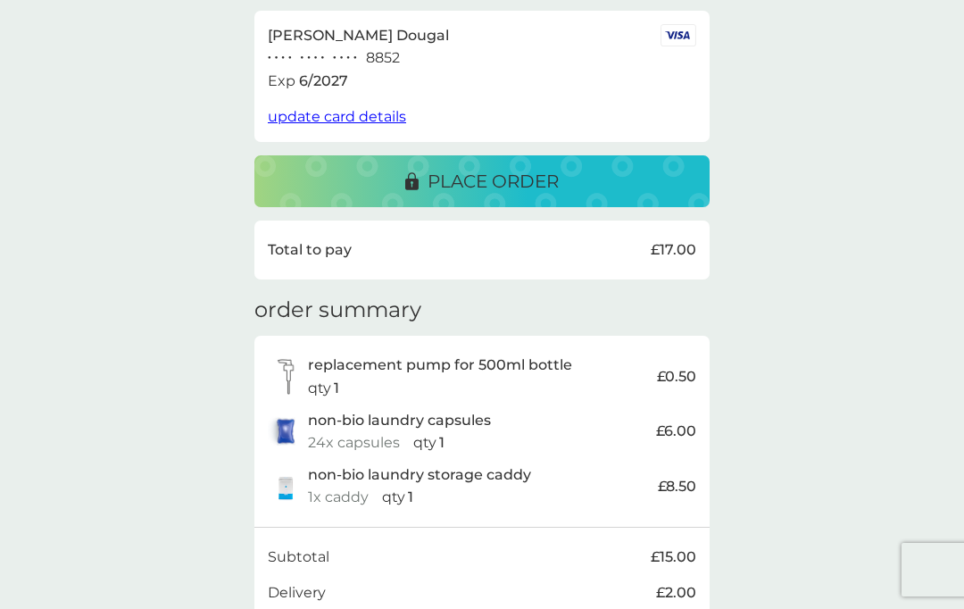
click at [517, 187] on p "place order" at bounding box center [493, 181] width 131 height 29
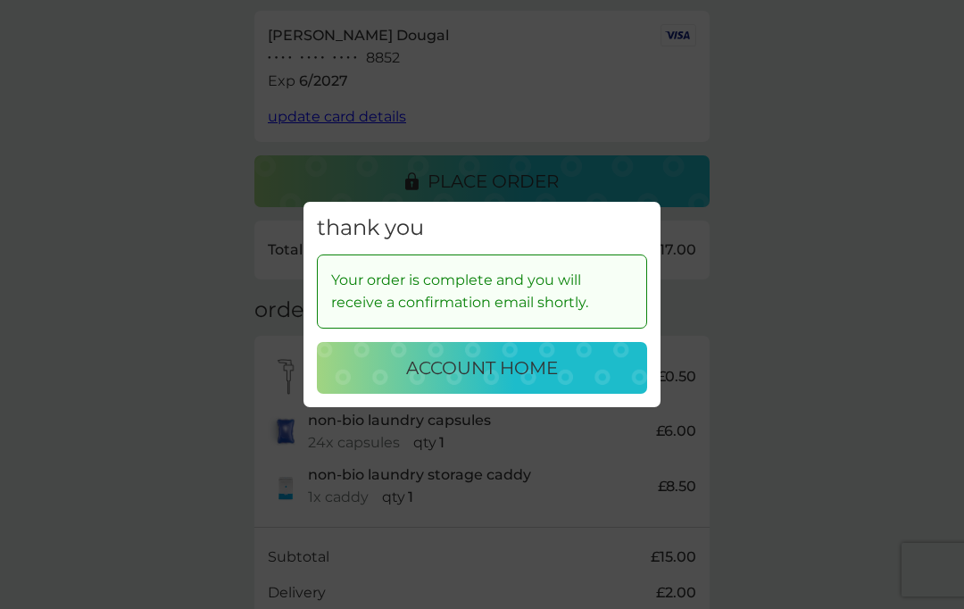
click at [537, 382] on p "account home" at bounding box center [482, 368] width 152 height 29
